Goal: Task Accomplishment & Management: Complete application form

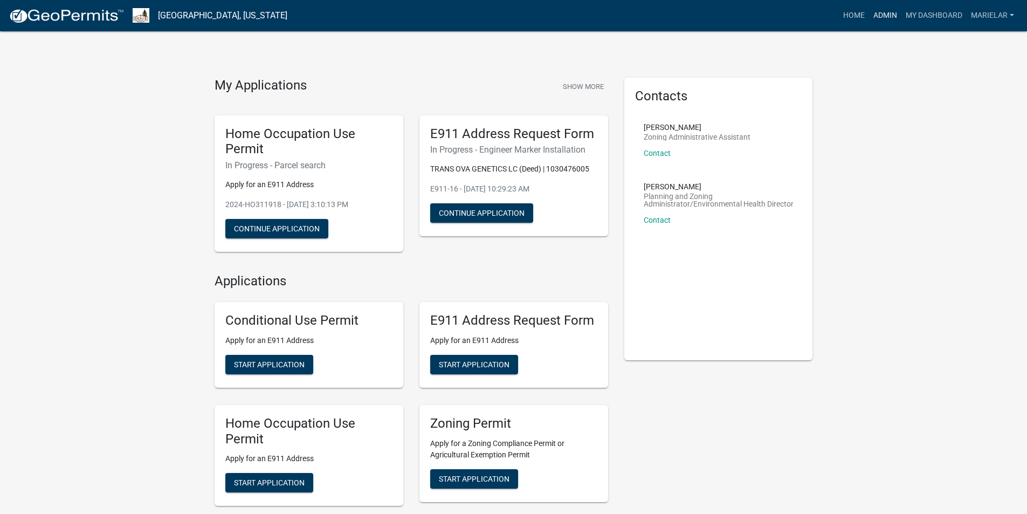
click at [884, 16] on link "Admin" at bounding box center [885, 15] width 32 height 20
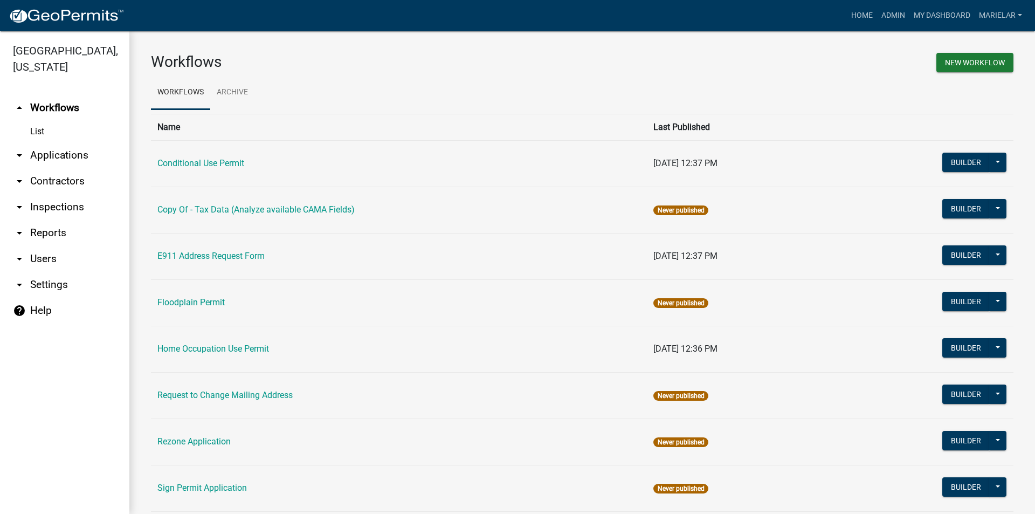
click at [22, 149] on icon "arrow_drop_down" at bounding box center [19, 155] width 13 height 13
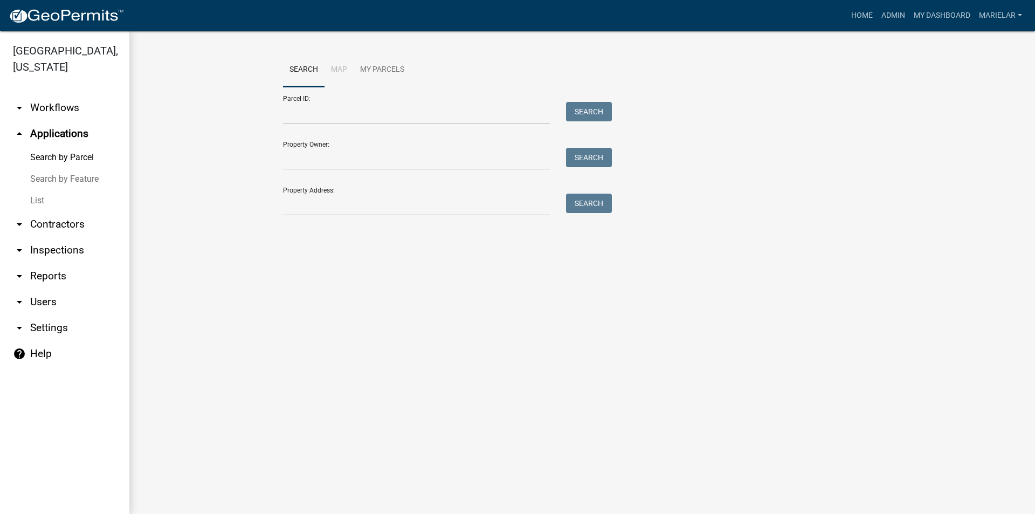
click at [39, 190] on link "List" at bounding box center [64, 201] width 129 height 22
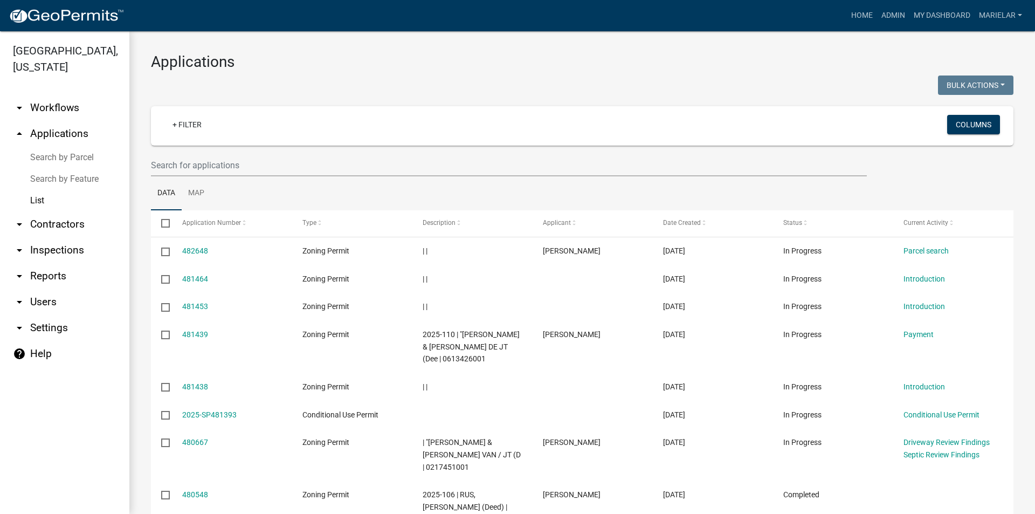
click at [557, 58] on h3 "Applications" at bounding box center [582, 62] width 862 height 18
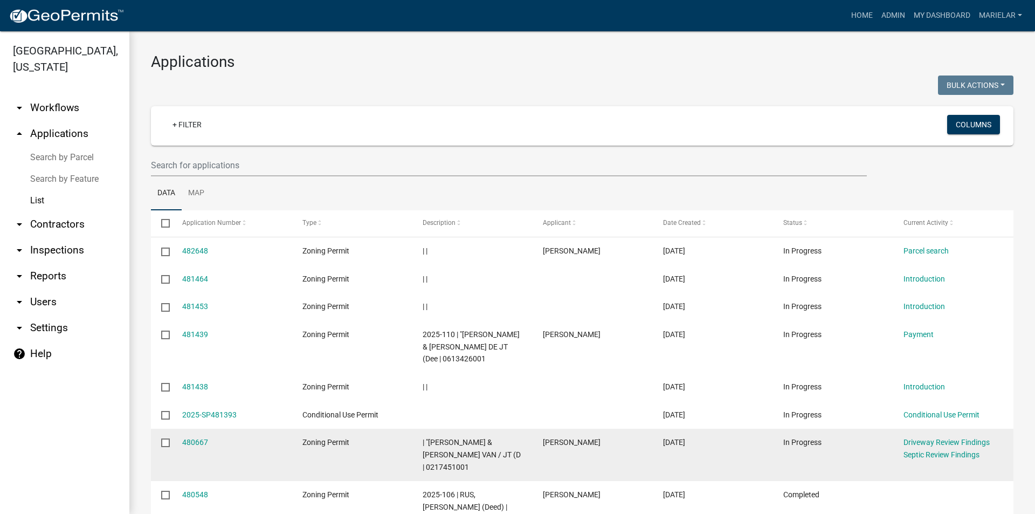
scroll to position [162, 0]
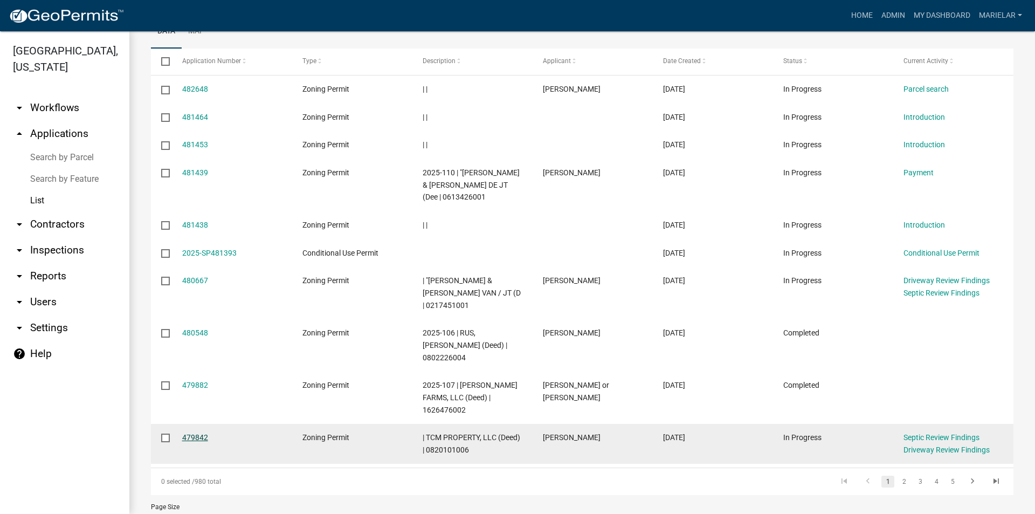
click at [199, 433] on link "479842" at bounding box center [195, 437] width 26 height 9
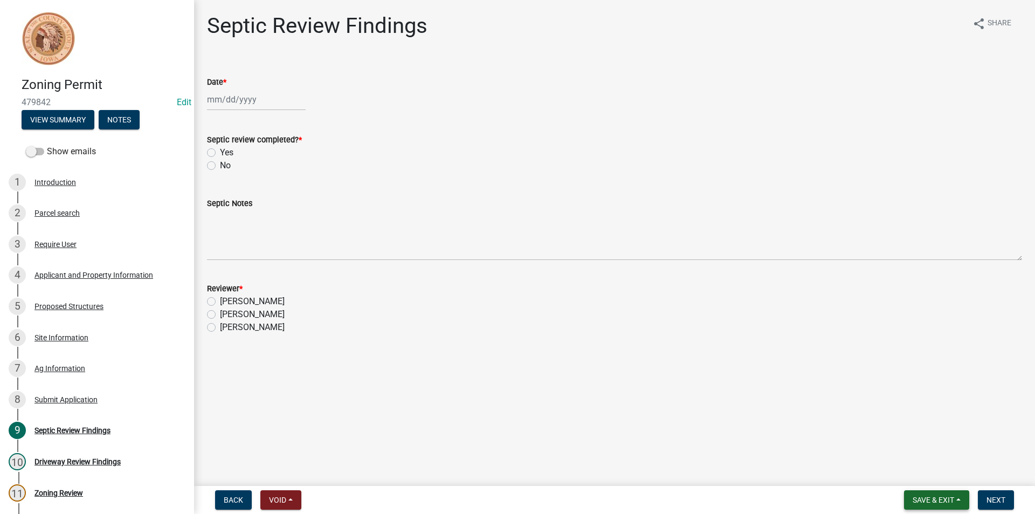
click at [919, 504] on span "Save & Exit" at bounding box center [932, 499] width 41 height 9
click at [925, 472] on button "Save & Exit" at bounding box center [926, 472] width 86 height 26
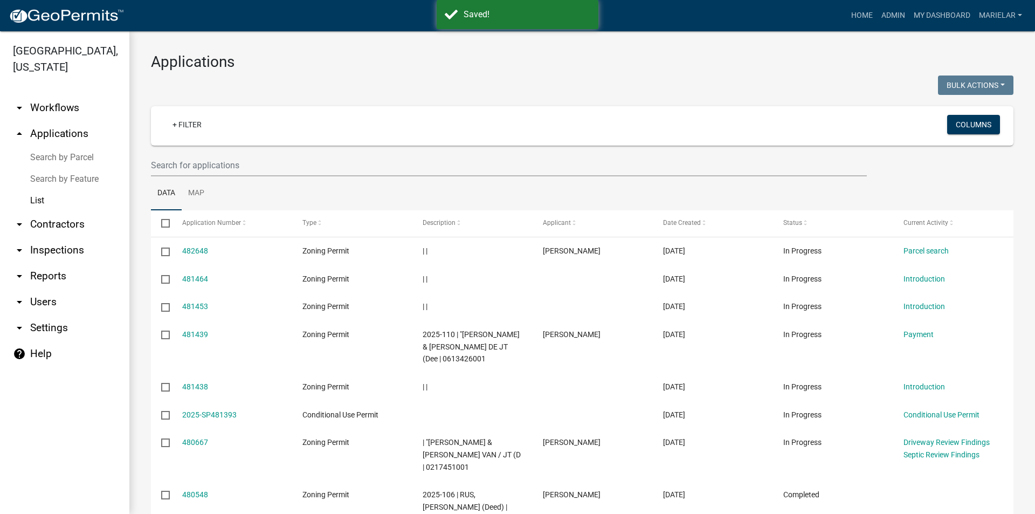
scroll to position [185, 0]
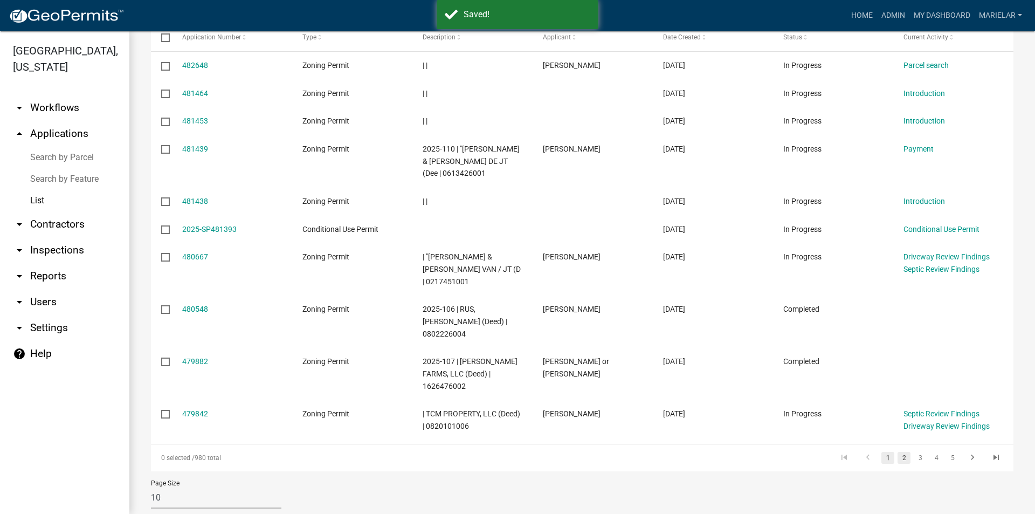
click at [897, 452] on link "2" at bounding box center [903, 458] width 13 height 12
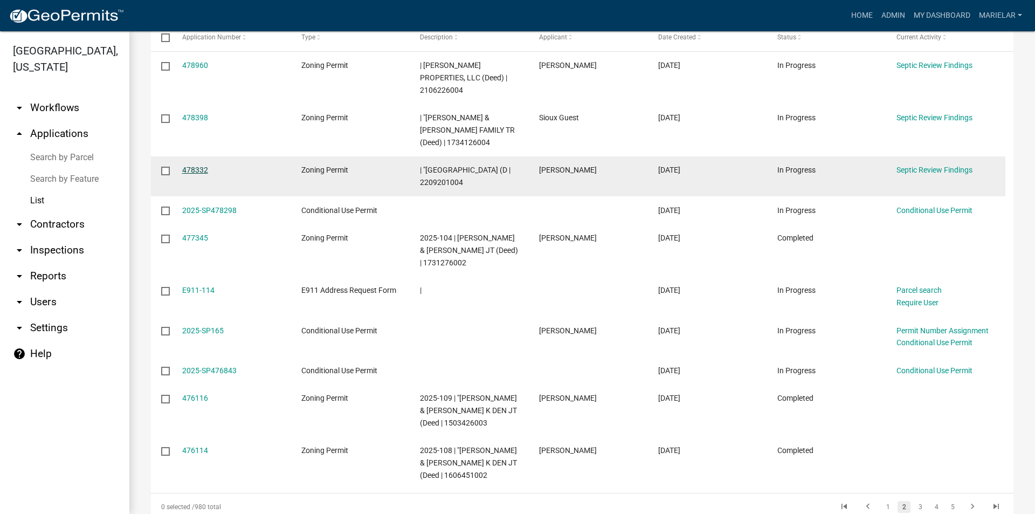
click at [206, 165] on link "478332" at bounding box center [195, 169] width 26 height 9
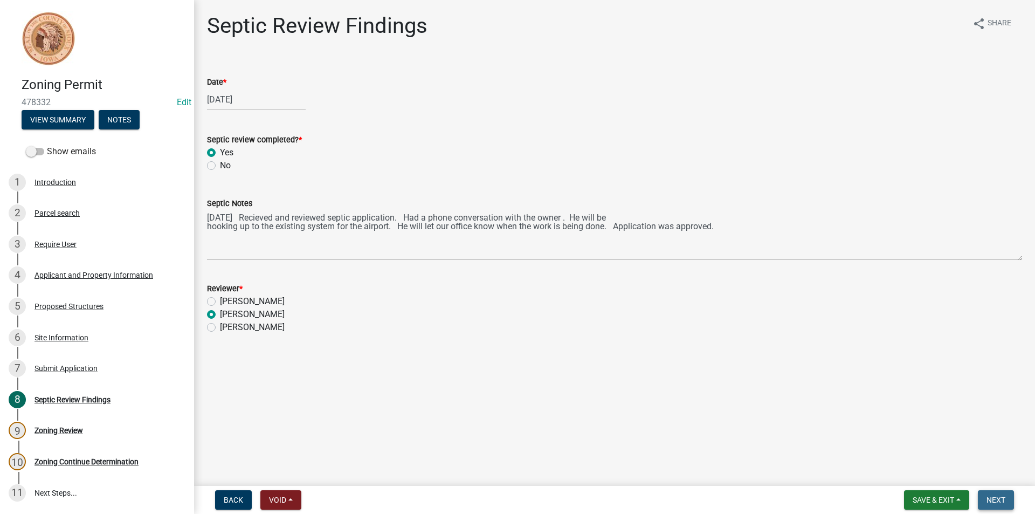
click at [1011, 500] on button "Next" at bounding box center [995, 499] width 36 height 19
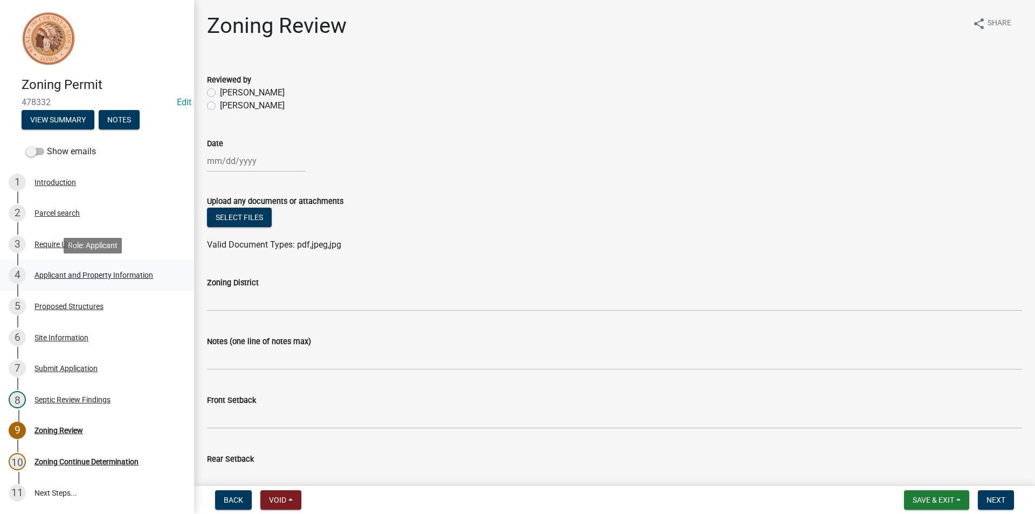
click at [73, 278] on div "Applicant and Property Information" at bounding box center [93, 275] width 119 height 8
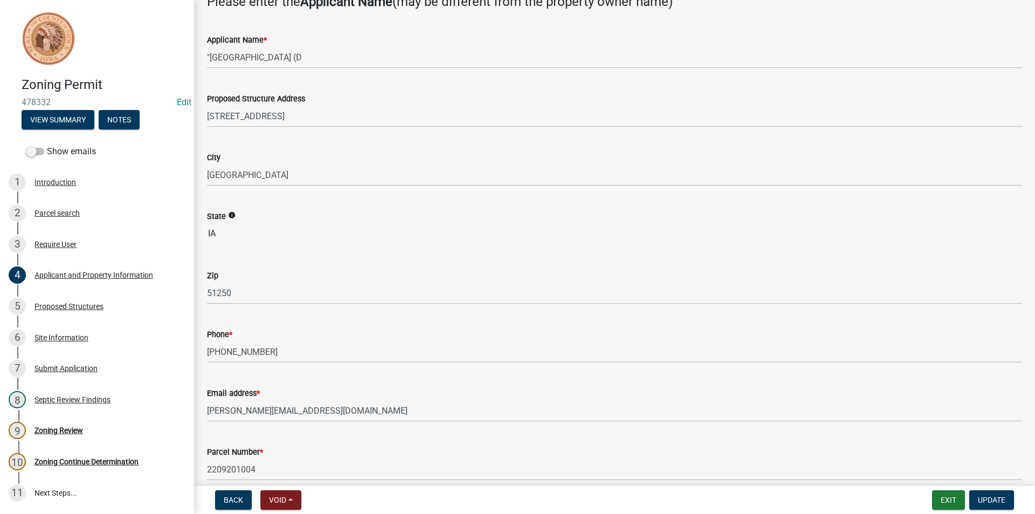
scroll to position [162, 0]
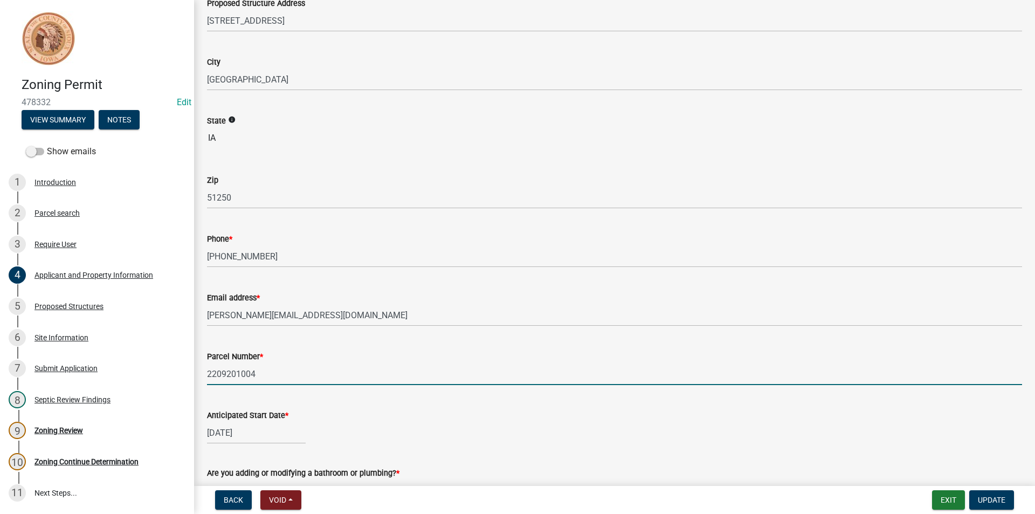
click at [230, 375] on input "2209201004" at bounding box center [614, 374] width 815 height 22
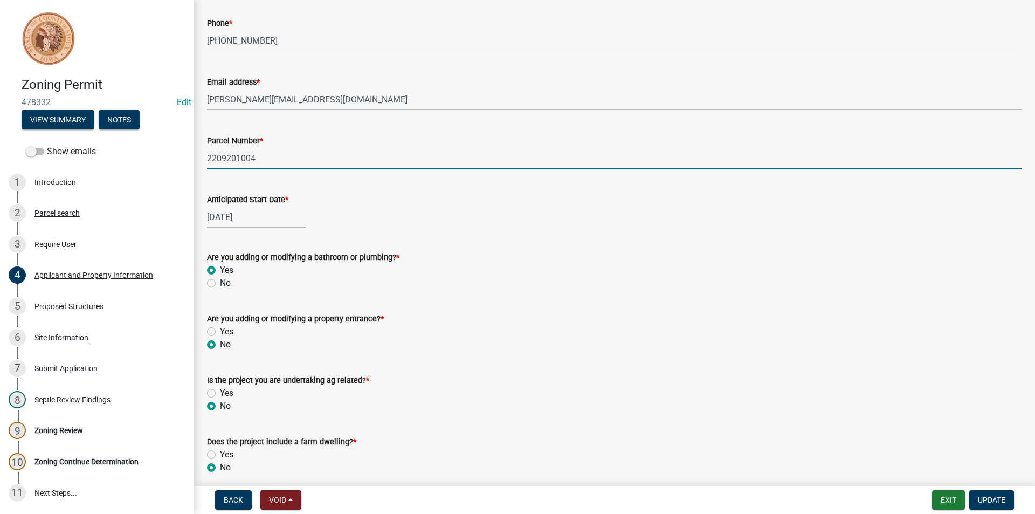
scroll to position [421, 0]
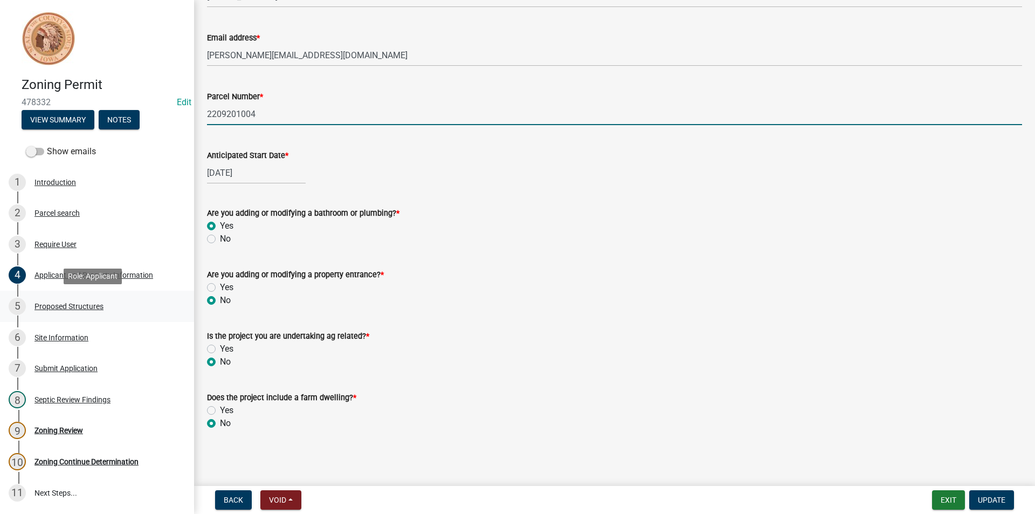
click at [89, 301] on div "5 Proposed Structures" at bounding box center [93, 305] width 168 height 17
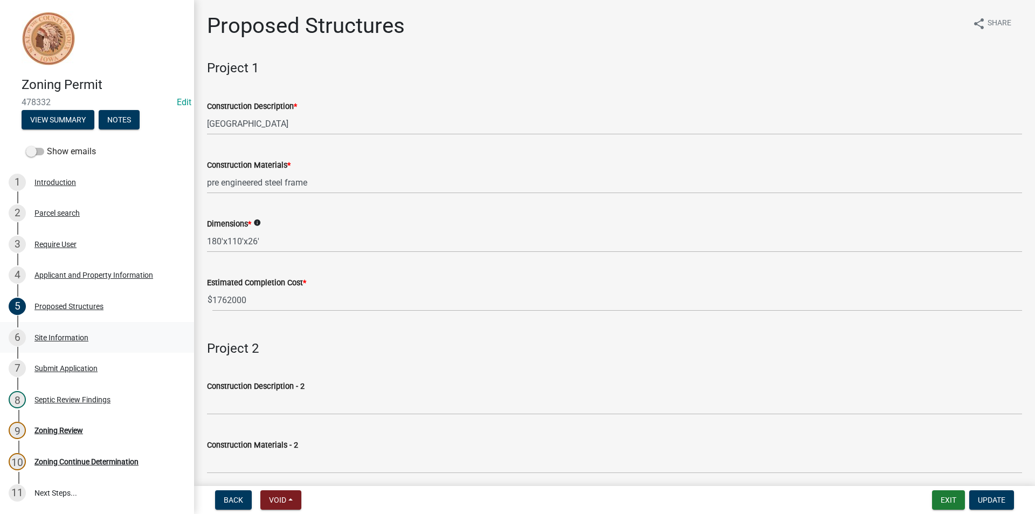
click at [65, 337] on div "Site Information" at bounding box center [61, 338] width 54 height 8
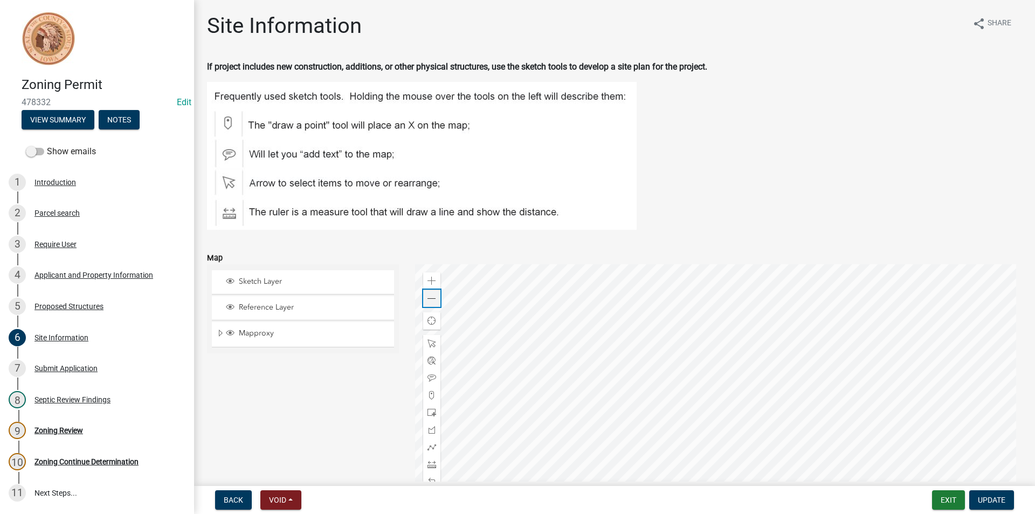
click at [433, 302] on span at bounding box center [431, 298] width 9 height 9
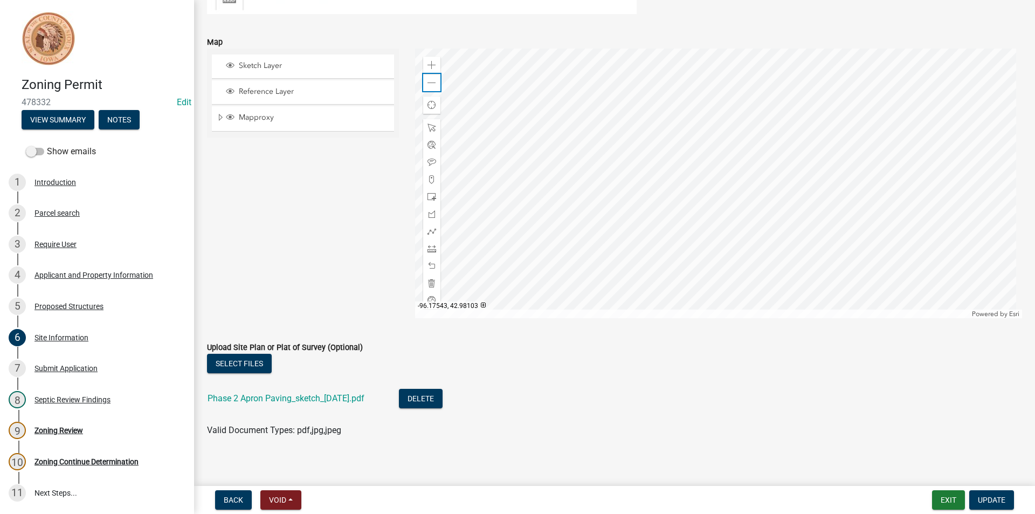
scroll to position [223, 0]
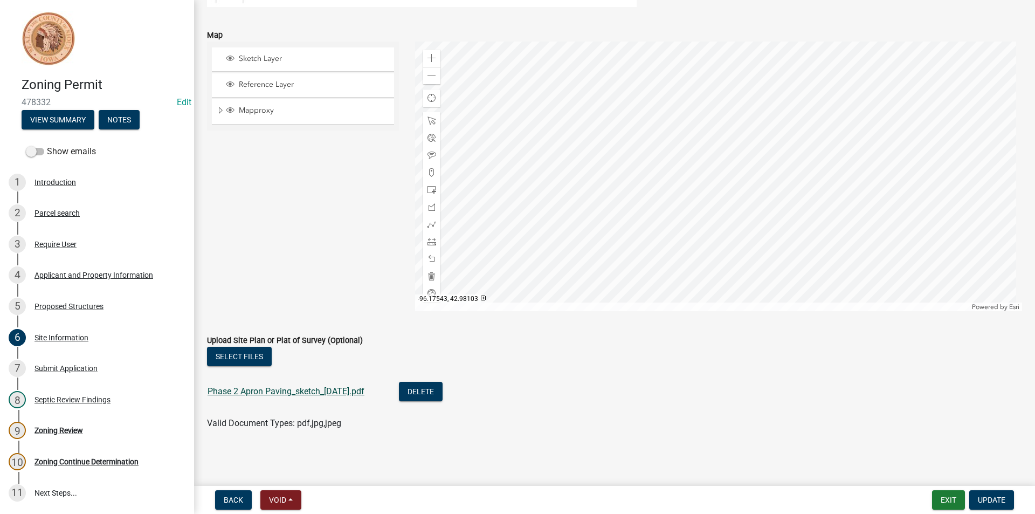
click at [285, 392] on link "Phase 2 Apron Paving_sketch_[DATE].pdf" at bounding box center [285, 391] width 157 height 10
click at [102, 281] on div "4 Applicant and Property Information" at bounding box center [93, 274] width 168 height 17
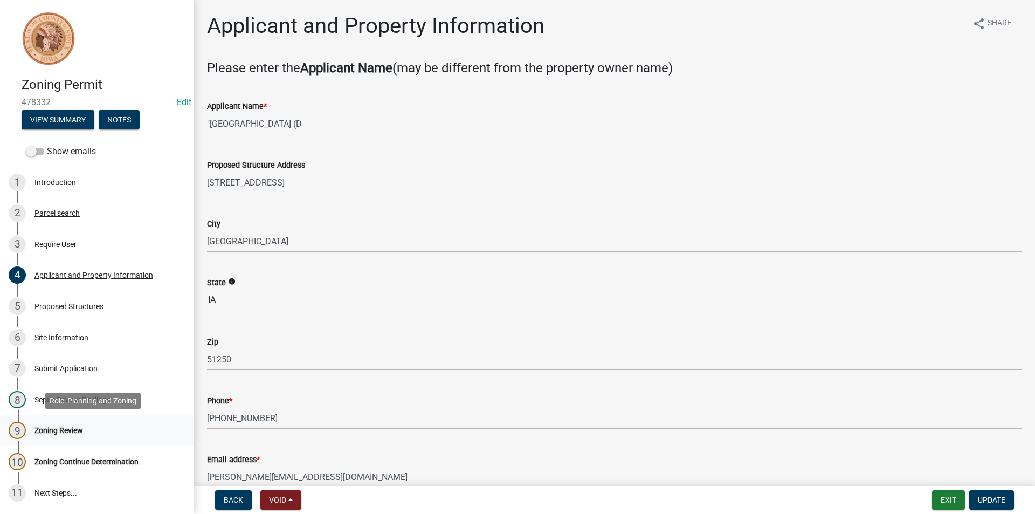
click at [64, 432] on div "Zoning Review" at bounding box center [58, 430] width 48 height 8
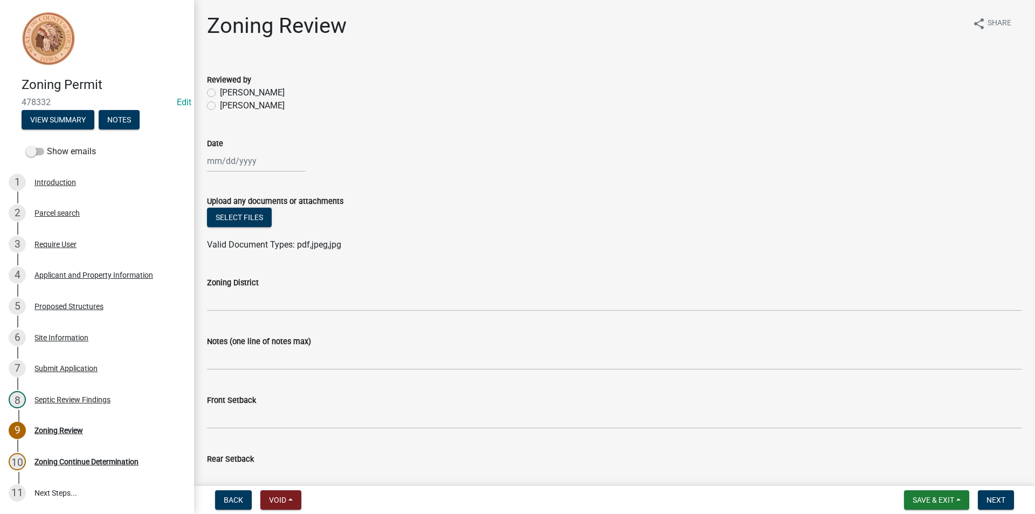
click at [220, 107] on label "[PERSON_NAME]" at bounding box center [252, 105] width 65 height 13
click at [220, 106] on input "[PERSON_NAME]" at bounding box center [223, 102] width 7 height 7
radio input "true"
click at [242, 162] on div at bounding box center [256, 161] width 99 height 22
select select "9"
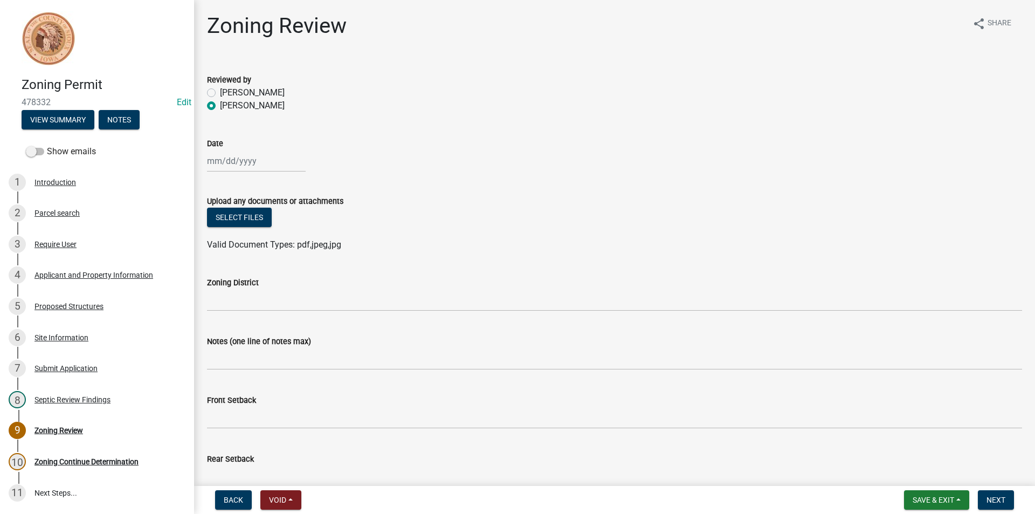
select select "2025"
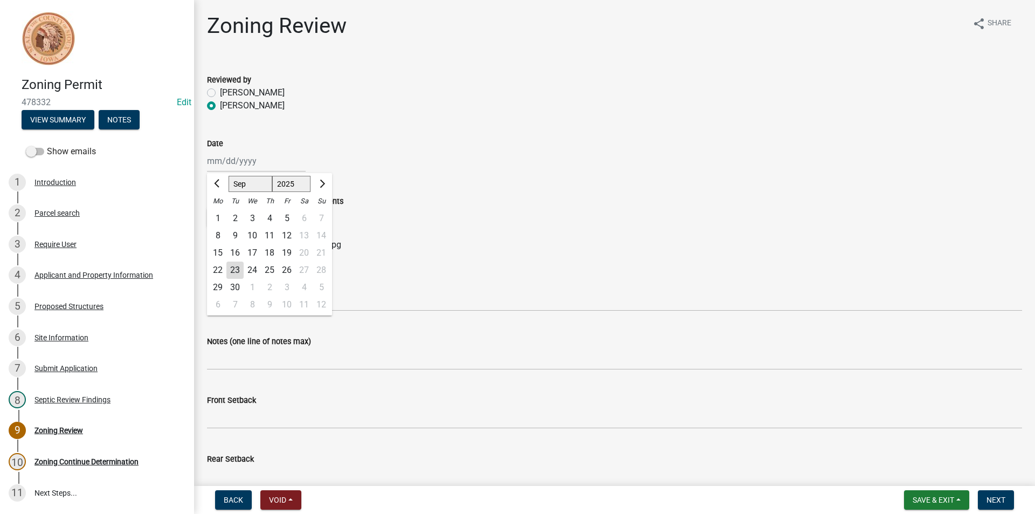
click at [458, 180] on wm-data-entity-input "Date [PERSON_NAME][DATE] Sep Oct Nov [DATE] 1526 1527 1528 1529 1530 1531 1532 …" at bounding box center [614, 152] width 815 height 60
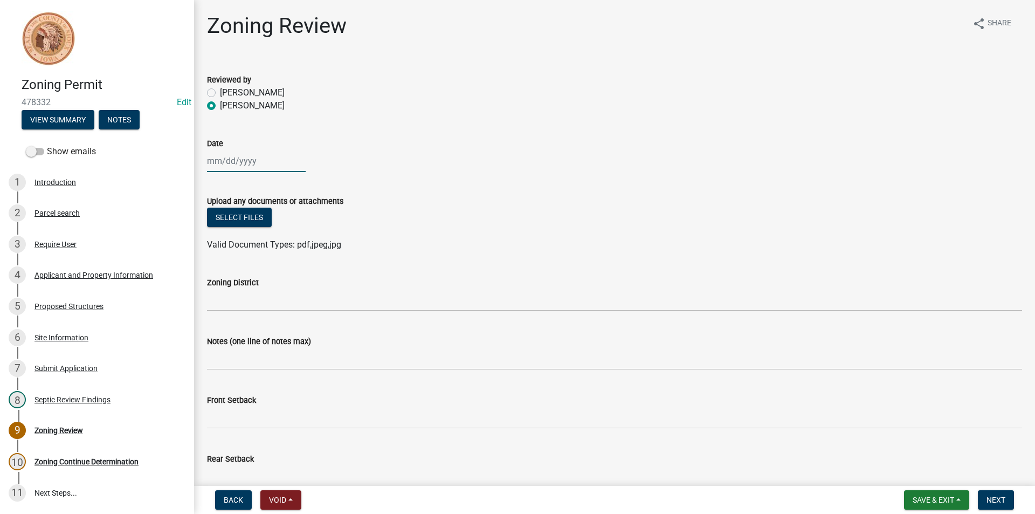
click at [224, 162] on div at bounding box center [256, 161] width 99 height 22
select select "9"
select select "2025"
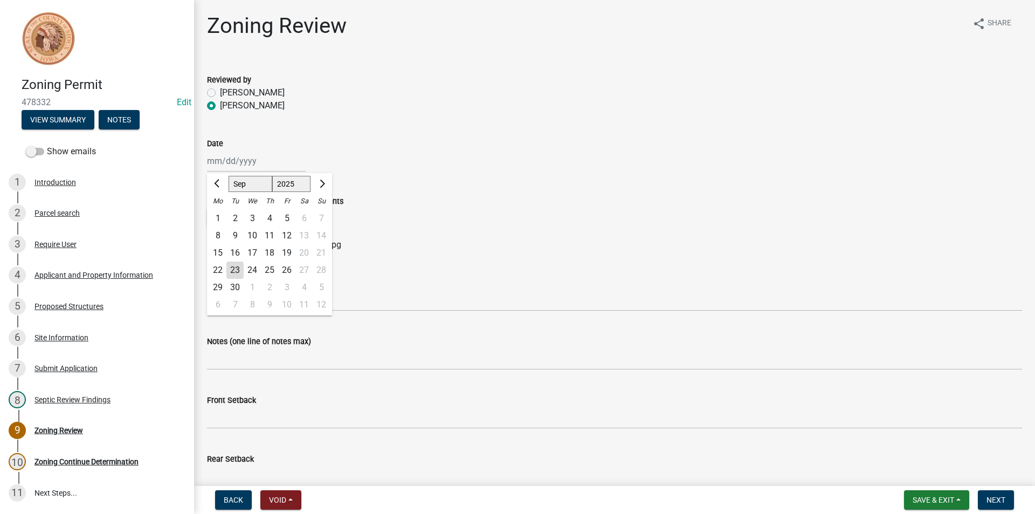
click at [236, 270] on div "23" at bounding box center [234, 269] width 17 height 17
type input "[DATE]"
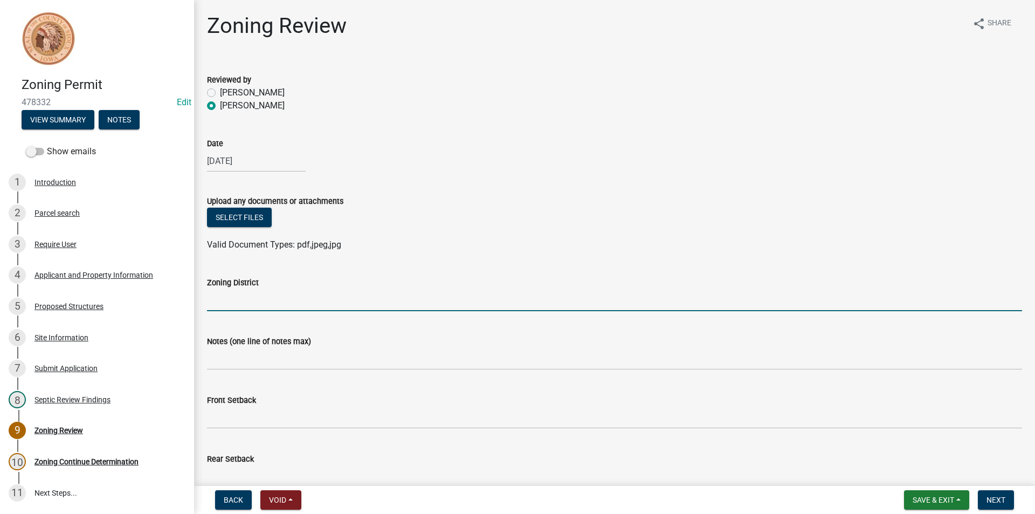
click at [267, 299] on input "Zoning District" at bounding box center [614, 300] width 815 height 22
type input "a"
type input "AG"
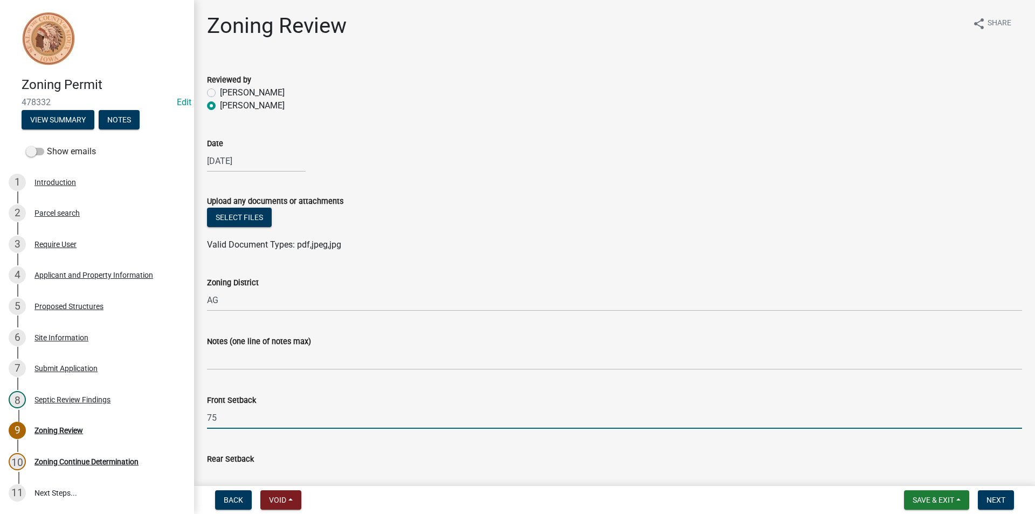
type input "7"
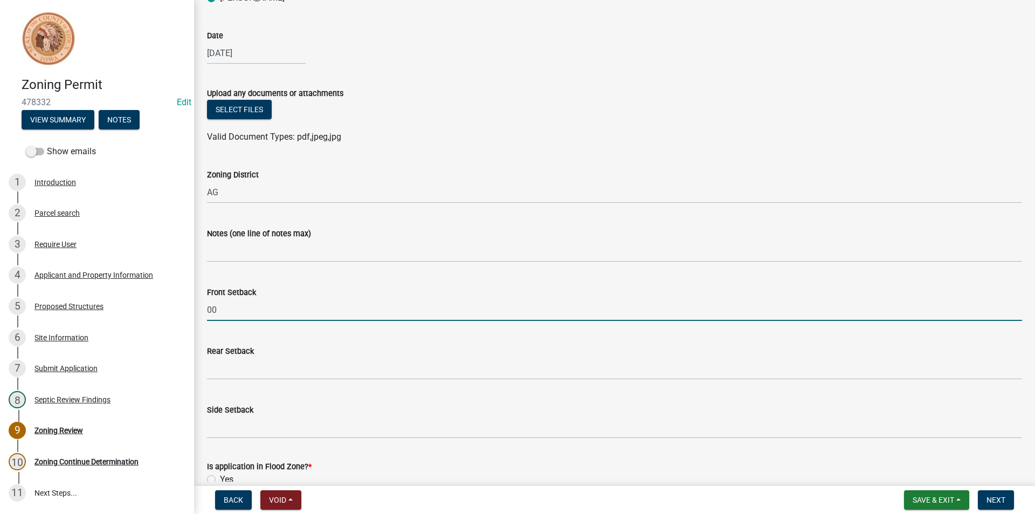
type input "00"
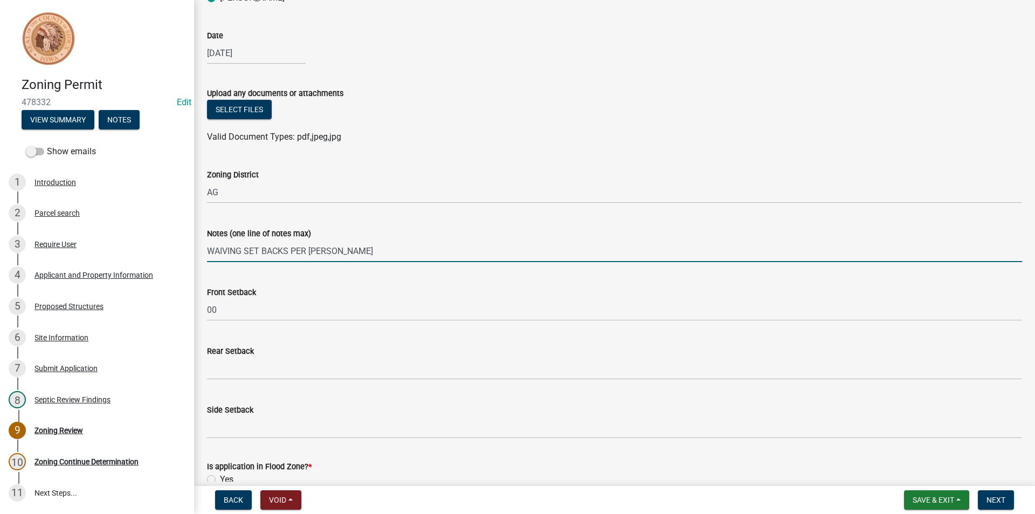
type input "WAIVING SET BACKS PER [PERSON_NAME]"
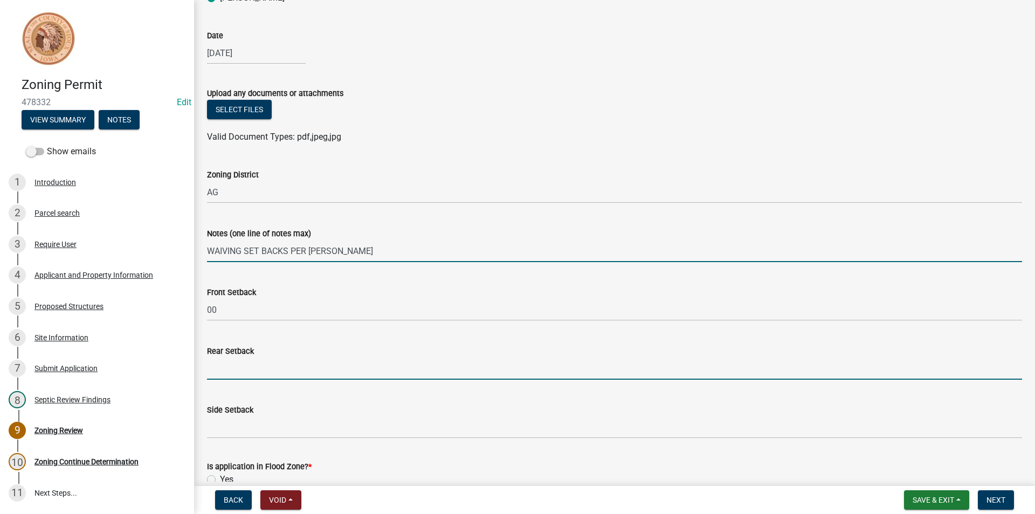
click at [288, 365] on input "Rear Setback" at bounding box center [614, 368] width 815 height 22
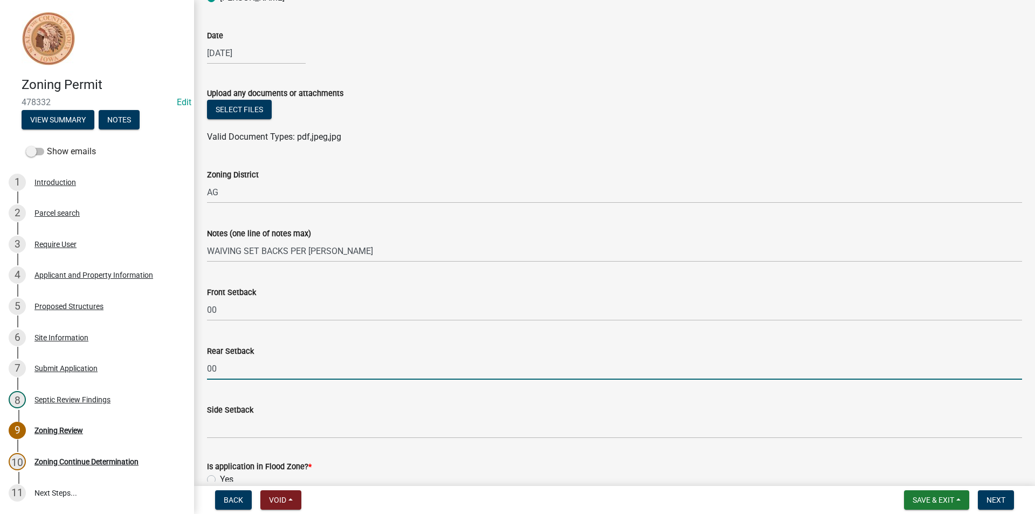
type input "00"
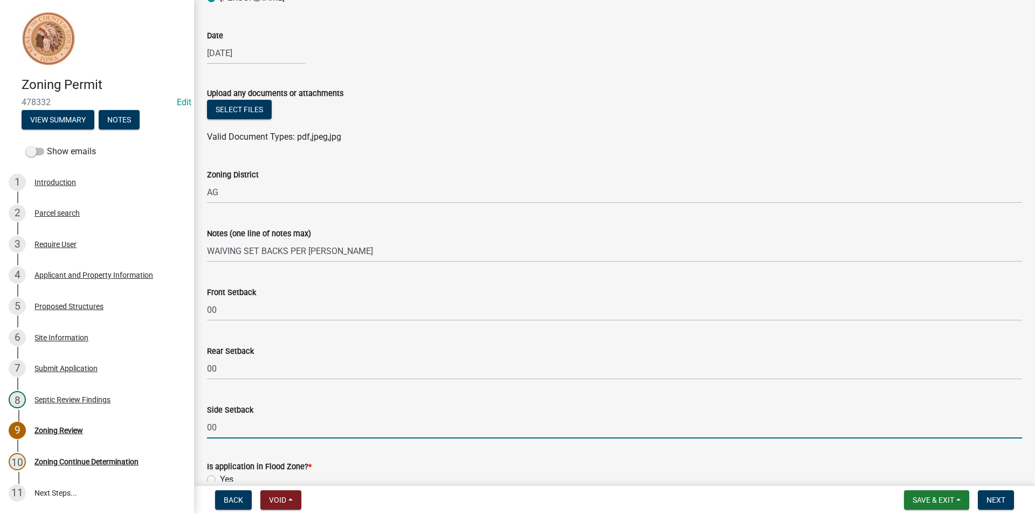
type input "00"
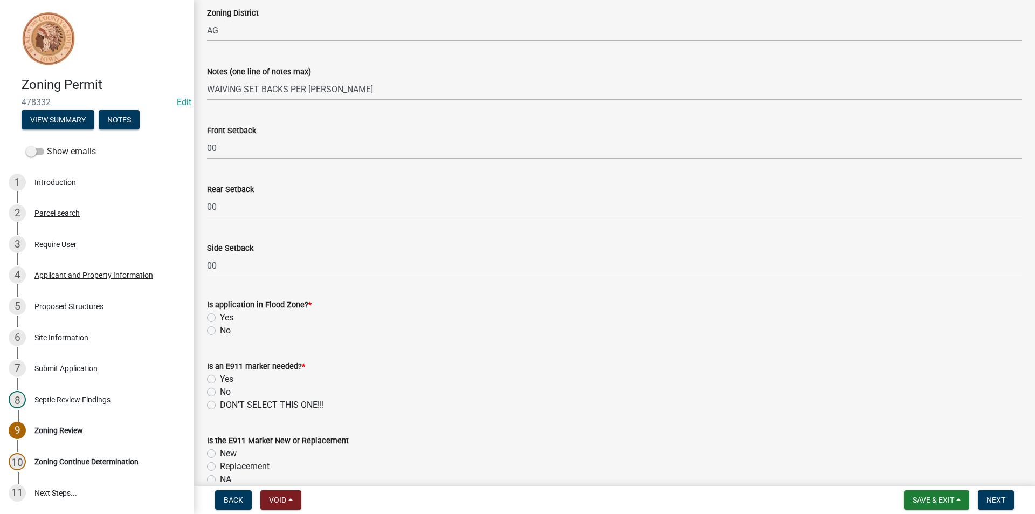
click at [220, 330] on label "No" at bounding box center [225, 330] width 11 height 13
click at [220, 330] on input "No" at bounding box center [223, 327] width 7 height 7
radio input "true"
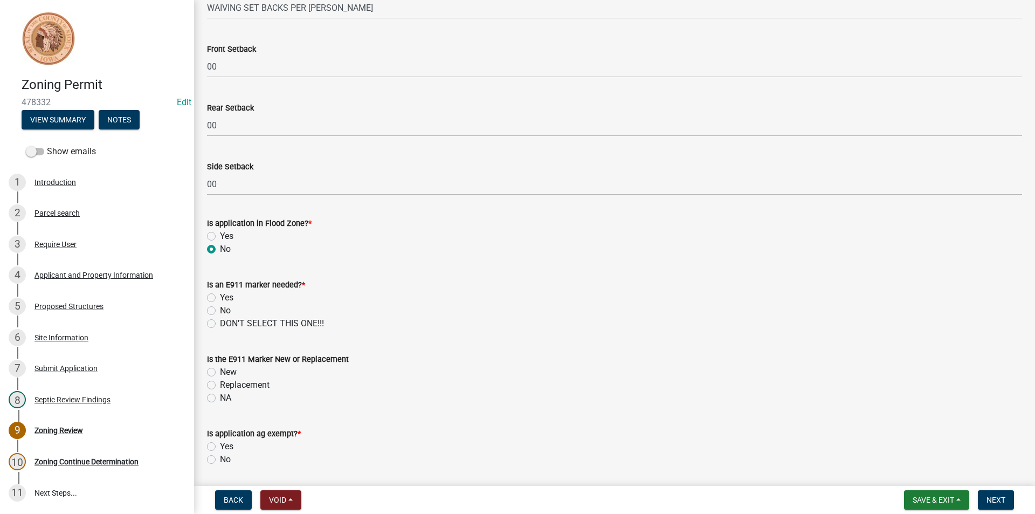
scroll to position [377, 0]
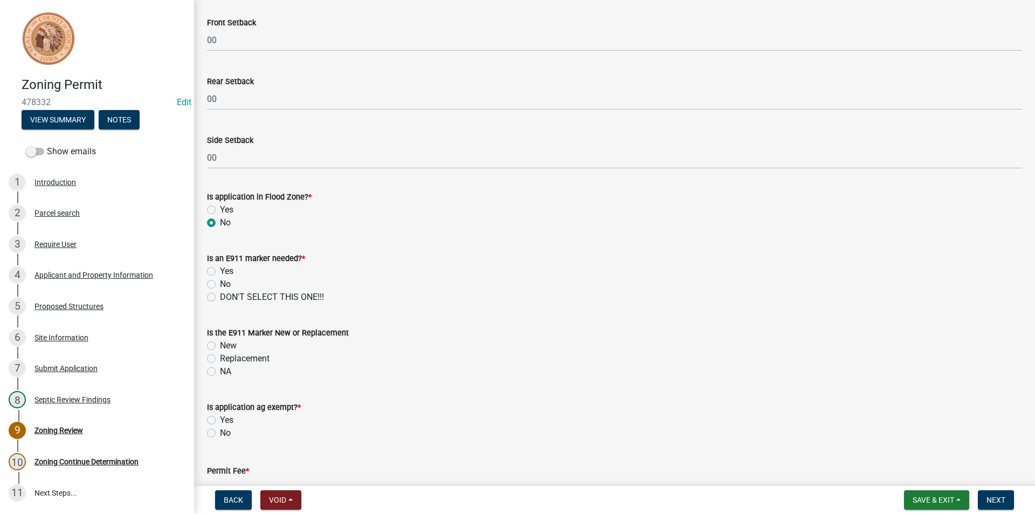
click at [220, 285] on label "No" at bounding box center [225, 284] width 11 height 13
click at [220, 285] on input "No" at bounding box center [223, 281] width 7 height 7
radio input "true"
click at [220, 372] on label "NA" at bounding box center [225, 371] width 11 height 13
click at [220, 372] on input "NA" at bounding box center [223, 368] width 7 height 7
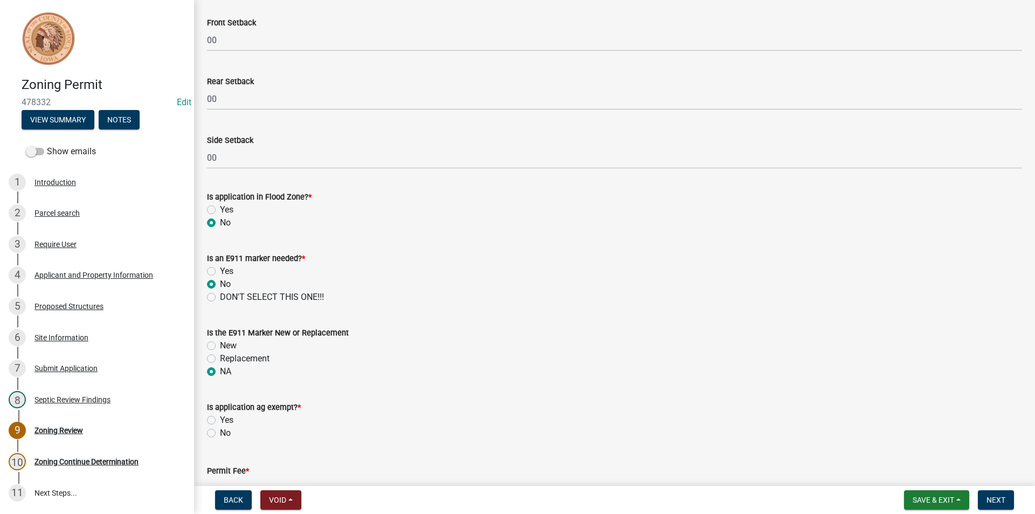
radio input "true"
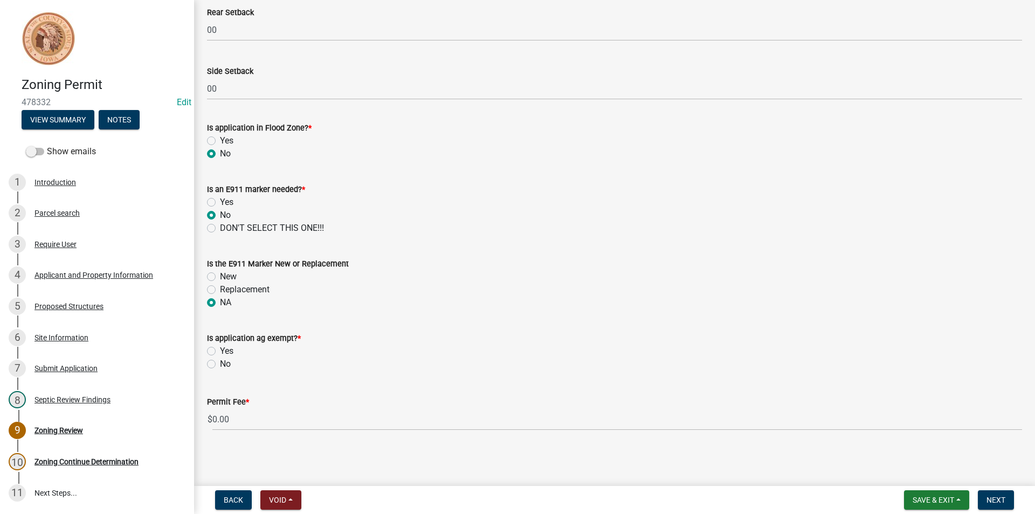
scroll to position [447, 0]
click at [220, 364] on label "No" at bounding box center [225, 363] width 11 height 13
click at [220, 364] on input "No" at bounding box center [223, 360] width 7 height 7
radio input "true"
click at [988, 497] on span "Next" at bounding box center [995, 499] width 19 height 9
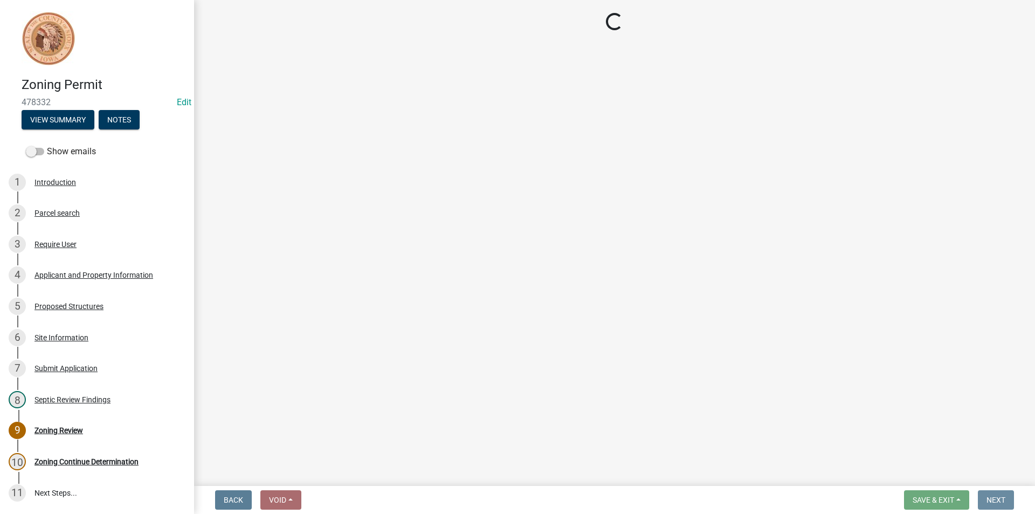
scroll to position [0, 0]
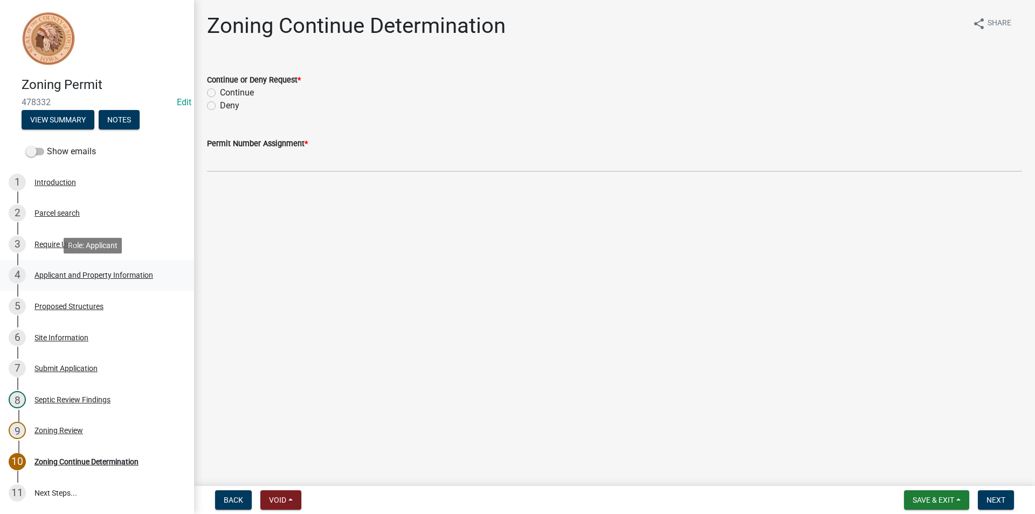
click at [91, 275] on div "Applicant and Property Information" at bounding box center [93, 275] width 119 height 8
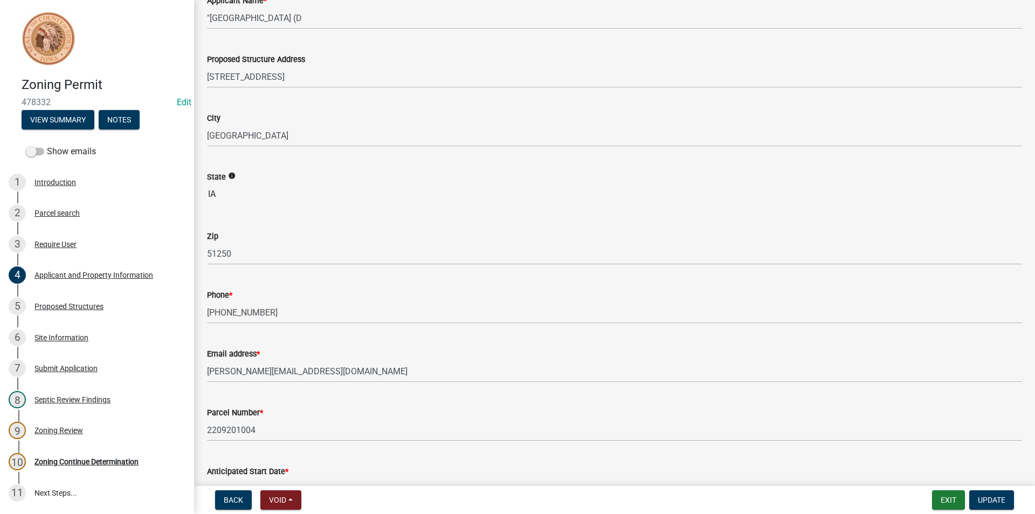
scroll to position [162, 0]
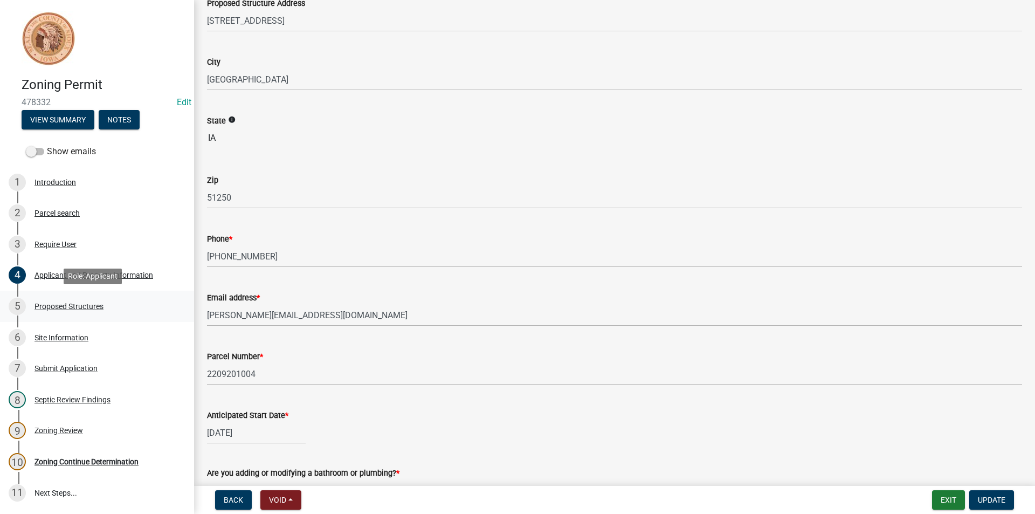
click at [81, 306] on div "Proposed Structures" at bounding box center [68, 306] width 69 height 8
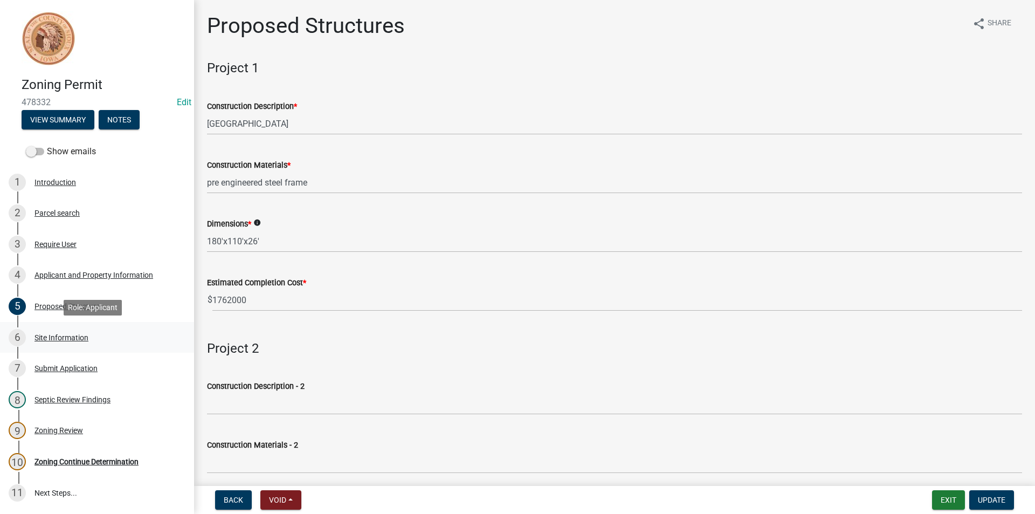
click at [68, 338] on div "Site Information" at bounding box center [61, 338] width 54 height 8
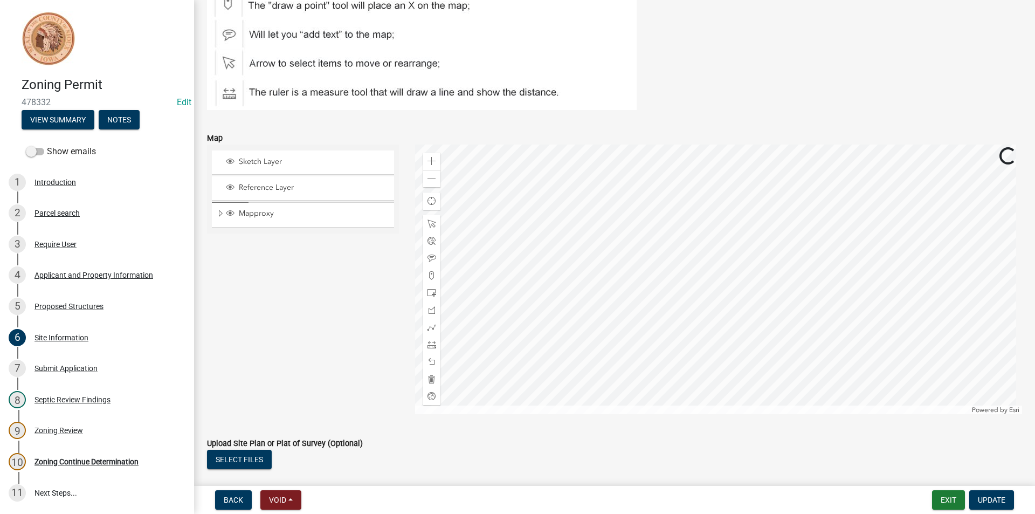
scroll to position [7, 0]
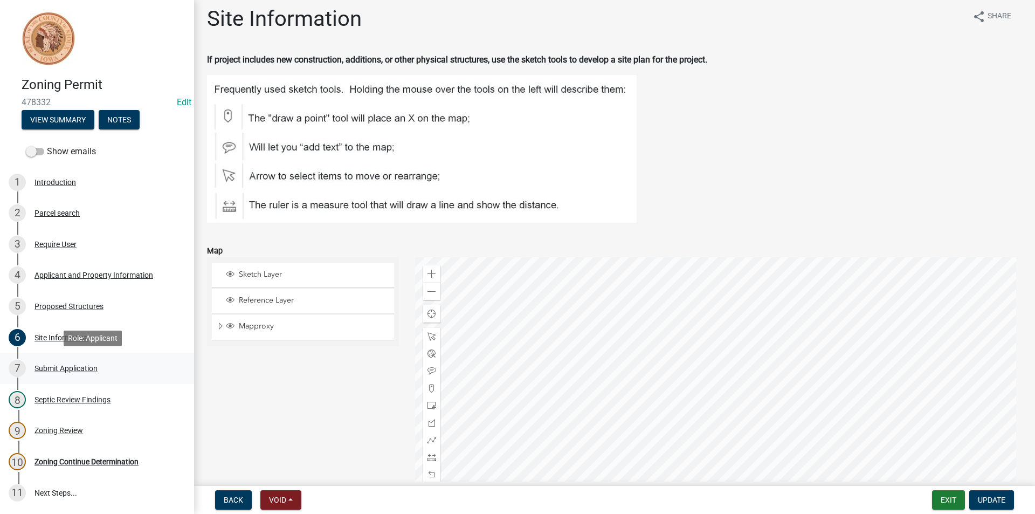
click at [70, 364] on div "Submit Application" at bounding box center [65, 368] width 63 height 8
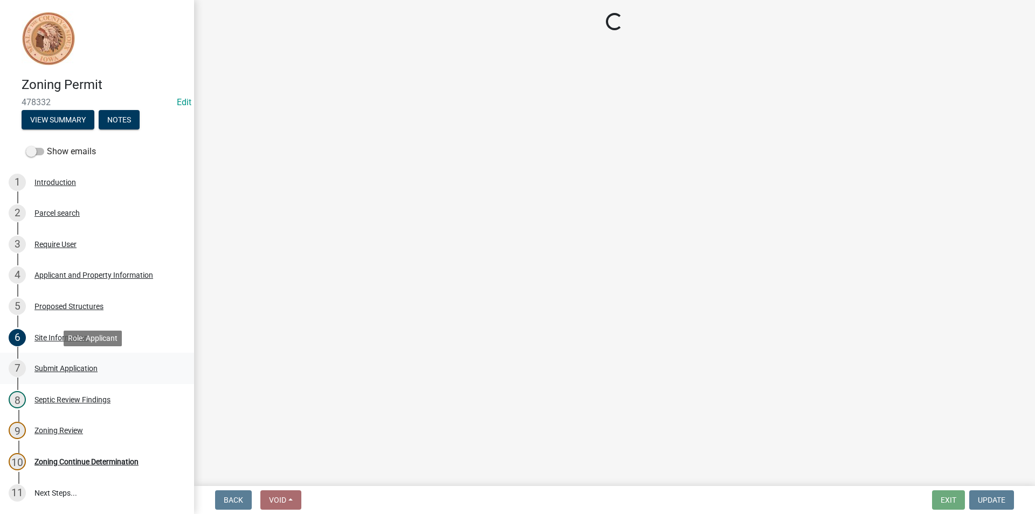
scroll to position [0, 0]
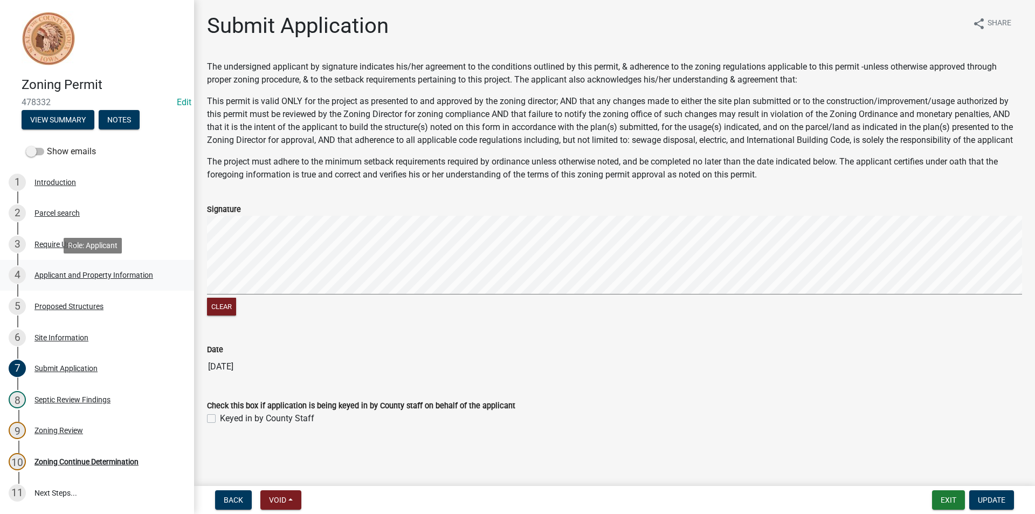
click at [86, 279] on div "4 Applicant and Property Information" at bounding box center [93, 274] width 168 height 17
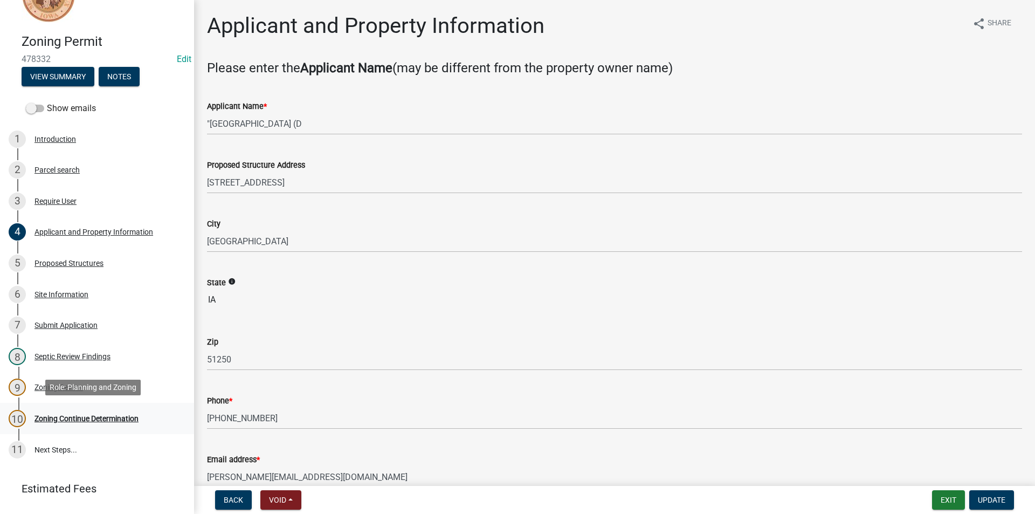
scroll to position [94, 0]
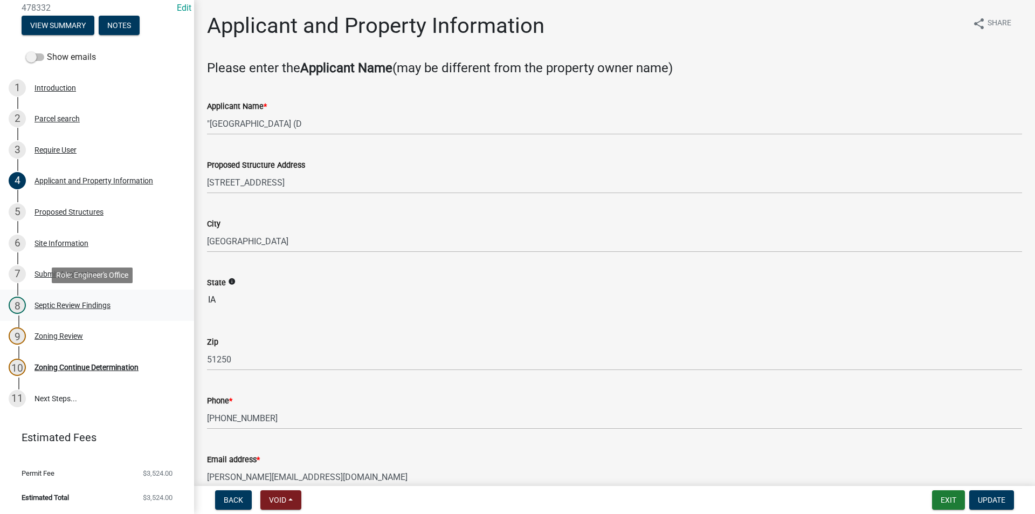
click at [73, 308] on div "Septic Review Findings" at bounding box center [72, 305] width 76 height 8
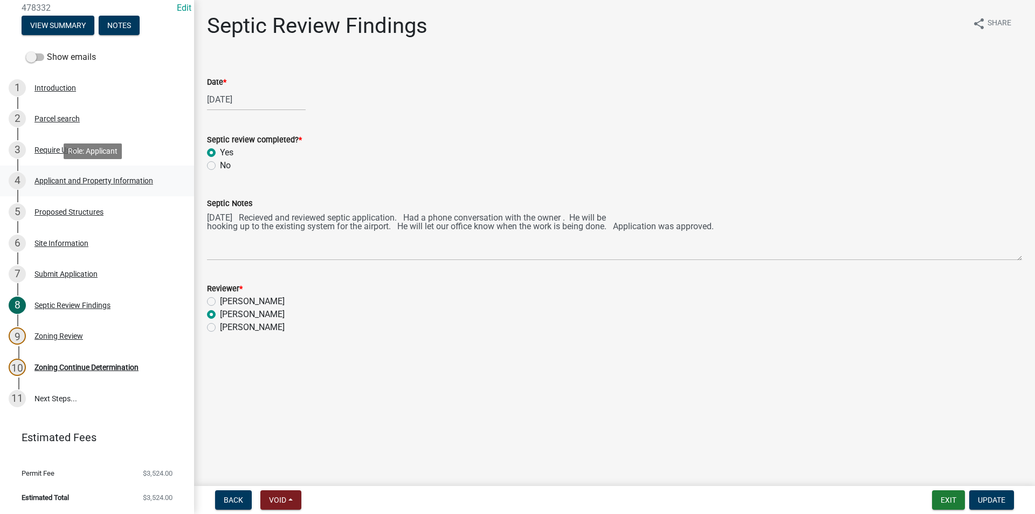
click at [76, 177] on div "Applicant and Property Information" at bounding box center [93, 181] width 119 height 8
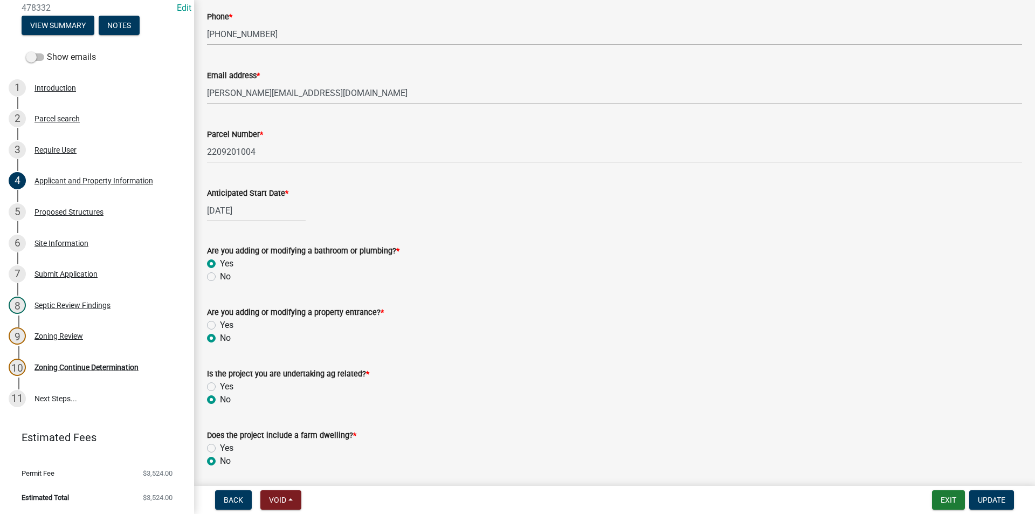
scroll to position [421, 0]
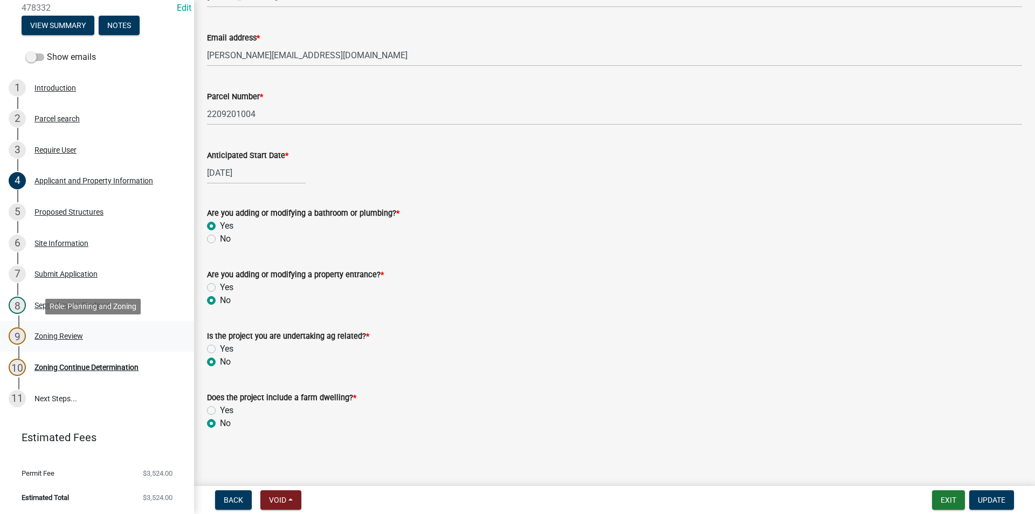
click at [53, 329] on div "9 Zoning Review" at bounding box center [93, 335] width 168 height 17
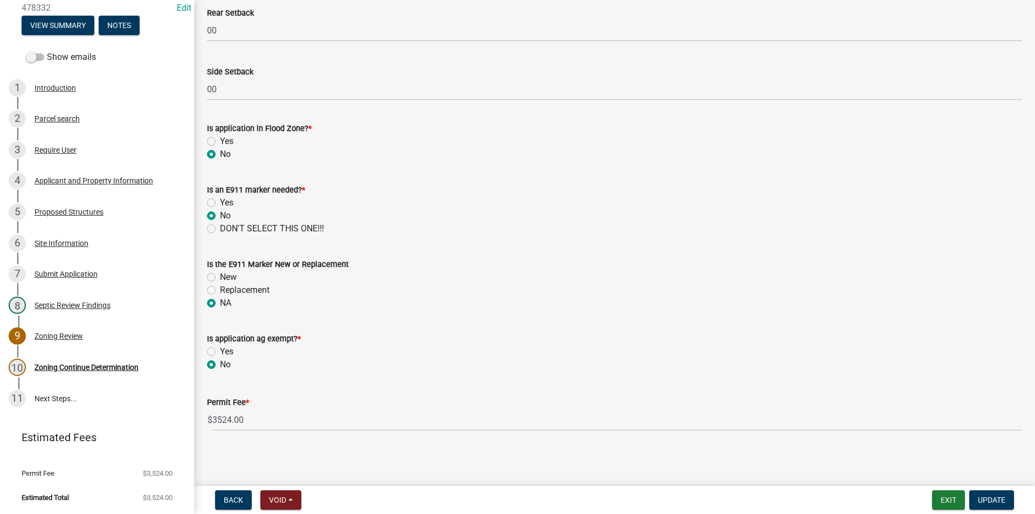
scroll to position [447, 0]
click at [103, 371] on div "10 Zoning Continue Determination" at bounding box center [93, 366] width 168 height 17
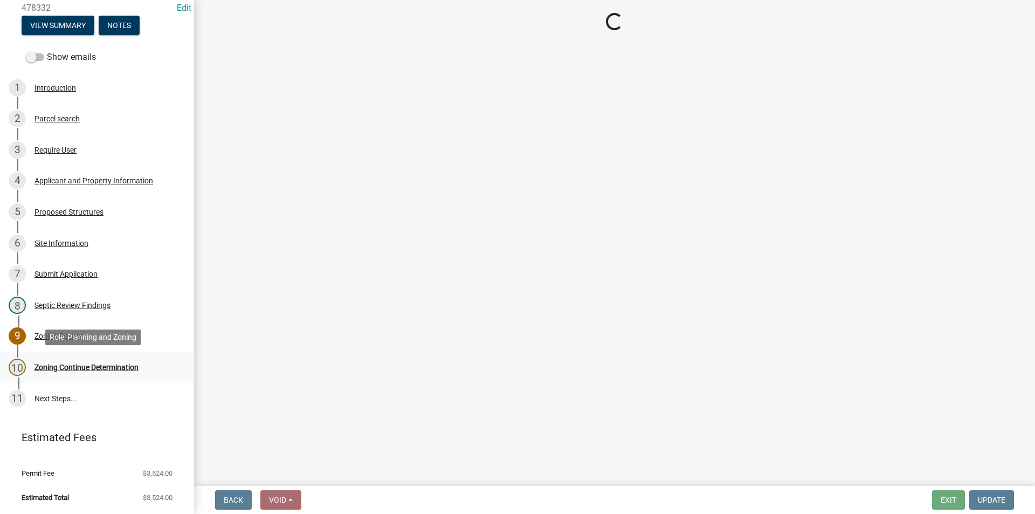
scroll to position [0, 0]
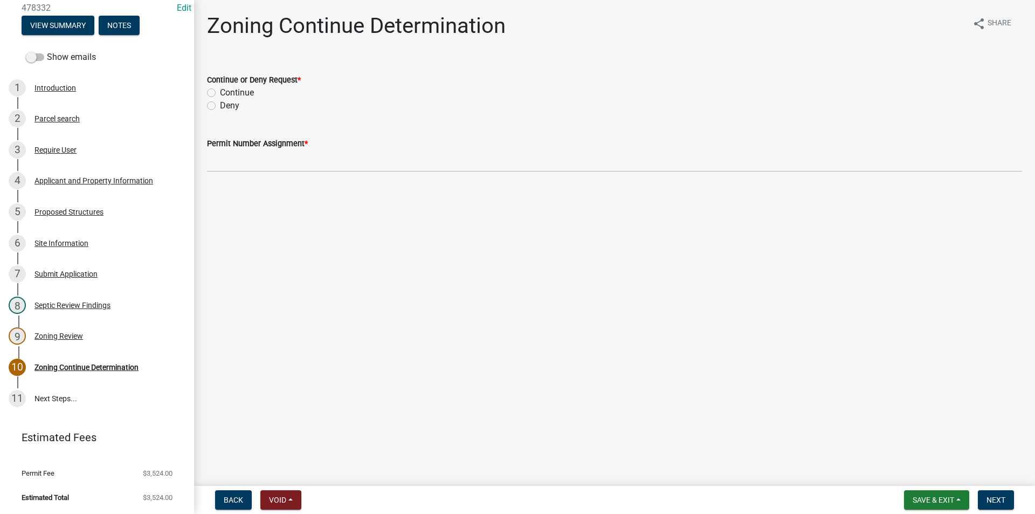
click at [220, 92] on label "Continue" at bounding box center [237, 92] width 34 height 13
click at [220, 92] on input "Continue" at bounding box center [223, 89] width 7 height 7
radio input "true"
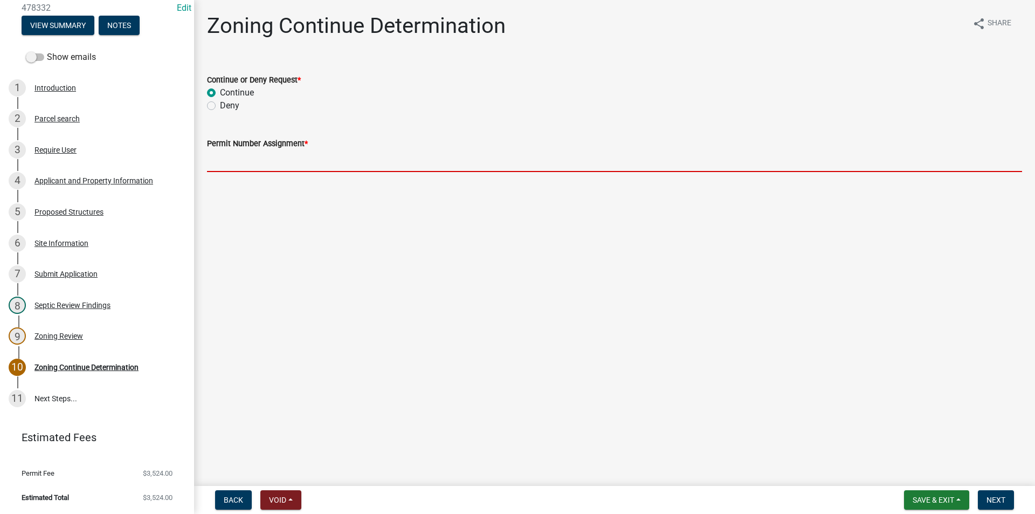
click at [255, 151] on input "Permit Number Assignment *" at bounding box center [614, 161] width 815 height 22
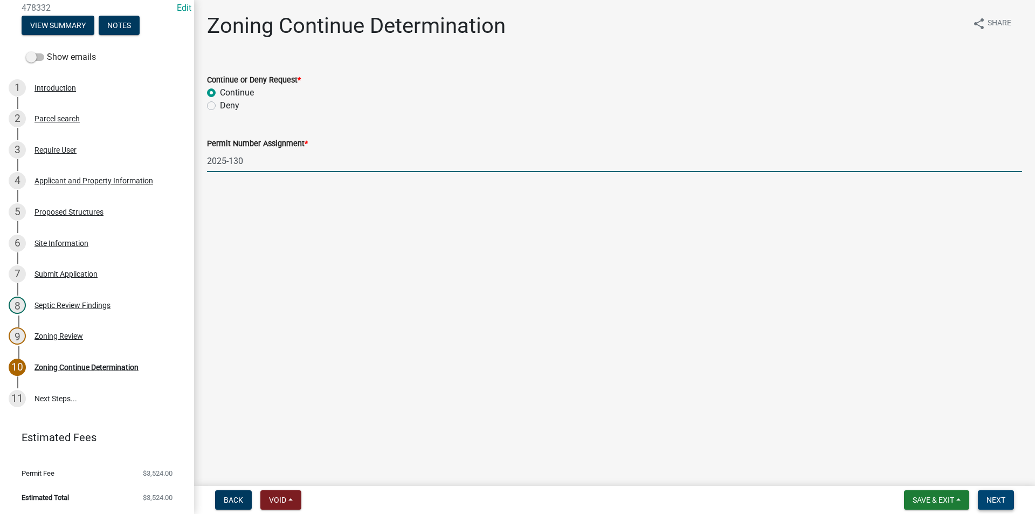
type input "2025-130"
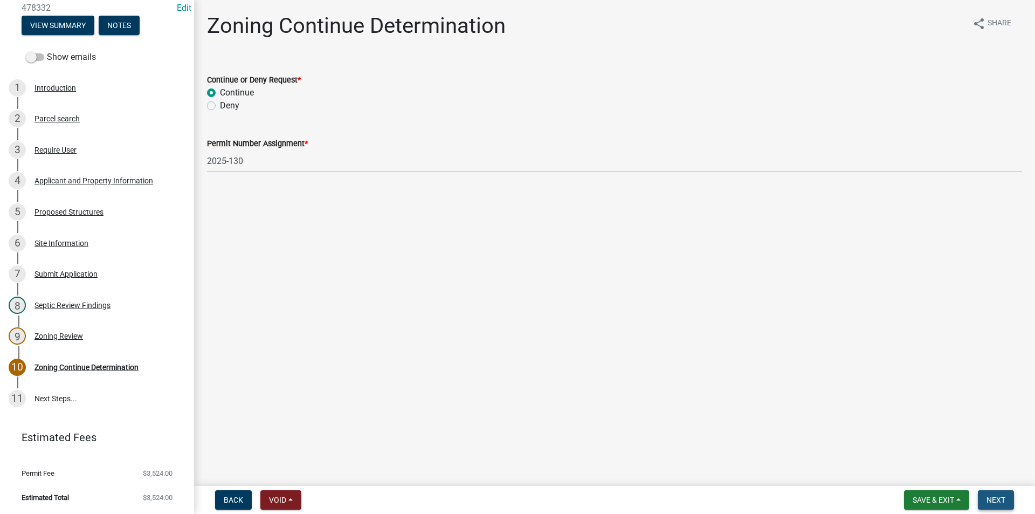
click at [990, 497] on span "Next" at bounding box center [995, 499] width 19 height 9
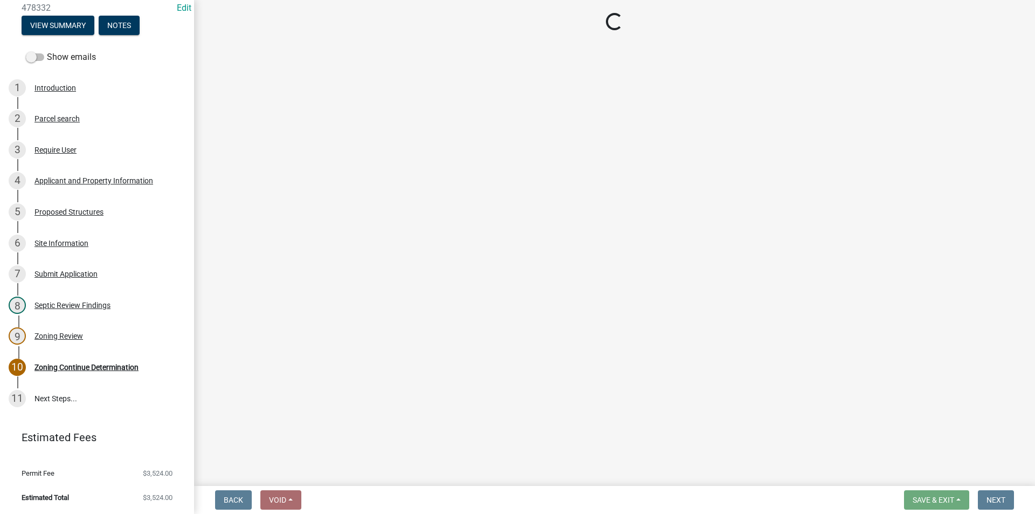
select select "3: 3"
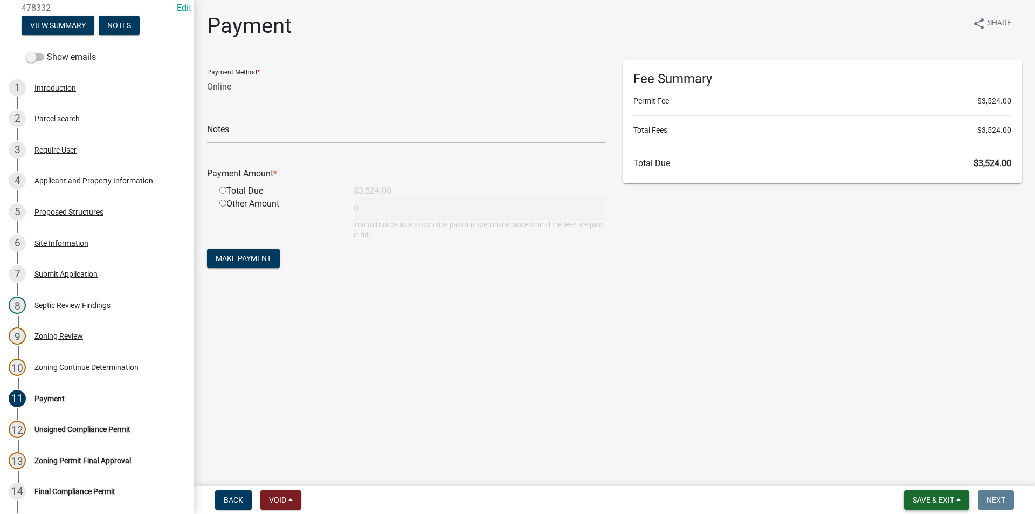
click at [926, 500] on span "Save & Exit" at bounding box center [932, 499] width 41 height 9
click at [926, 479] on button "Save & Exit" at bounding box center [926, 472] width 86 height 26
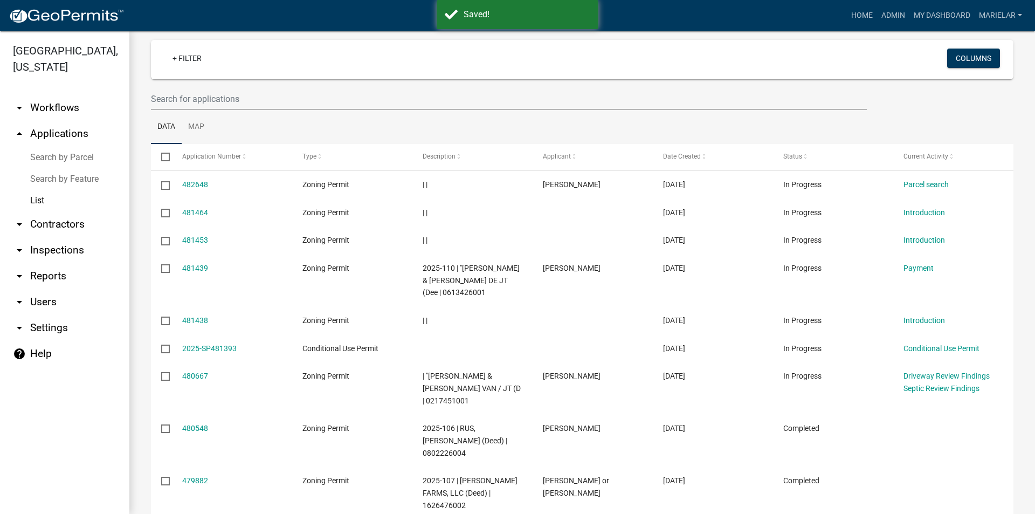
scroll to position [162, 0]
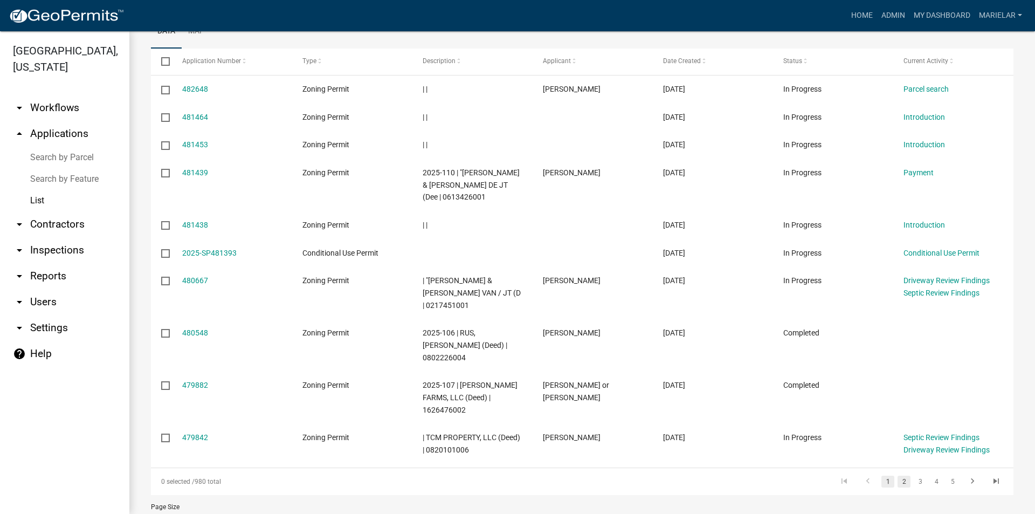
click at [897, 475] on link "2" at bounding box center [903, 481] width 13 height 12
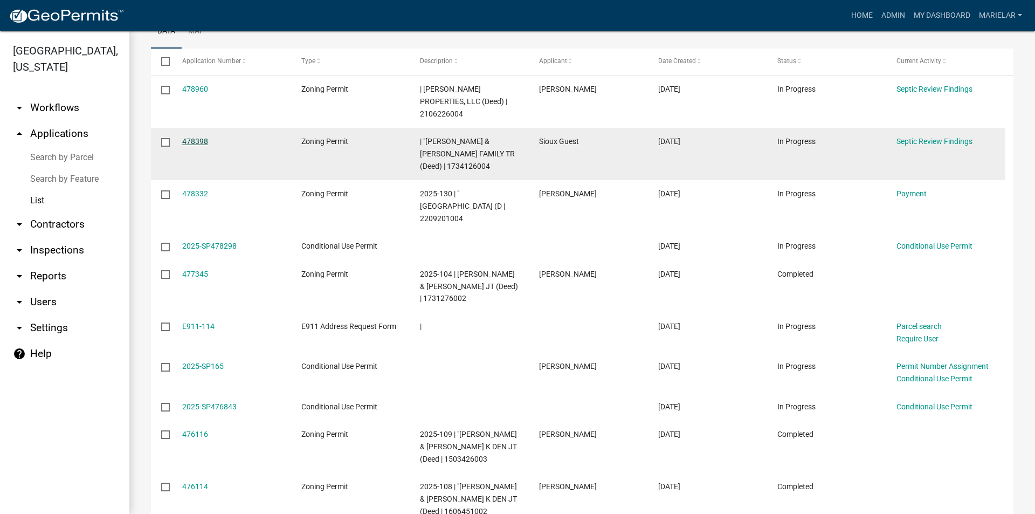
click at [195, 137] on link "478398" at bounding box center [195, 141] width 26 height 9
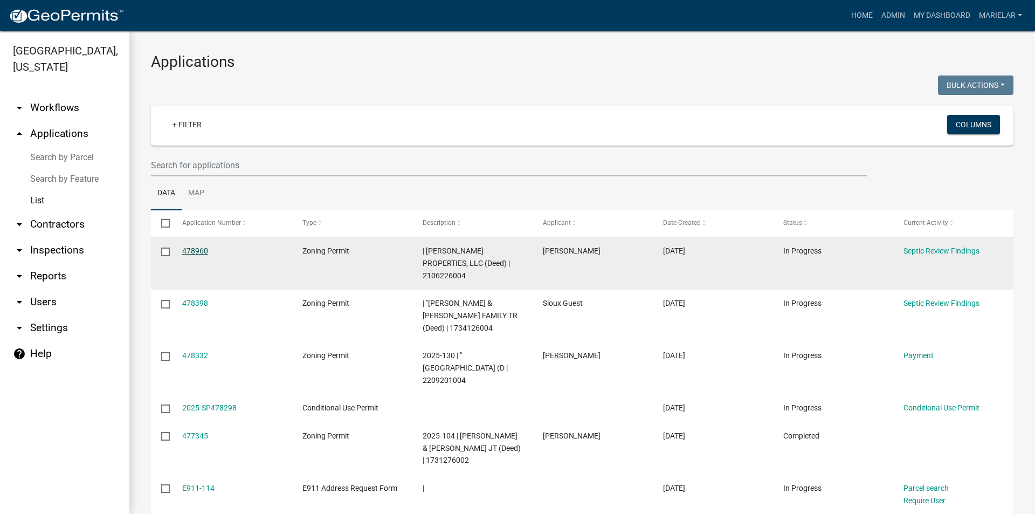
click at [195, 252] on link "478960" at bounding box center [195, 250] width 26 height 9
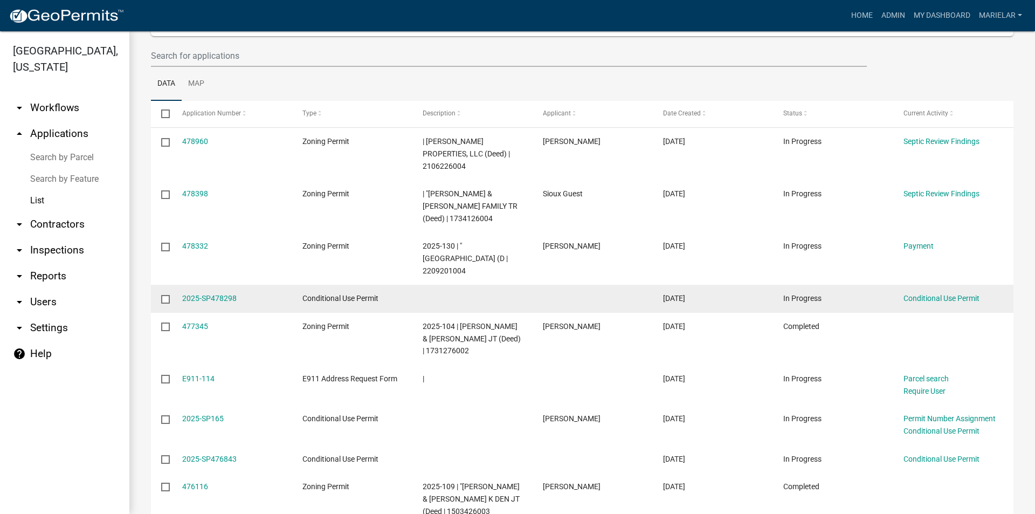
scroll to position [162, 0]
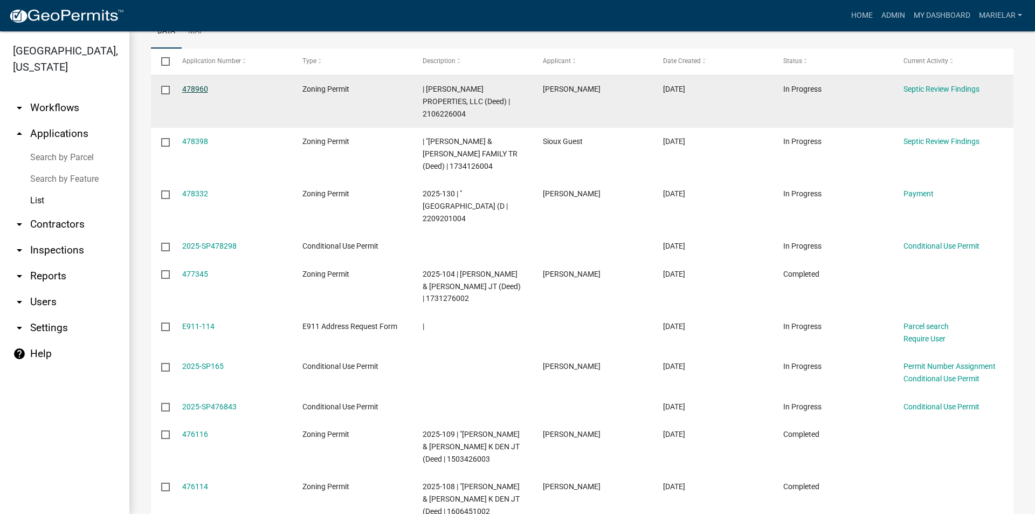
drag, startPoint x: 193, startPoint y: 88, endPoint x: 188, endPoint y: 89, distance: 5.4
click at [188, 89] on link "478960" at bounding box center [195, 89] width 26 height 9
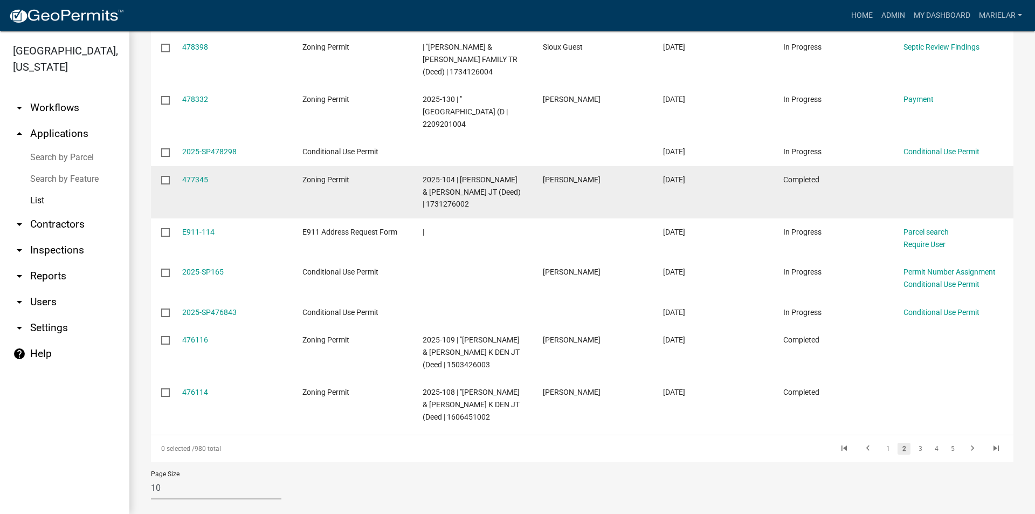
scroll to position [259, 0]
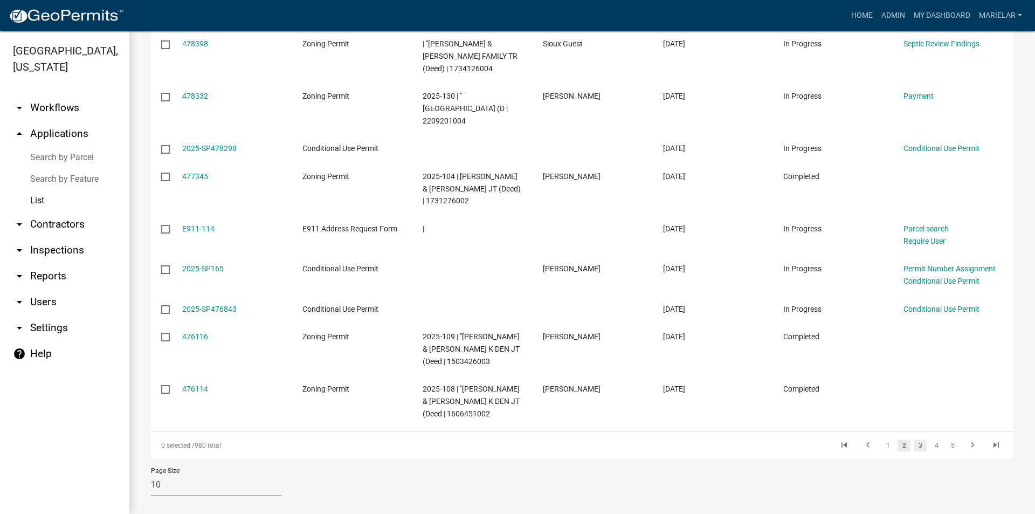
click at [914, 439] on link "3" at bounding box center [919, 445] width 13 height 12
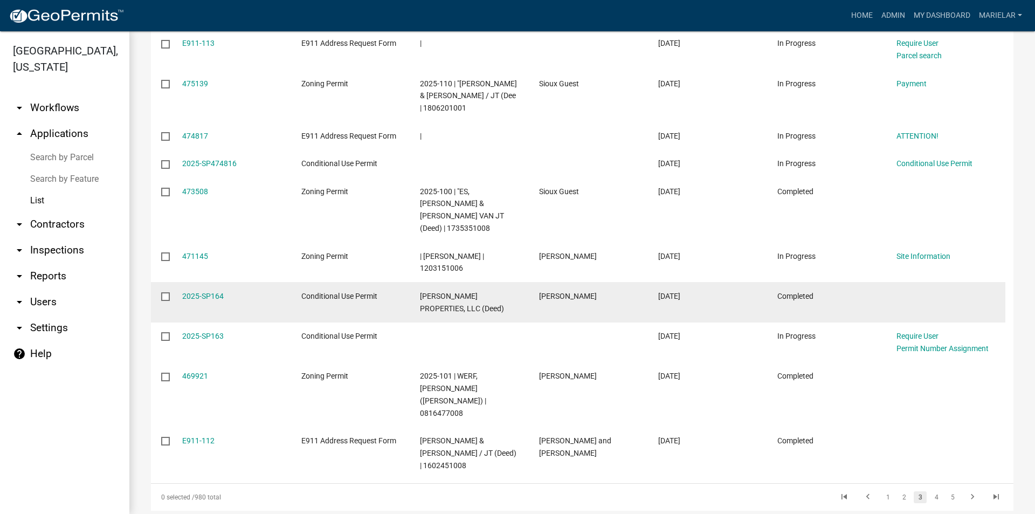
scroll to position [247, 0]
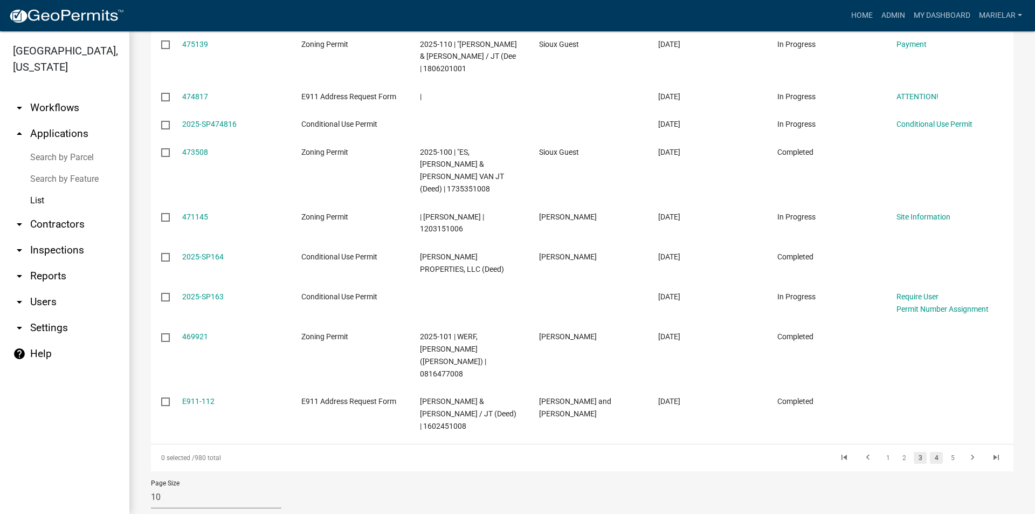
click at [930, 452] on link "4" at bounding box center [936, 458] width 13 height 12
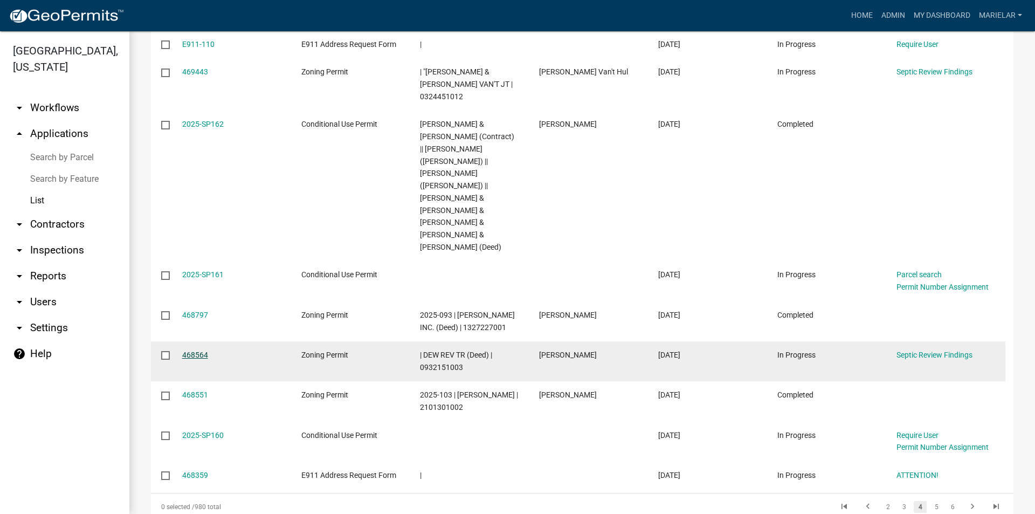
click at [206, 350] on link "468564" at bounding box center [195, 354] width 26 height 9
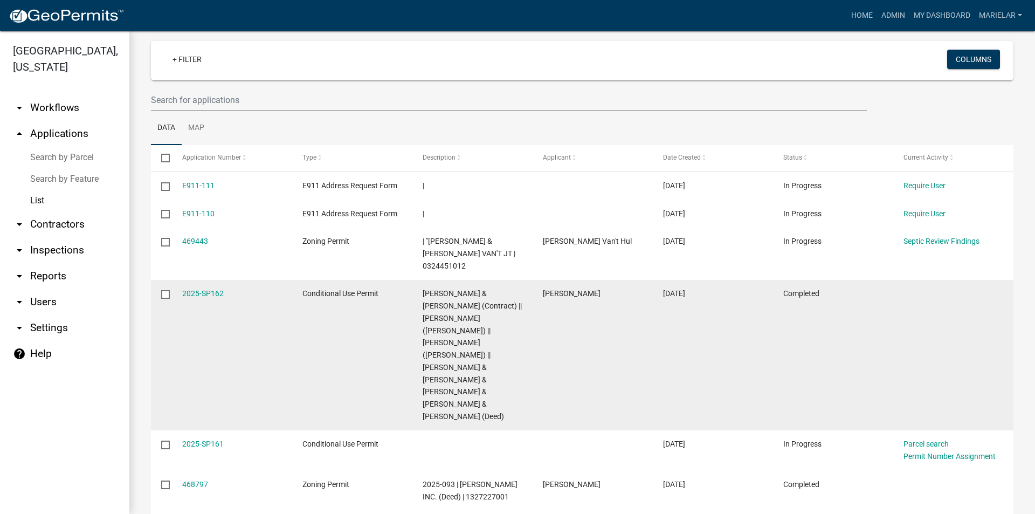
scroll to position [162, 0]
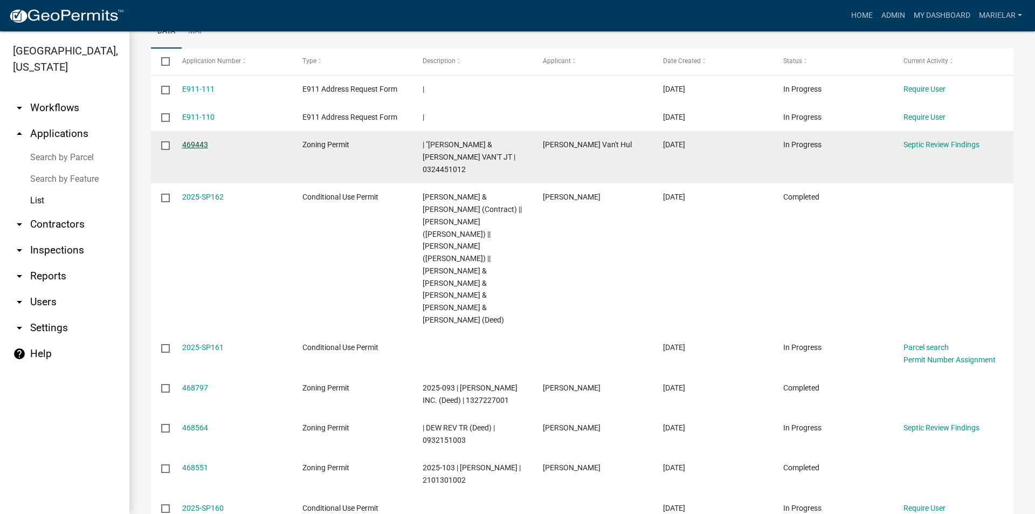
click at [190, 141] on link "469443" at bounding box center [195, 144] width 26 height 9
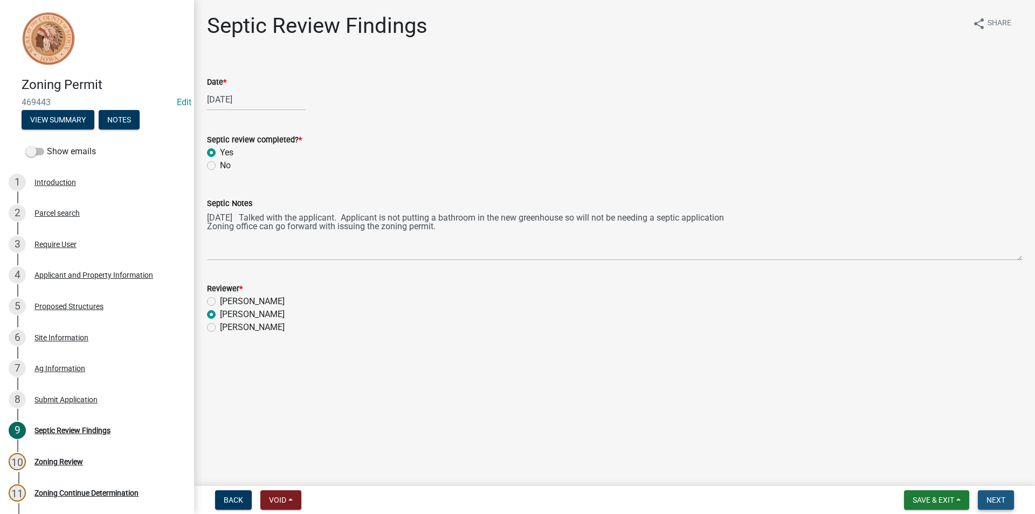
click at [989, 500] on span "Next" at bounding box center [995, 499] width 19 height 9
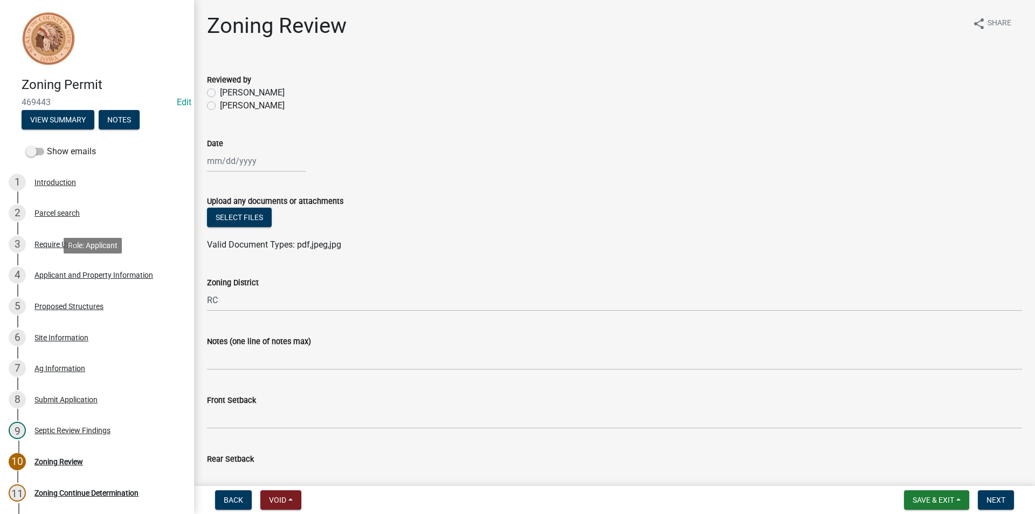
click at [79, 269] on div "4 Applicant and Property Information" at bounding box center [93, 274] width 168 height 17
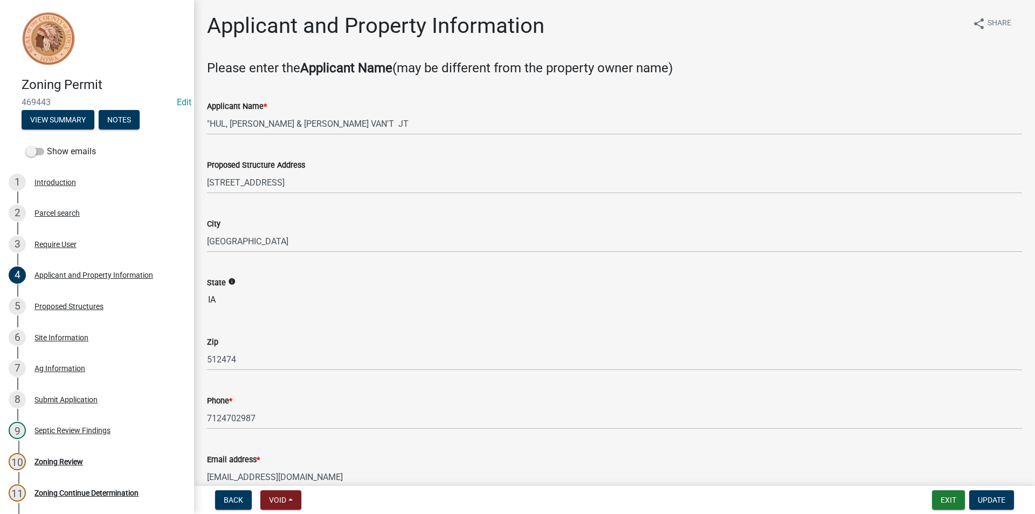
scroll to position [162, 0]
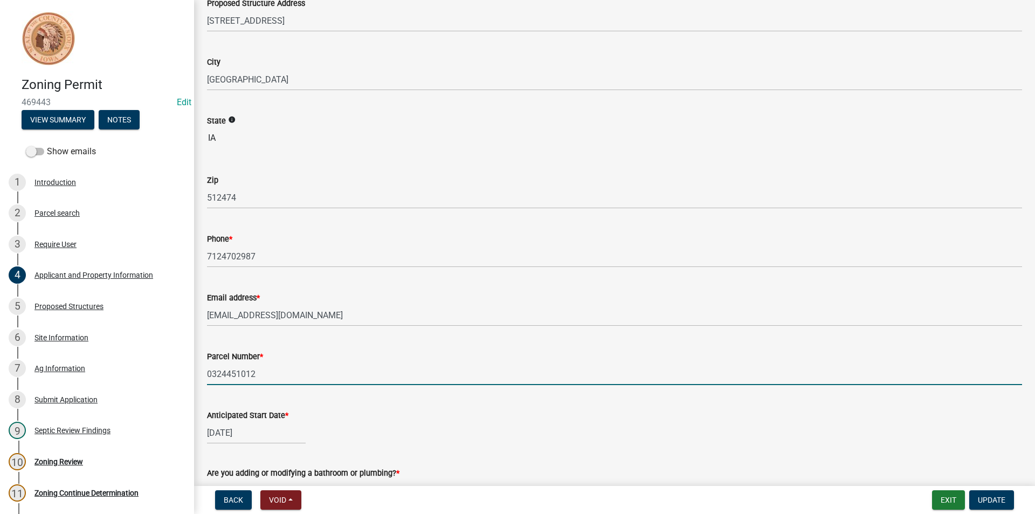
click at [241, 375] on input "0324451012" at bounding box center [614, 374] width 815 height 22
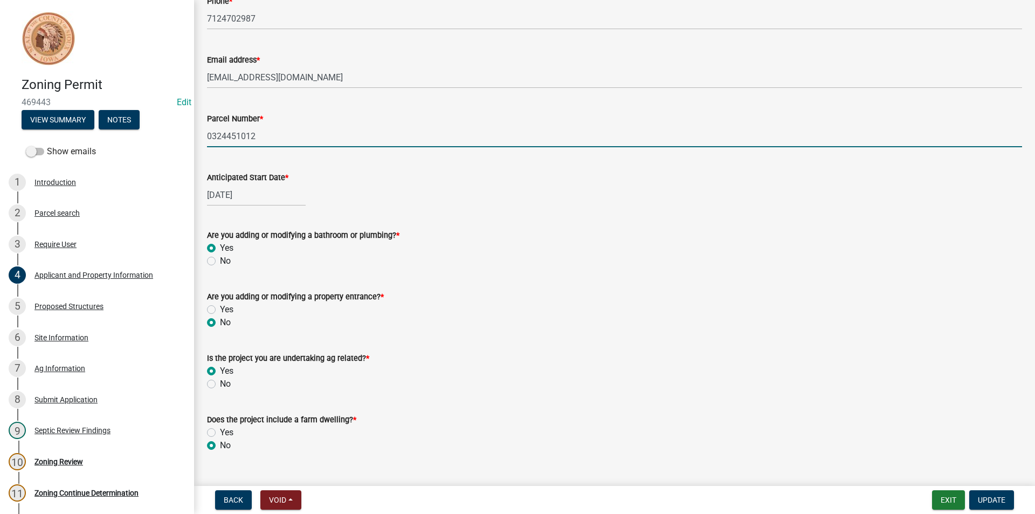
scroll to position [421, 0]
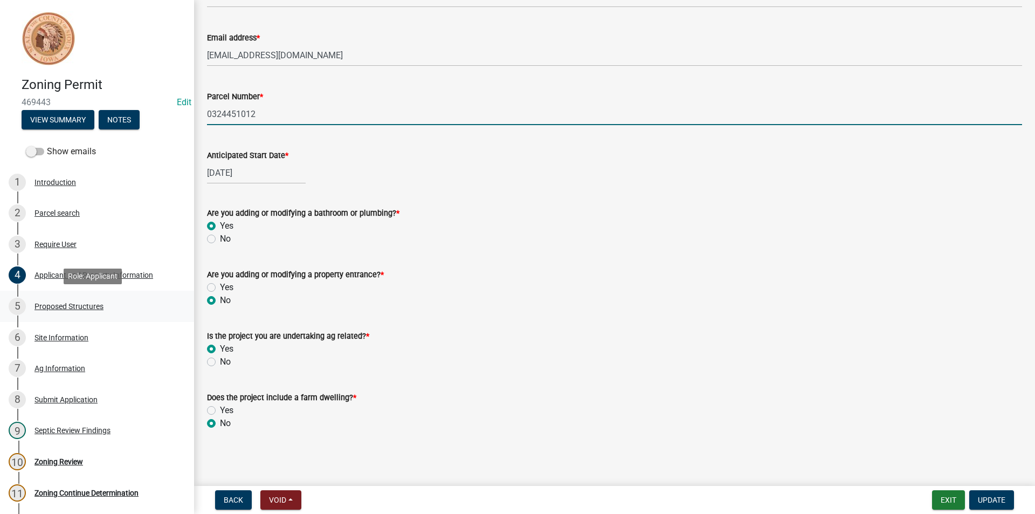
click at [76, 310] on div "Proposed Structures" at bounding box center [68, 306] width 69 height 8
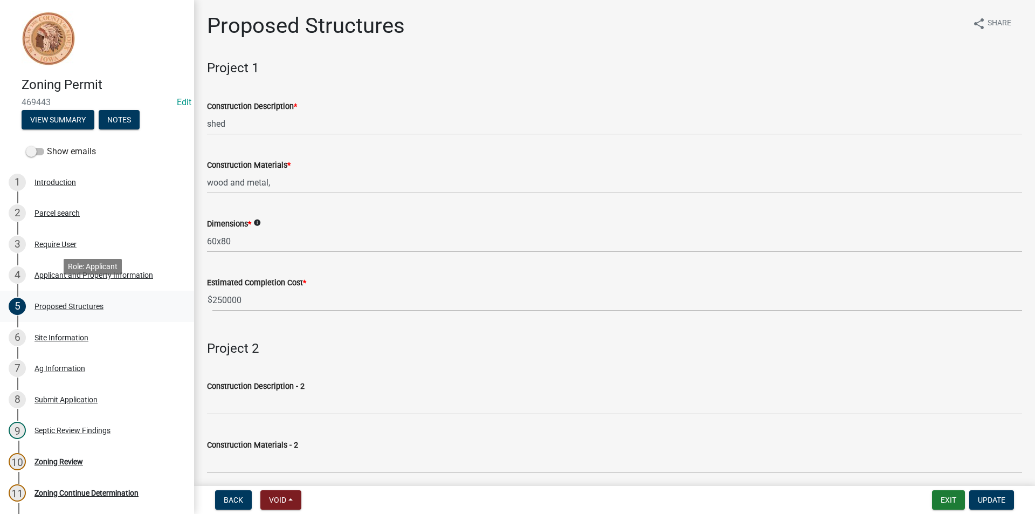
scroll to position [101, 0]
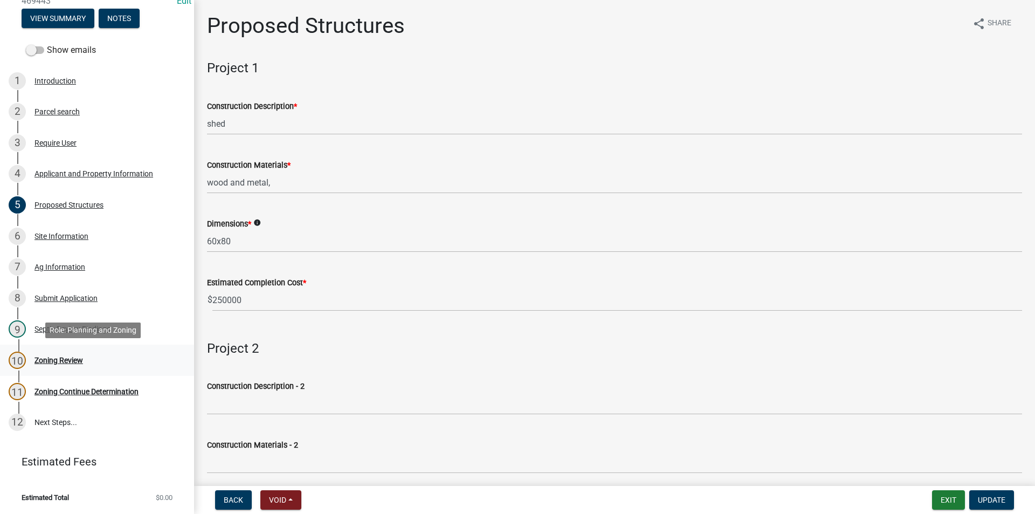
click at [63, 362] on div "Zoning Review" at bounding box center [58, 360] width 48 height 8
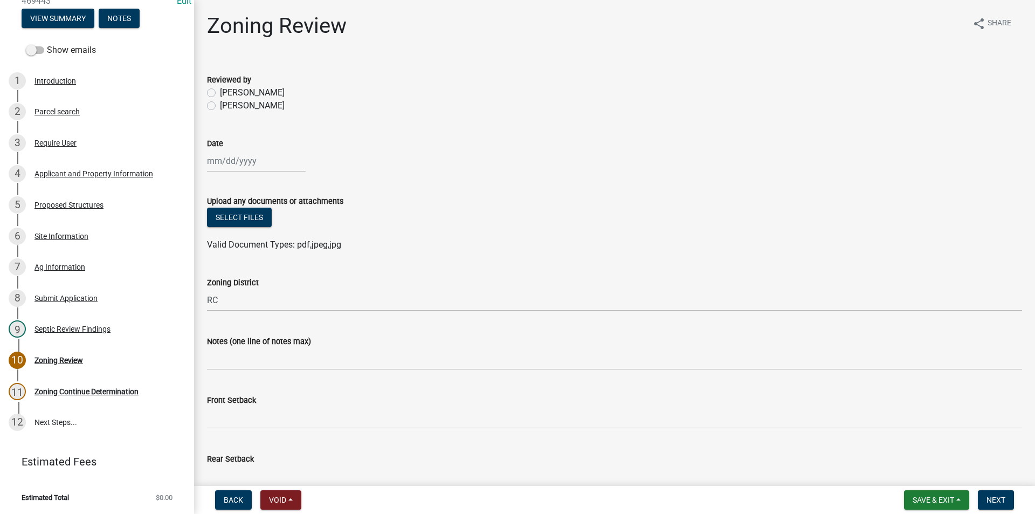
click at [220, 107] on label "[PERSON_NAME]" at bounding box center [252, 105] width 65 height 13
click at [220, 106] on input "[PERSON_NAME]" at bounding box center [223, 102] width 7 height 7
radio input "true"
select select "9"
select select "2025"
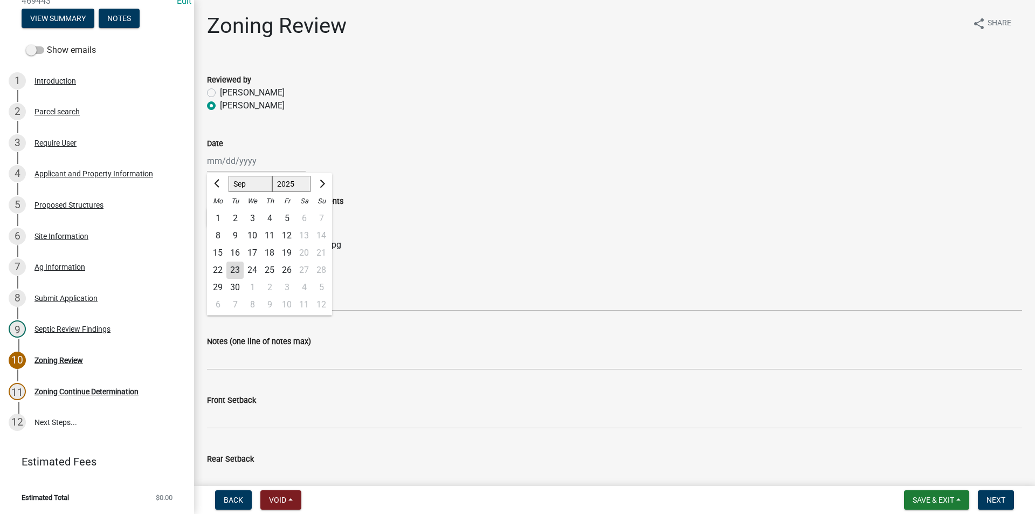
drag, startPoint x: 246, startPoint y: 159, endPoint x: 237, endPoint y: 268, distance: 109.2
click at [237, 268] on div "23" at bounding box center [234, 269] width 17 height 17
type input "[DATE]"
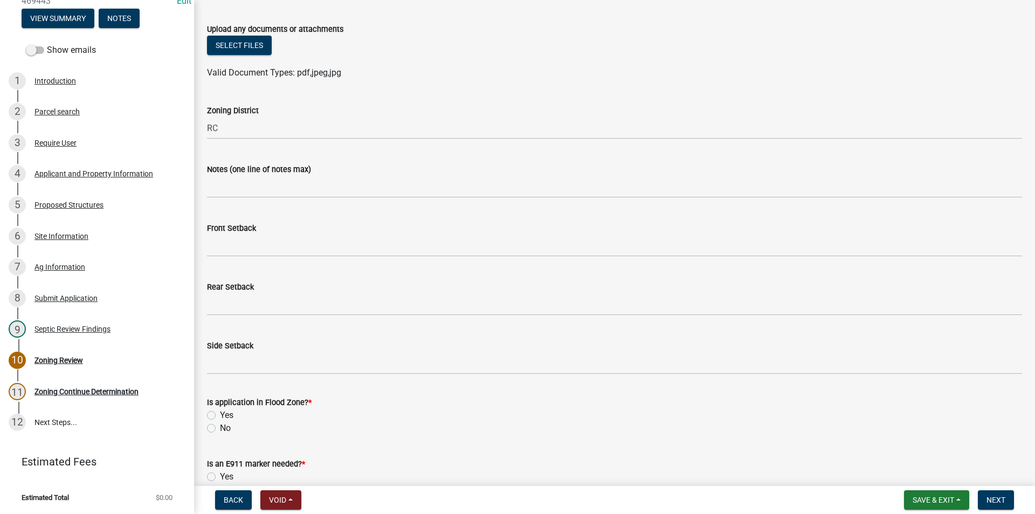
scroll to position [108, 0]
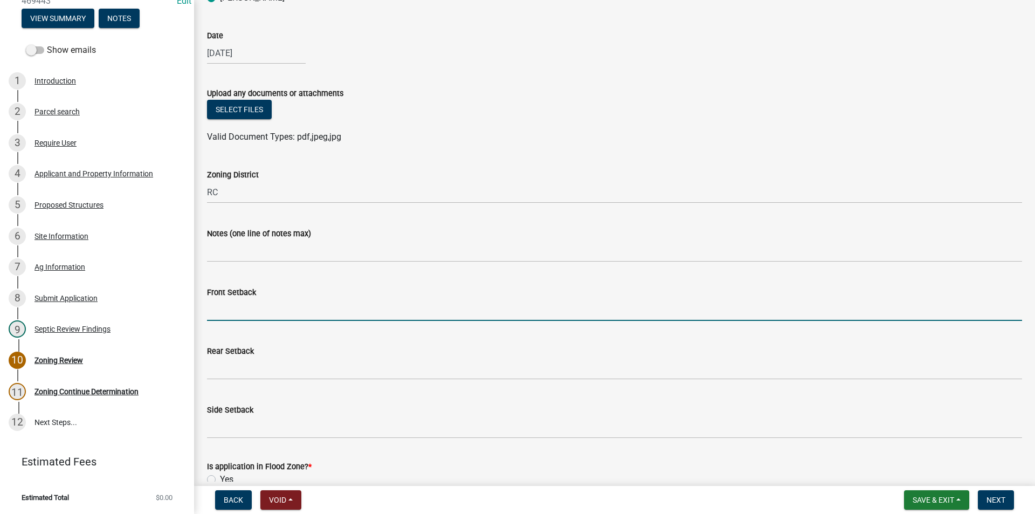
click at [239, 314] on input "Front Setback" at bounding box center [614, 310] width 815 height 22
type input "50"
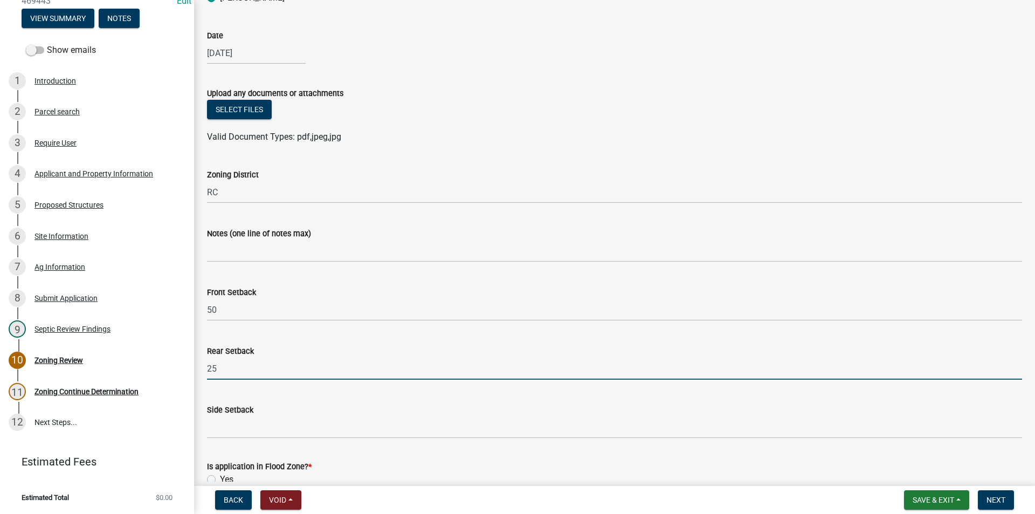
type input "25"
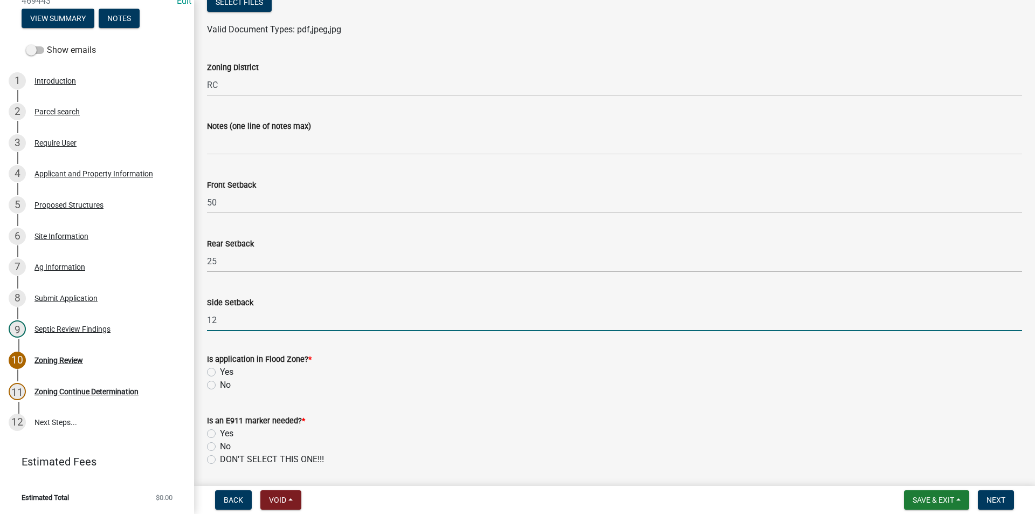
scroll to position [269, 0]
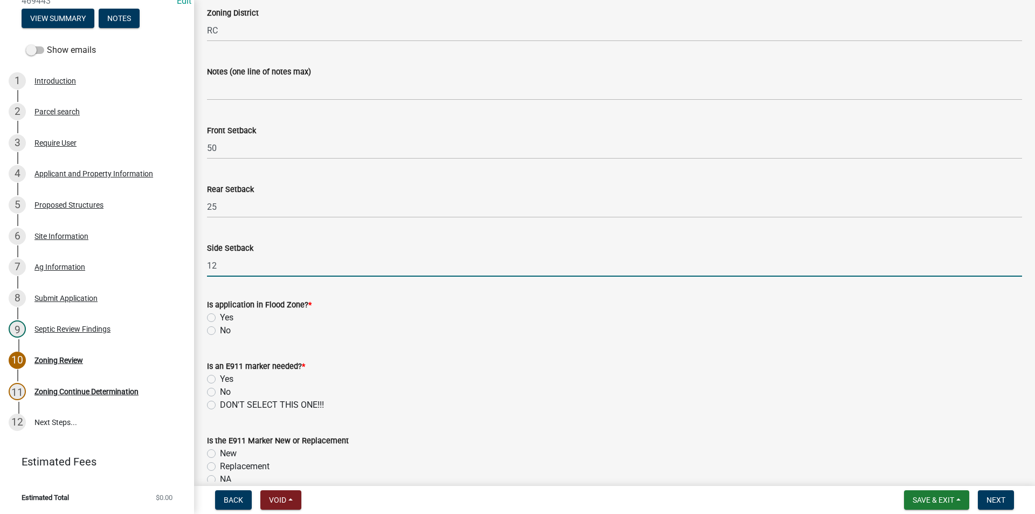
type input "12"
click at [220, 330] on label "No" at bounding box center [225, 330] width 11 height 13
click at [220, 330] on input "No" at bounding box center [223, 327] width 7 height 7
radio input "true"
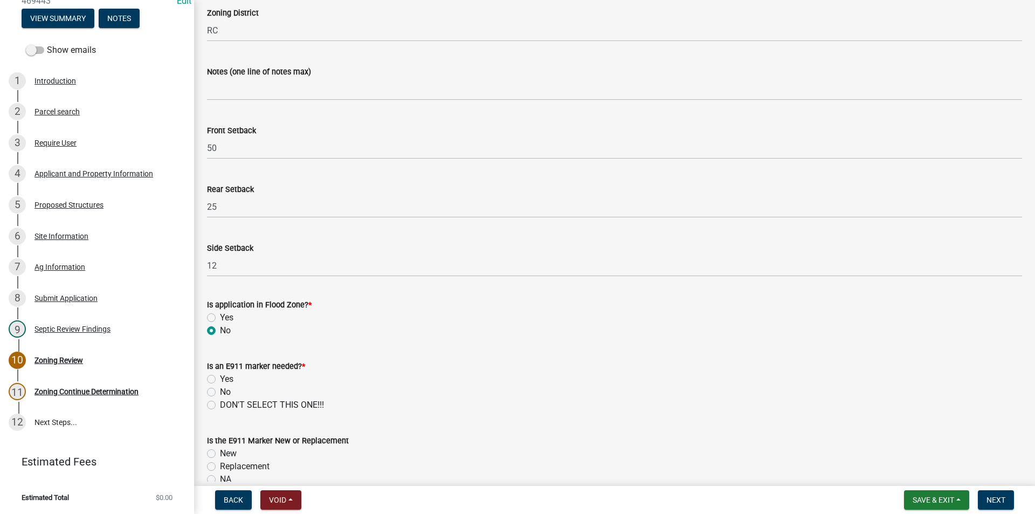
click at [220, 389] on label "No" at bounding box center [225, 391] width 11 height 13
click at [220, 389] on input "No" at bounding box center [223, 388] width 7 height 7
radio input "true"
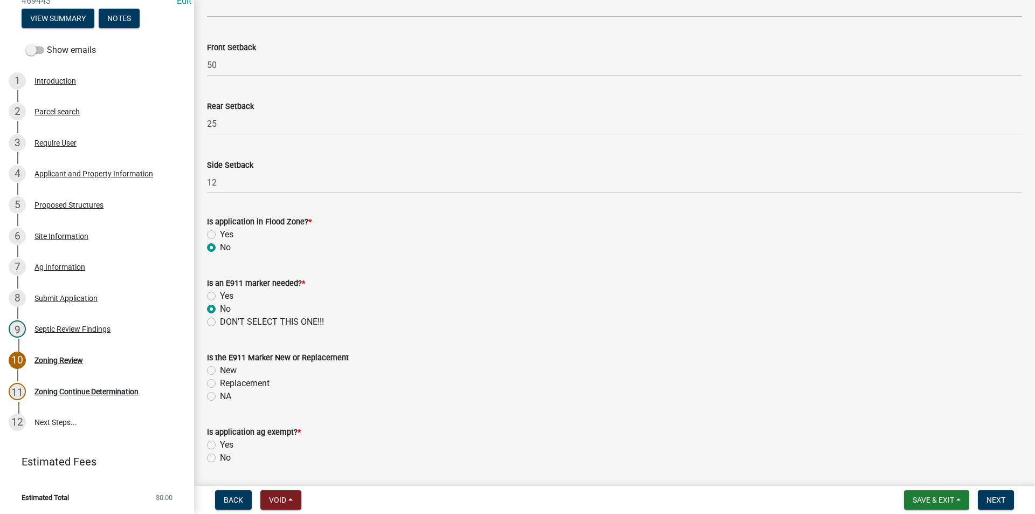
scroll to position [431, 0]
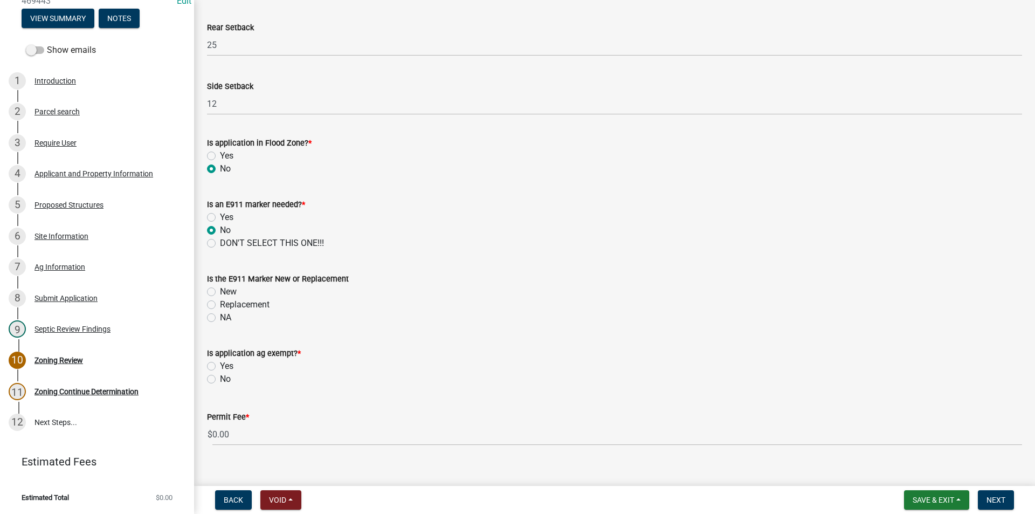
click at [220, 315] on label "NA" at bounding box center [225, 317] width 11 height 13
click at [220, 315] on input "NA" at bounding box center [223, 314] width 7 height 7
radio input "true"
click at [220, 377] on label "No" at bounding box center [225, 378] width 11 height 13
click at [220, 377] on input "No" at bounding box center [223, 375] width 7 height 7
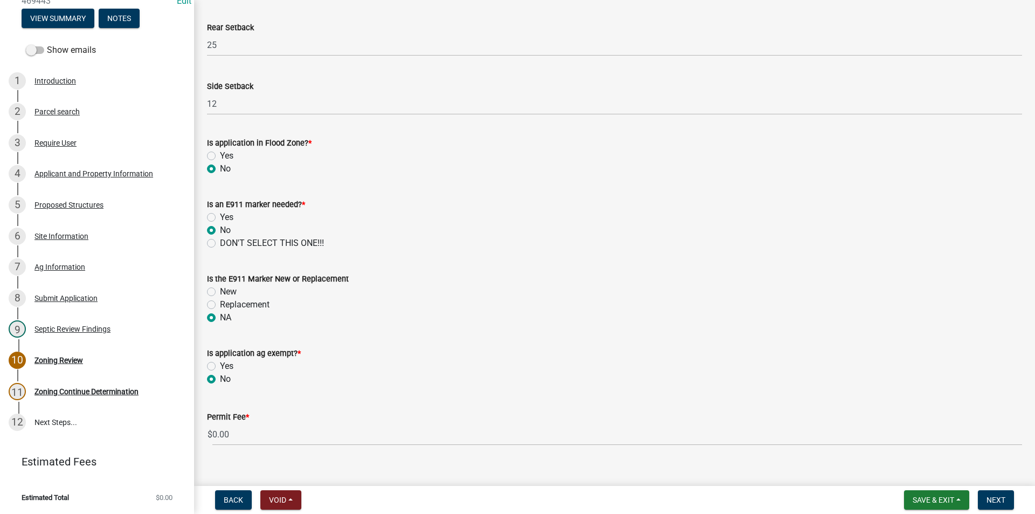
radio input "true"
drag, startPoint x: 212, startPoint y: 378, endPoint x: 571, endPoint y: 275, distance: 373.3
click at [571, 275] on div "Is the E911 Marker New or Replacement" at bounding box center [614, 278] width 815 height 13
click at [1006, 498] on button "Next" at bounding box center [995, 499] width 36 height 19
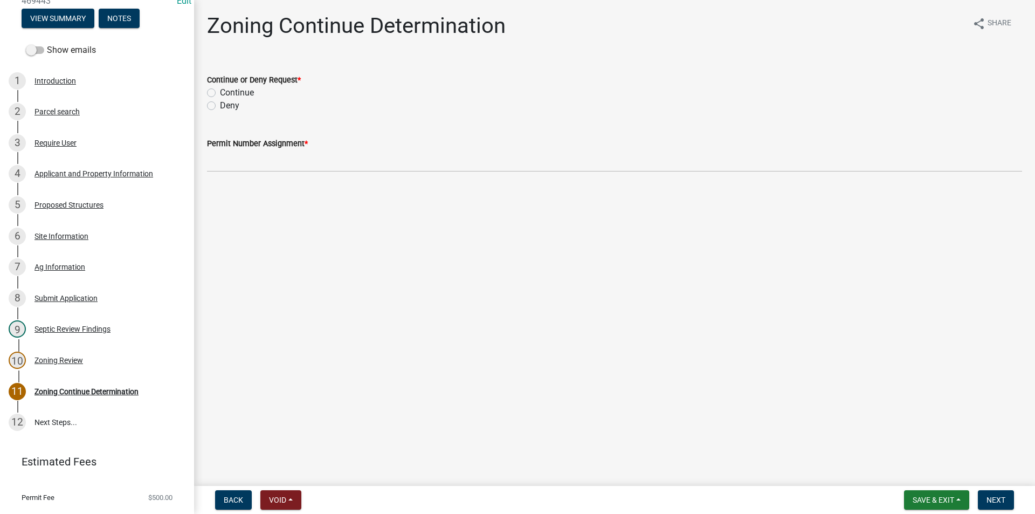
click at [220, 93] on label "Continue" at bounding box center [237, 92] width 34 height 13
click at [220, 93] on input "Continue" at bounding box center [223, 89] width 7 height 7
radio input "true"
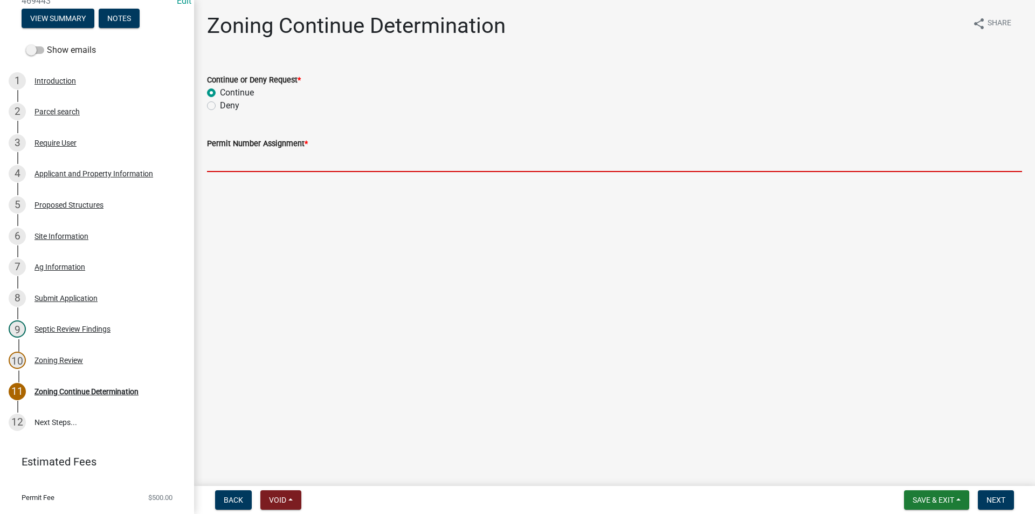
click at [235, 160] on input "Permit Number Assignment *" at bounding box center [614, 161] width 815 height 22
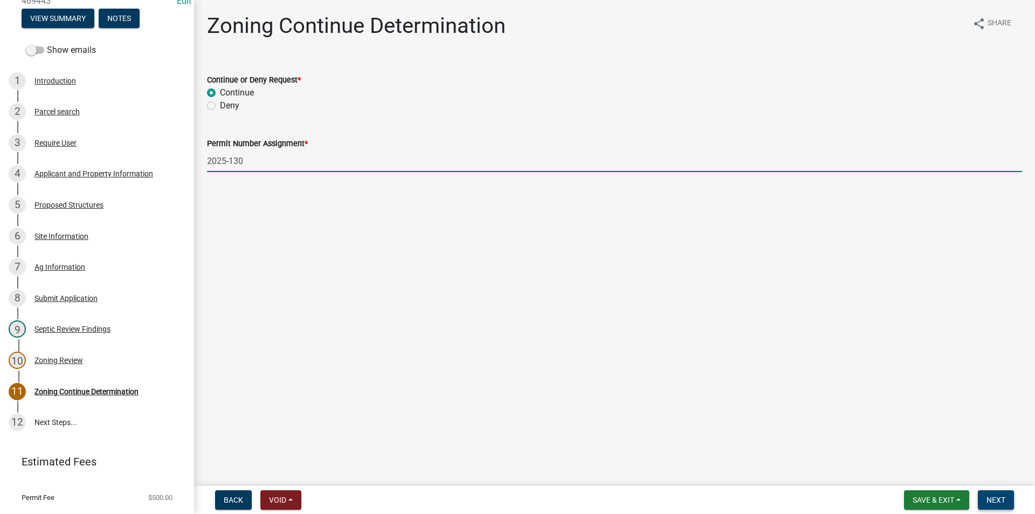
type input "2025-130"
click at [1008, 501] on button "Next" at bounding box center [995, 499] width 36 height 19
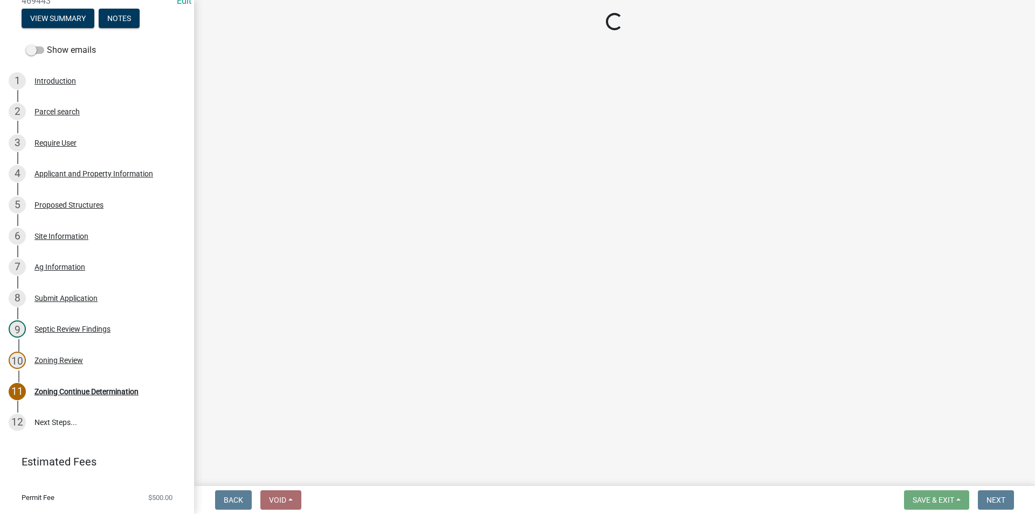
select select "3: 3"
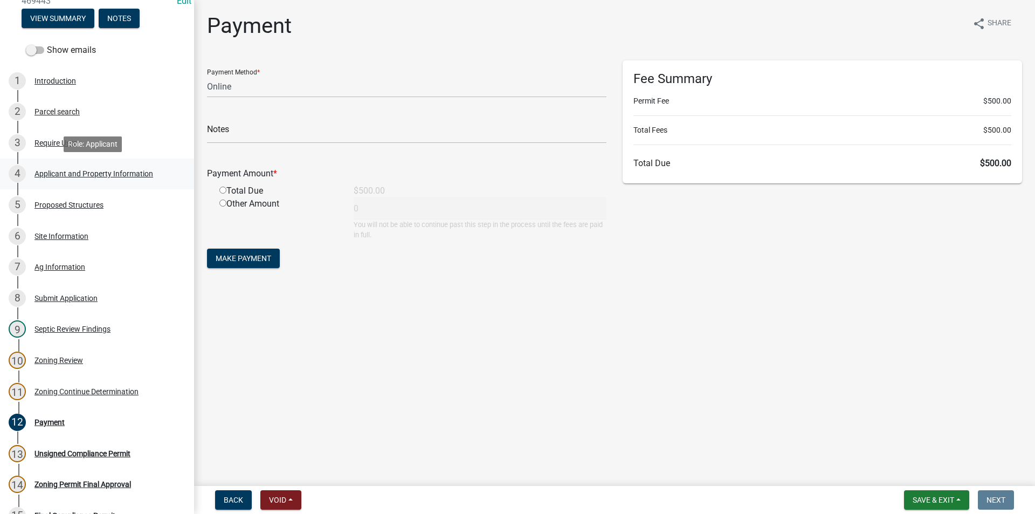
click at [67, 174] on div "Applicant and Property Information" at bounding box center [93, 174] width 119 height 8
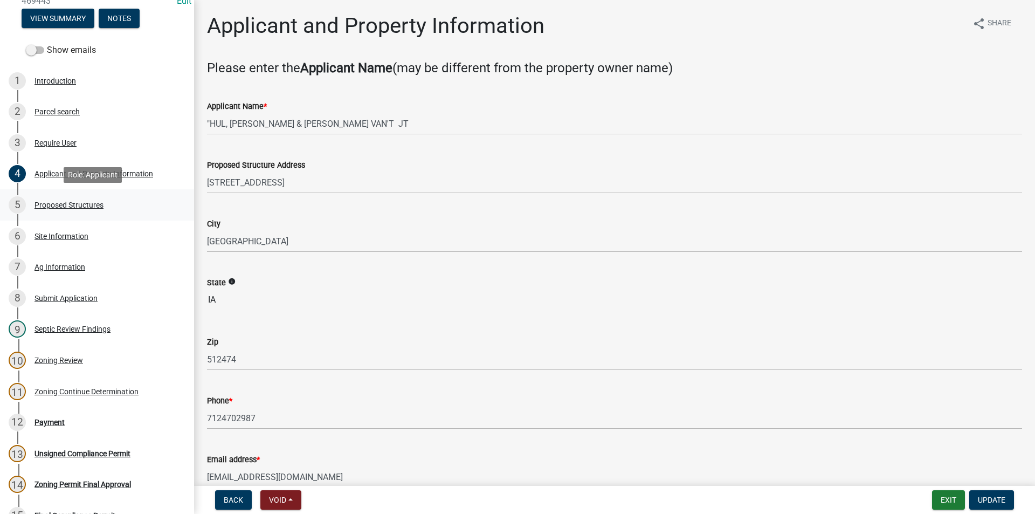
click at [69, 208] on div "Proposed Structures" at bounding box center [68, 205] width 69 height 8
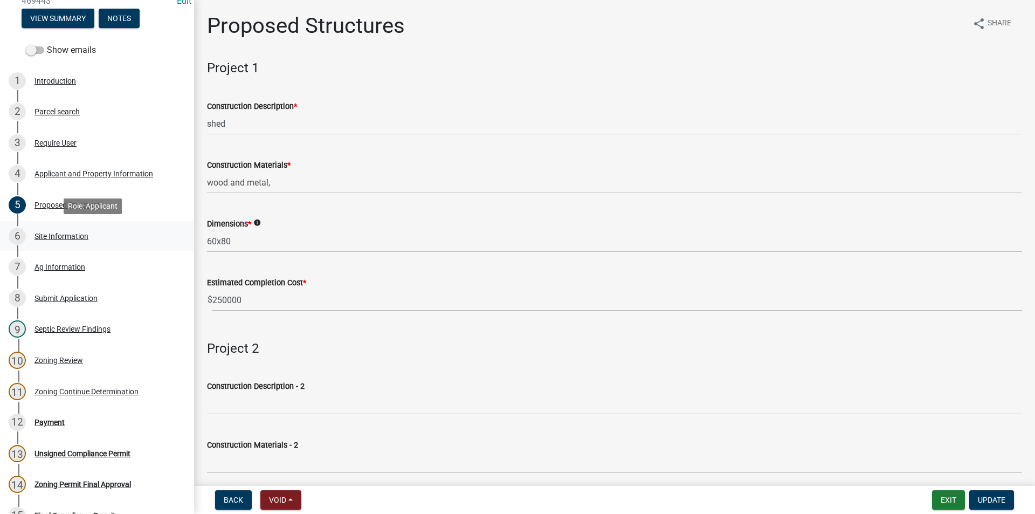
click at [75, 233] on div "Site Information" at bounding box center [61, 236] width 54 height 8
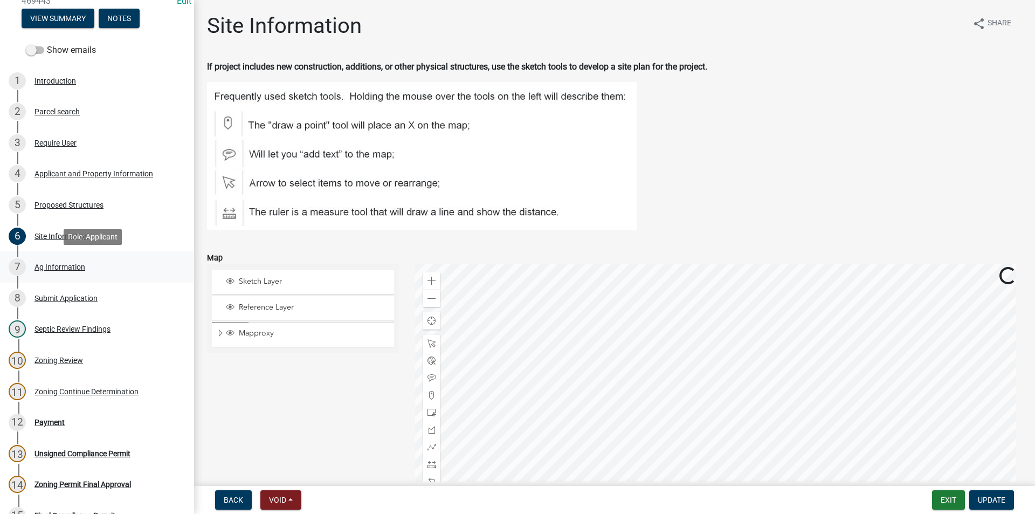
click at [66, 266] on div "Ag Information" at bounding box center [59, 267] width 51 height 8
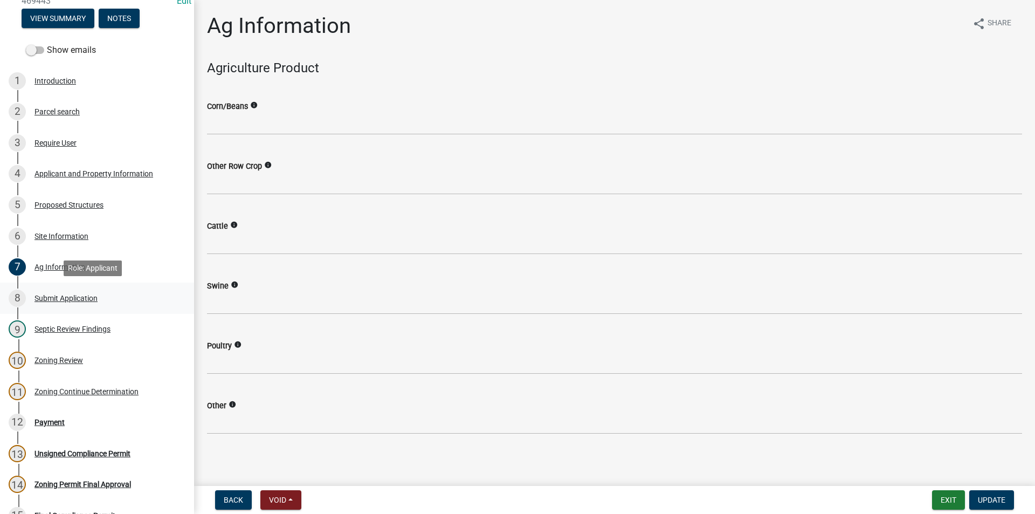
click at [68, 295] on div "Submit Application" at bounding box center [65, 298] width 63 height 8
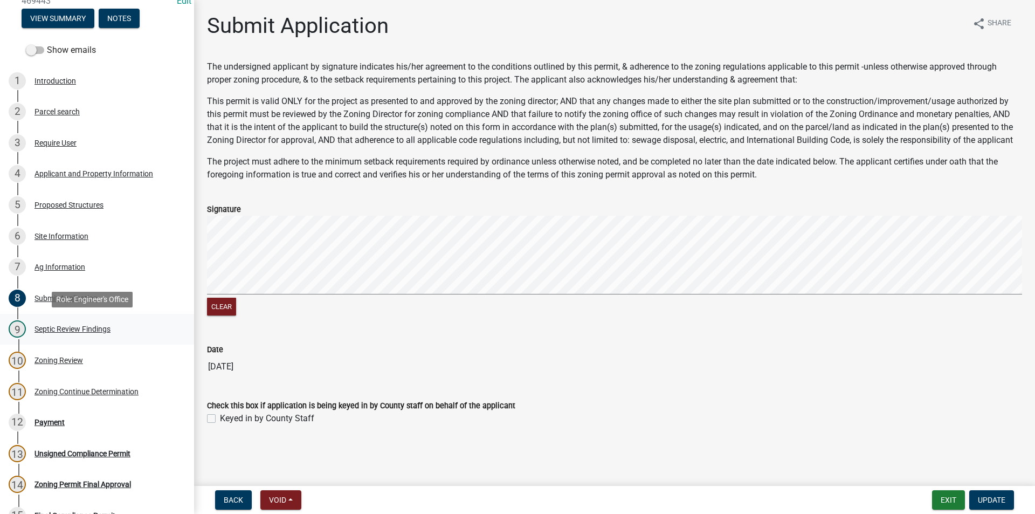
click at [79, 321] on div "9 Septic Review Findings" at bounding box center [93, 328] width 168 height 17
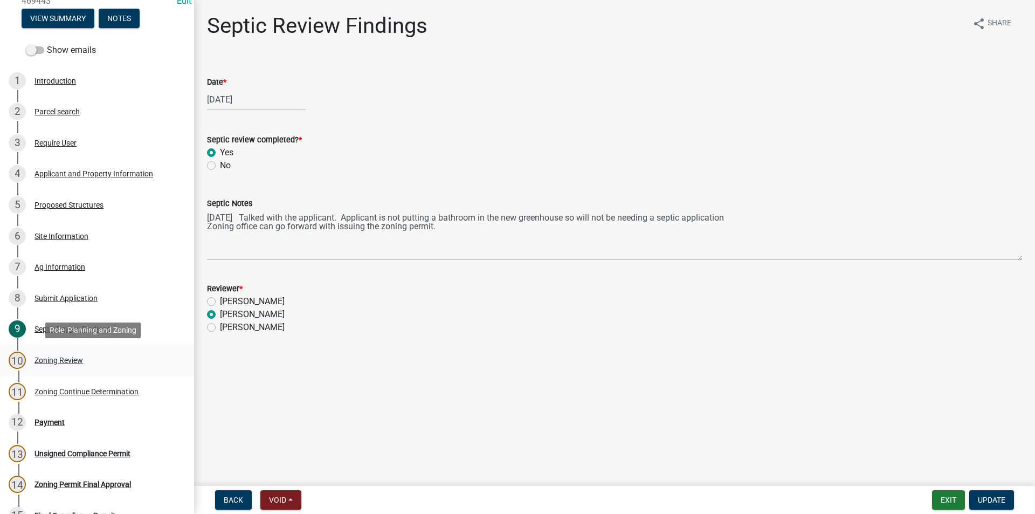
click at [70, 359] on div "Zoning Review" at bounding box center [58, 360] width 48 height 8
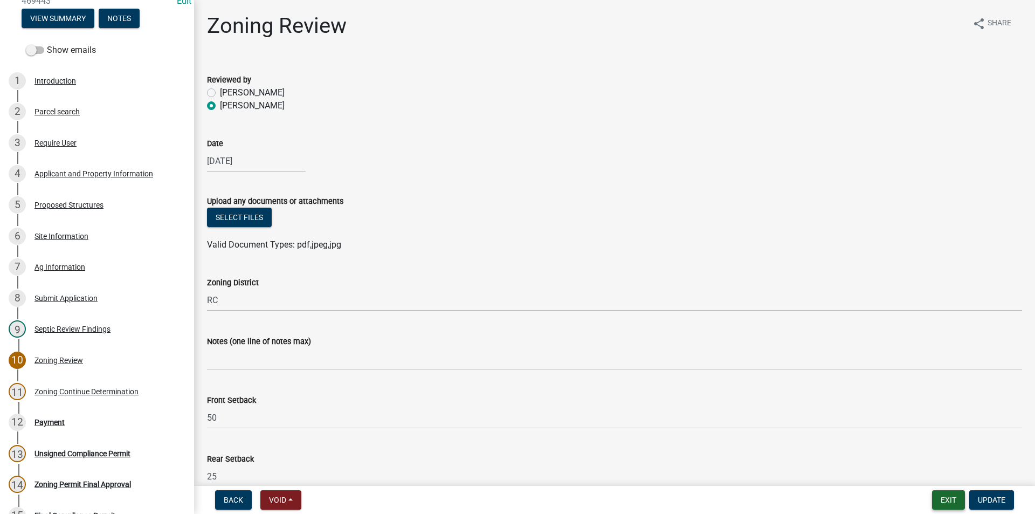
click at [950, 497] on button "Exit" at bounding box center [948, 499] width 33 height 19
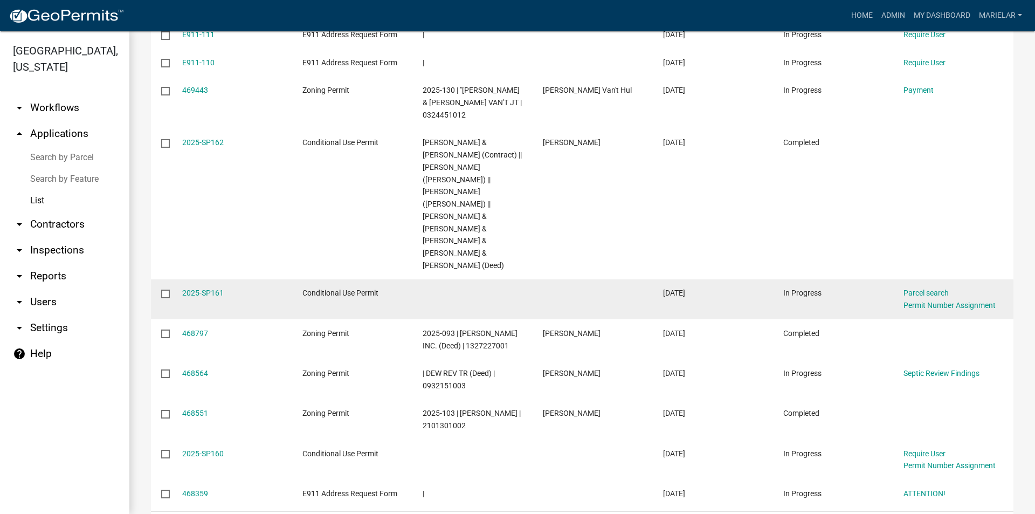
scroll to position [259, 0]
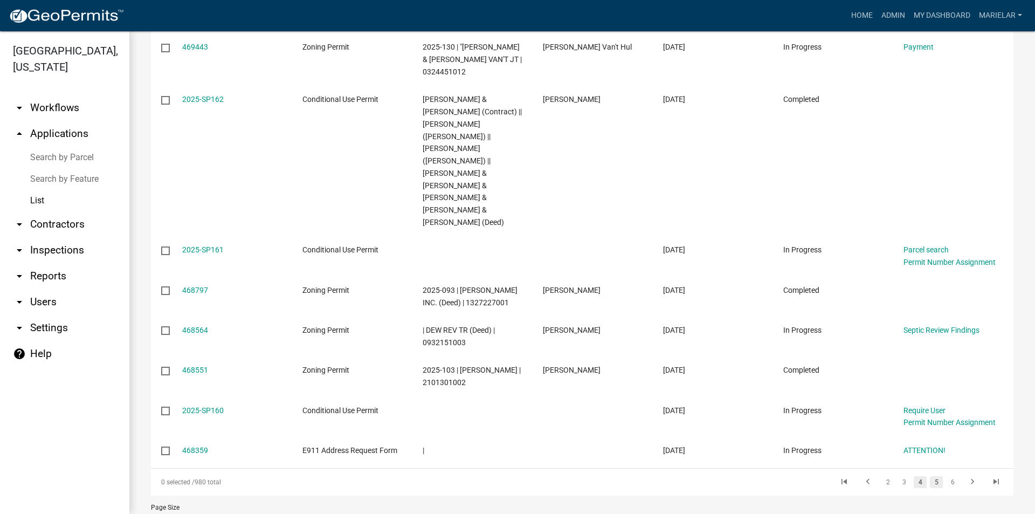
click at [930, 476] on link "5" at bounding box center [936, 482] width 13 height 12
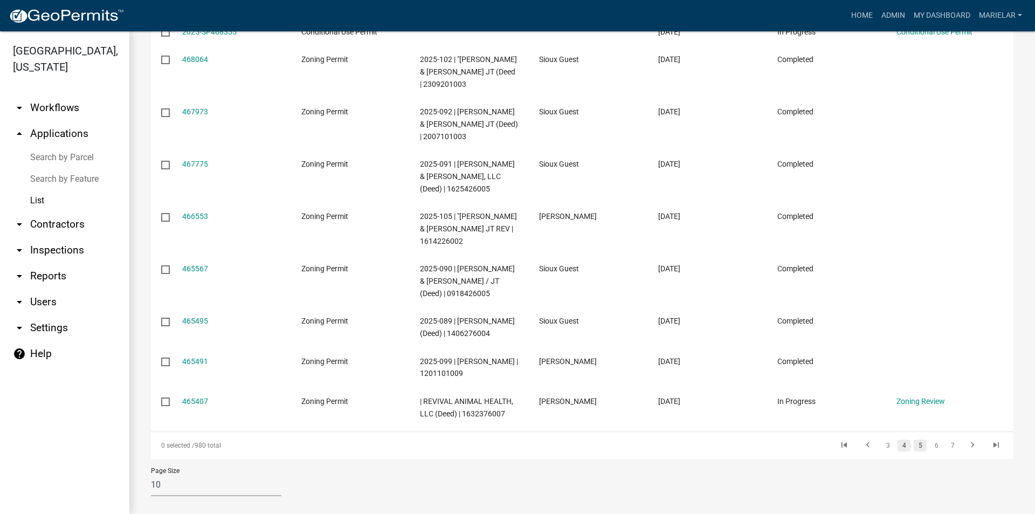
click at [900, 451] on link "4" at bounding box center [903, 445] width 13 height 12
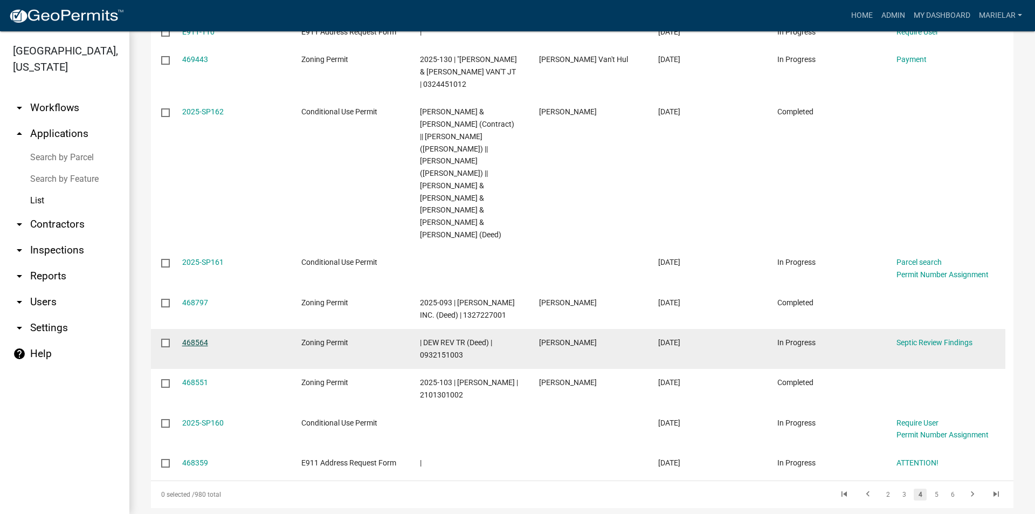
click at [182, 338] on link "468564" at bounding box center [195, 342] width 26 height 9
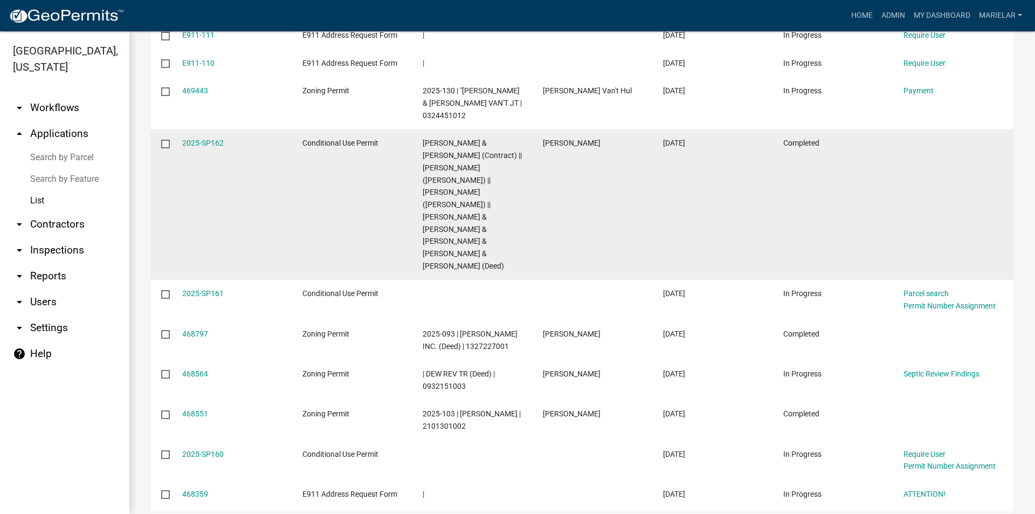
scroll to position [259, 0]
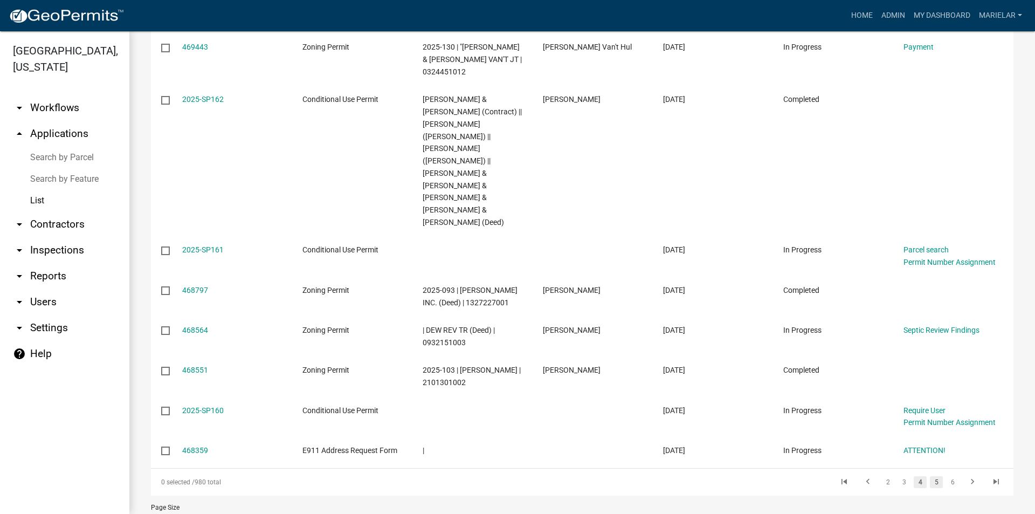
click at [930, 476] on link "5" at bounding box center [936, 482] width 13 height 12
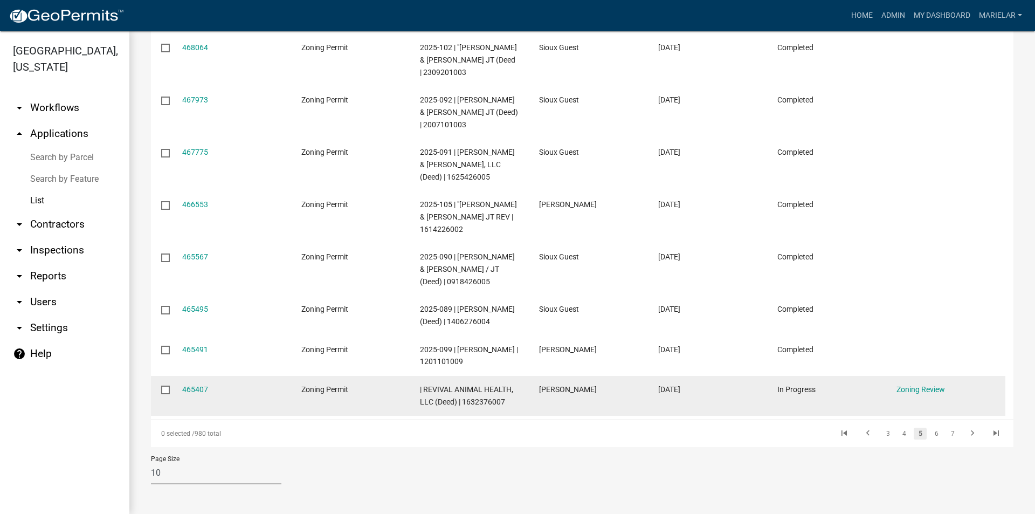
scroll to position [283, 0]
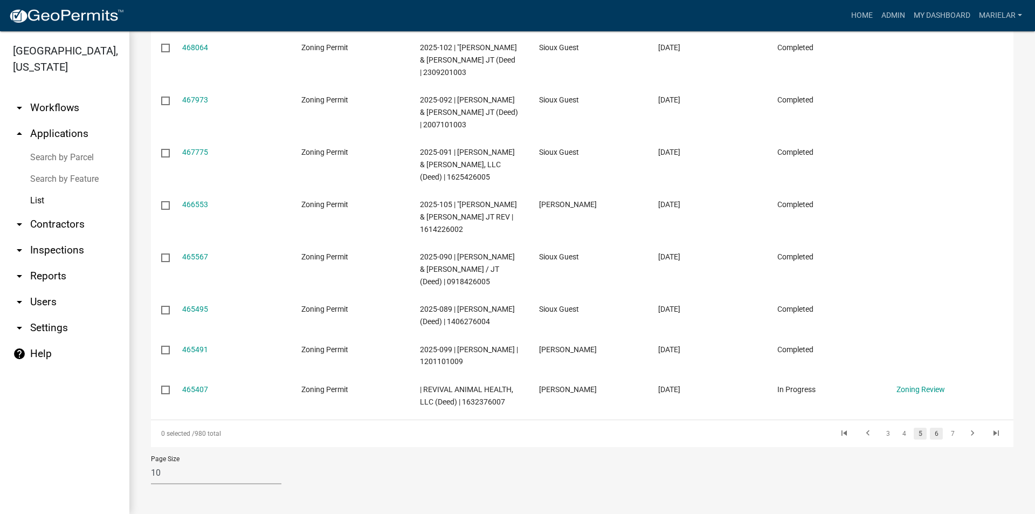
click at [930, 436] on link "6" at bounding box center [936, 433] width 13 height 12
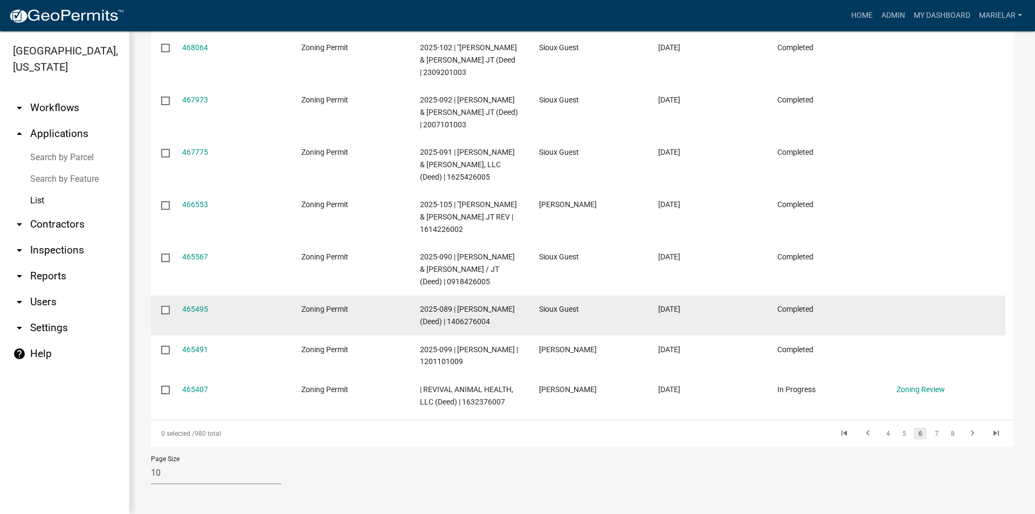
scroll to position [210, 0]
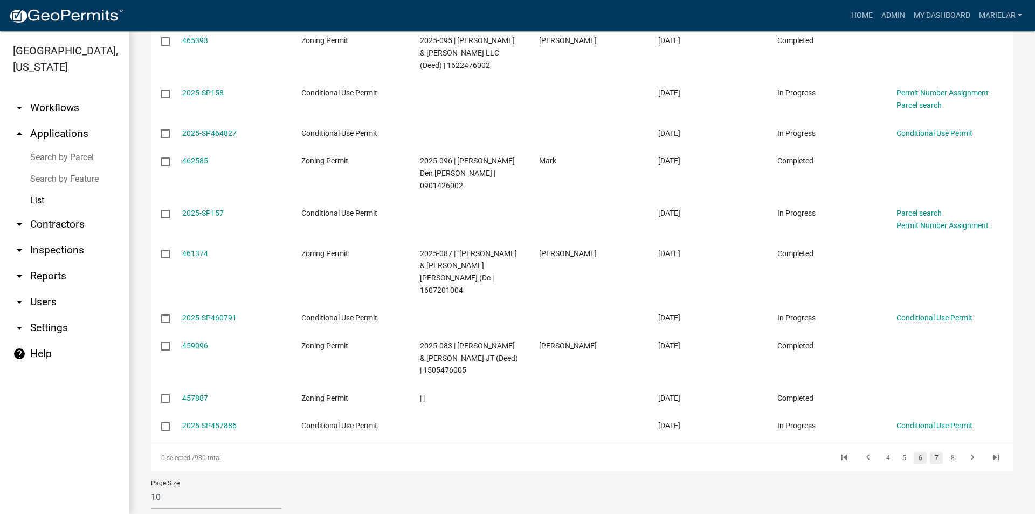
click at [930, 452] on link "7" at bounding box center [936, 458] width 13 height 12
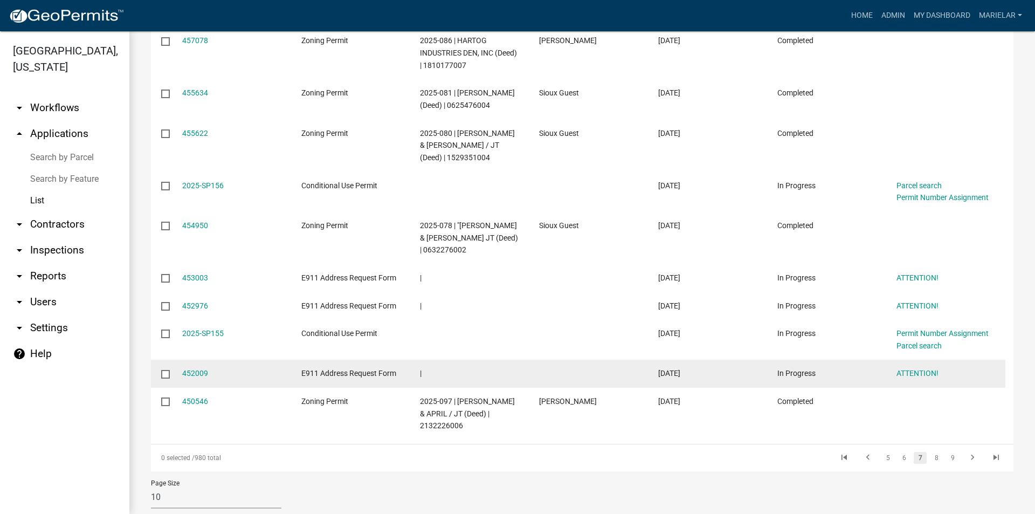
drag, startPoint x: 929, startPoint y: 435, endPoint x: 654, endPoint y: 398, distance: 277.3
click at [928, 435] on datatable-body-cell at bounding box center [945, 413] width 119 height 52
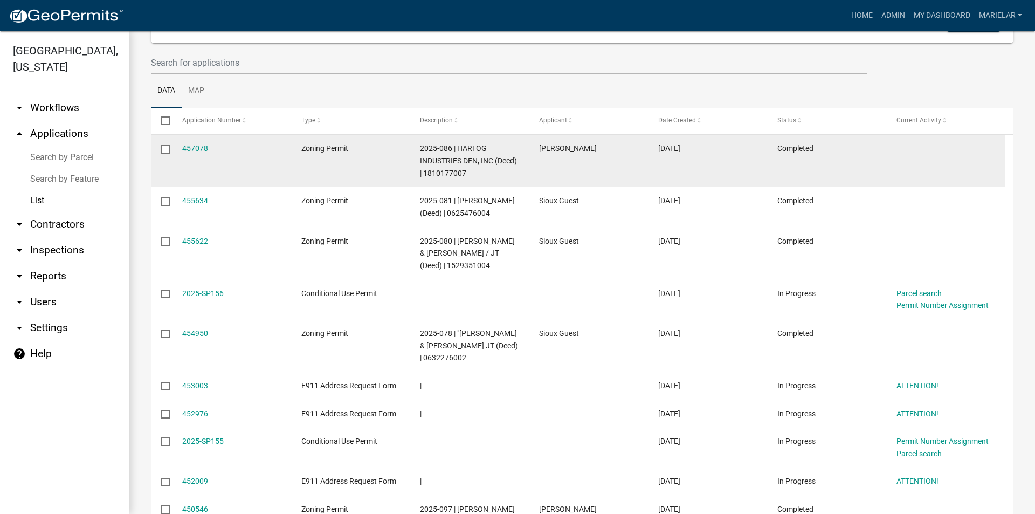
scroll to position [247, 0]
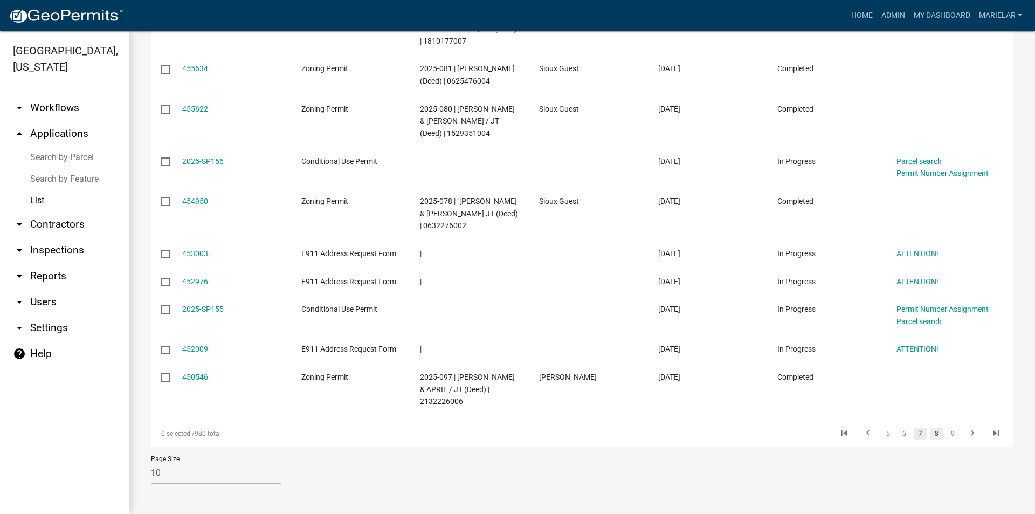
click at [930, 428] on link "8" at bounding box center [936, 433] width 13 height 12
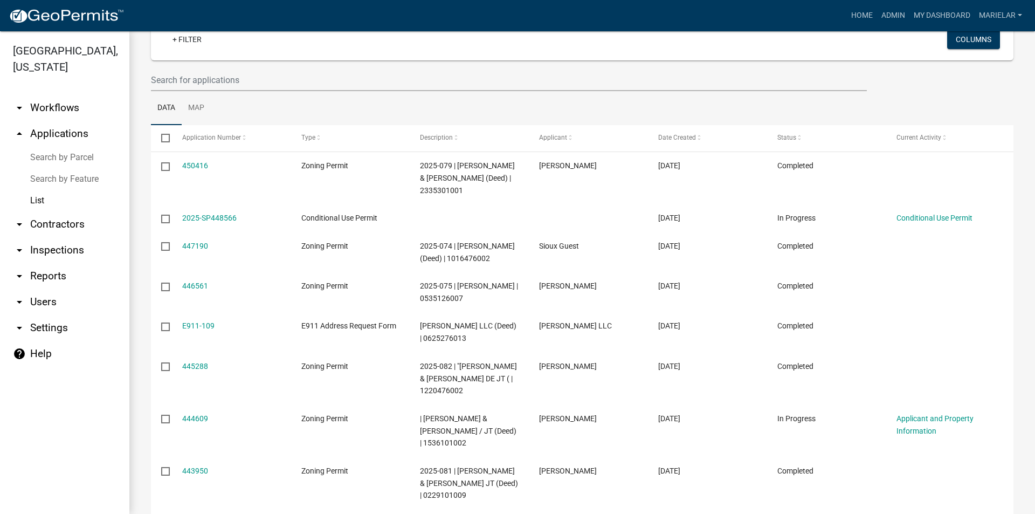
scroll to position [283, 0]
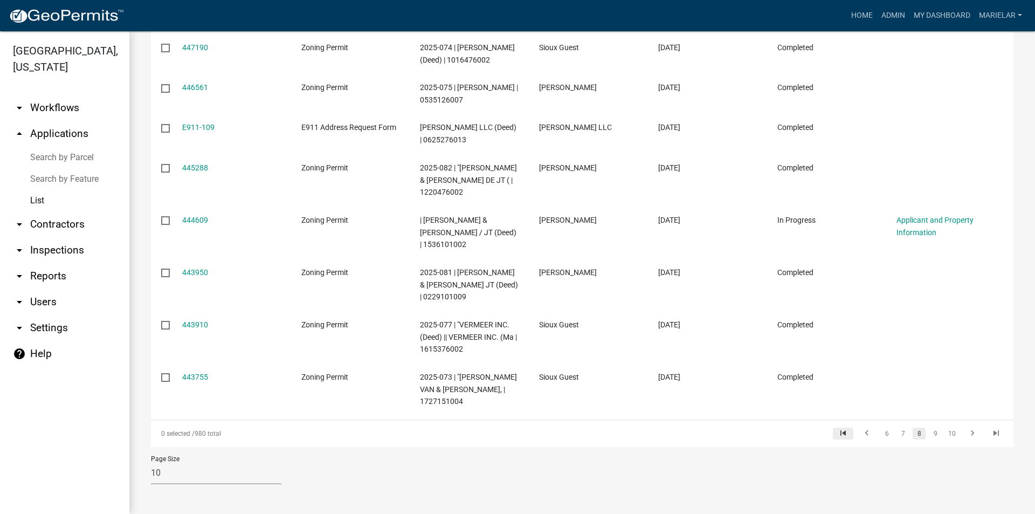
click at [836, 431] on icon "go to first page" at bounding box center [843, 434] width 14 height 13
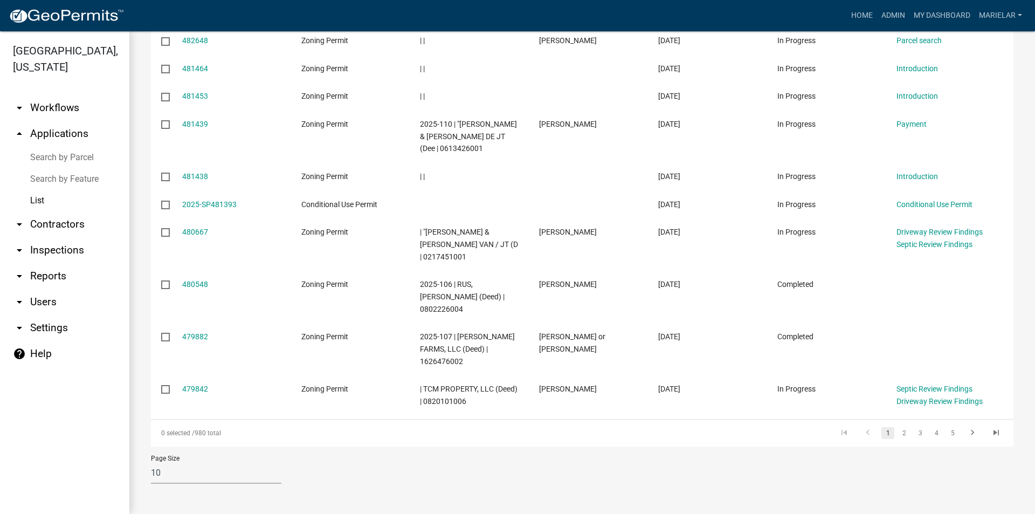
scroll to position [185, 0]
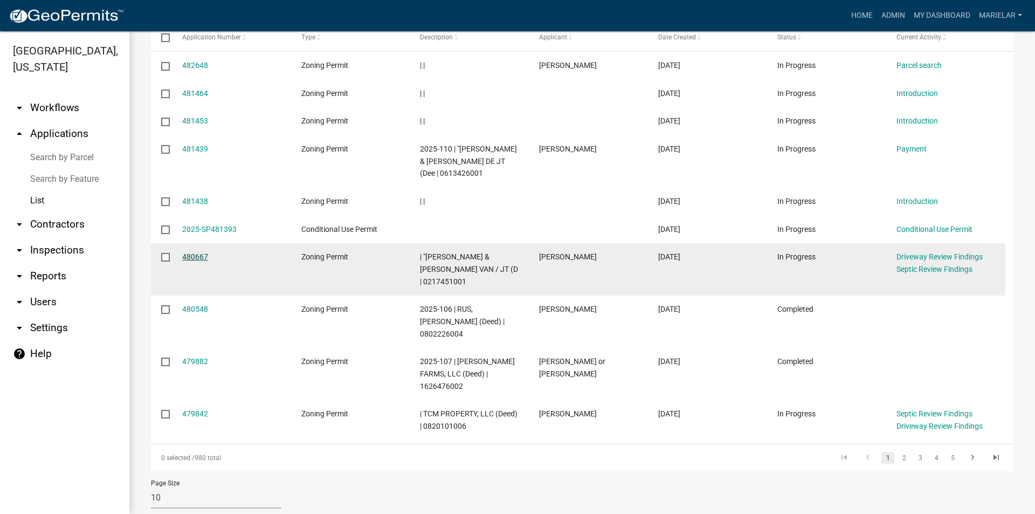
click at [194, 256] on link "480667" at bounding box center [195, 256] width 26 height 9
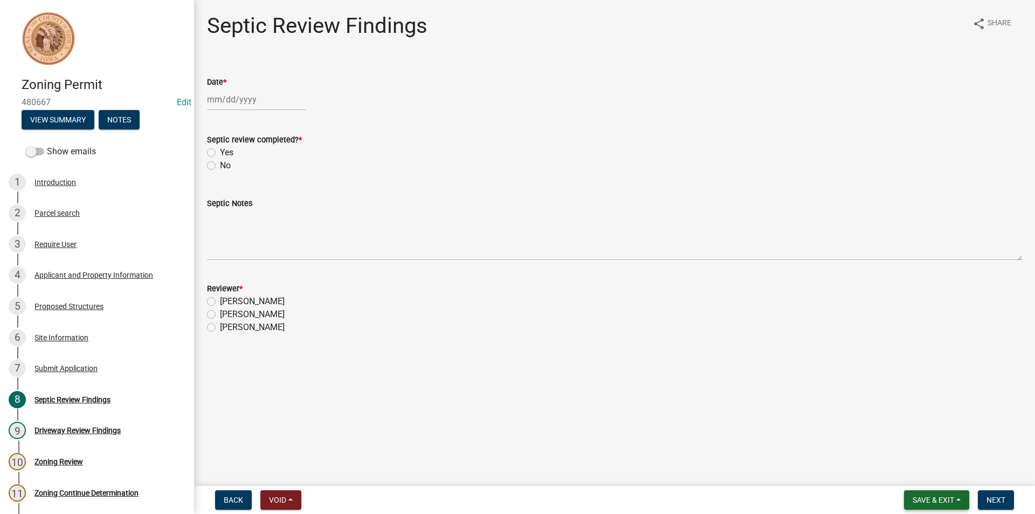
click at [933, 501] on span "Save & Exit" at bounding box center [932, 499] width 41 height 9
click at [932, 477] on button "Save & Exit" at bounding box center [926, 472] width 86 height 26
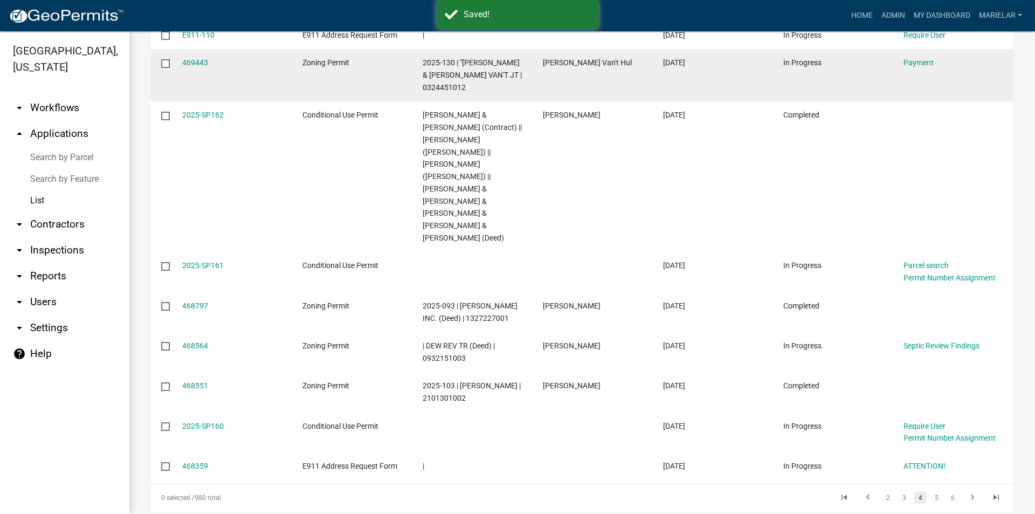
scroll to position [259, 0]
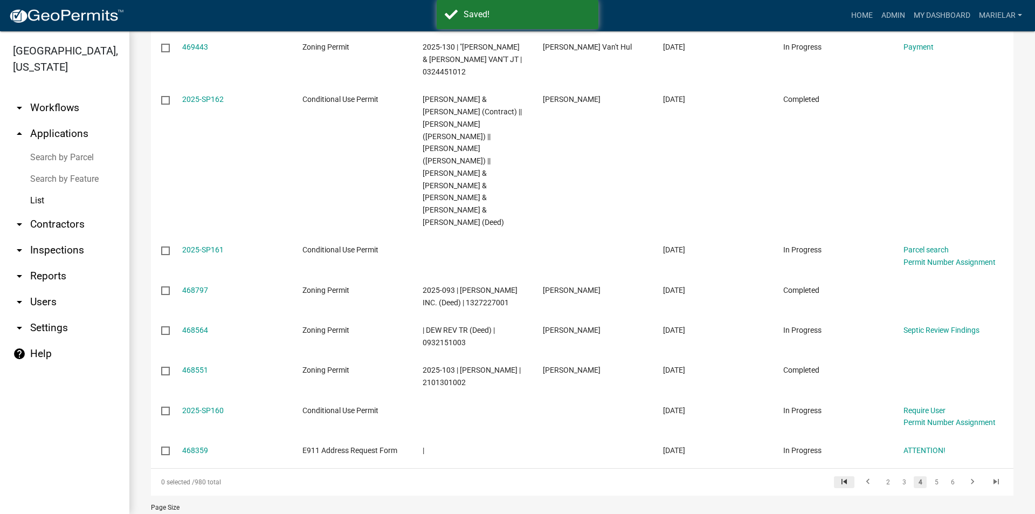
click at [837, 476] on icon "go to first page" at bounding box center [844, 482] width 14 height 13
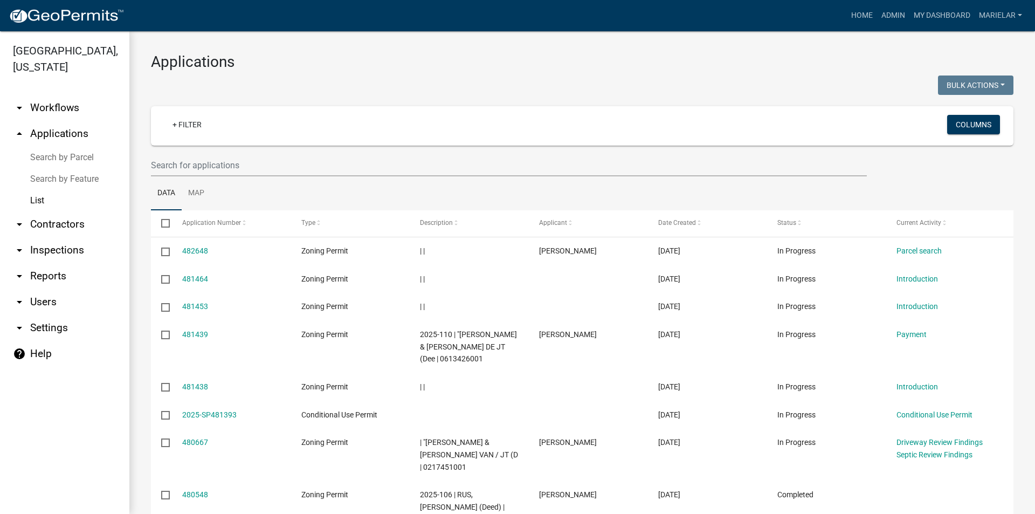
click at [354, 61] on h3 "Applications" at bounding box center [582, 62] width 862 height 18
click at [407, 74] on div "Applications Bulk Actions Void Expire Lock Withdraw + Filter Columns Data Map S…" at bounding box center [581, 377] width 905 height 692
